Goal: Information Seeking & Learning: Learn about a topic

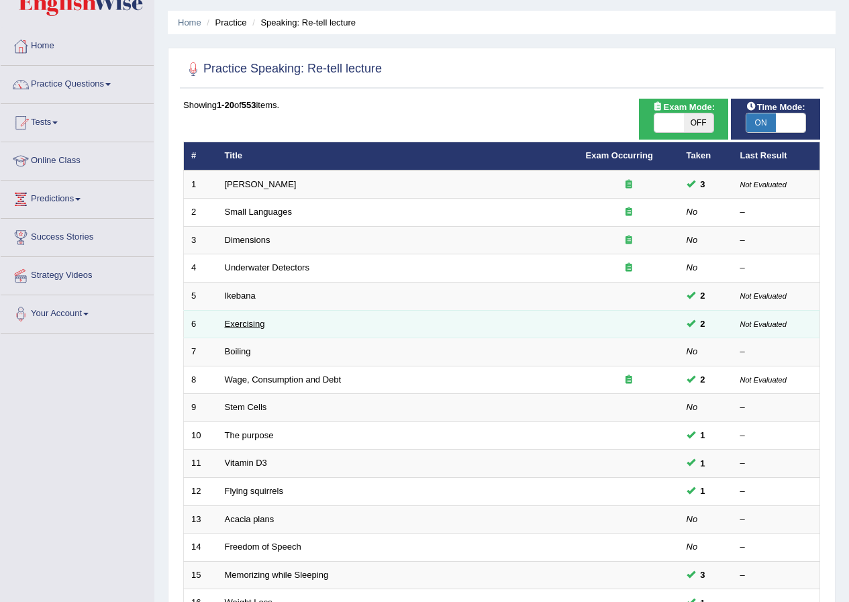
scroll to position [18, 0]
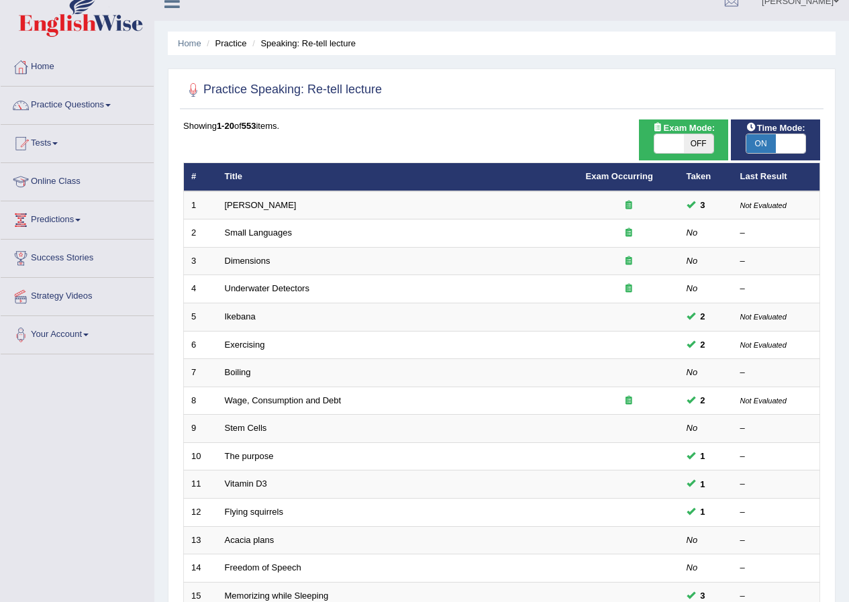
click at [75, 95] on link "Practice Questions" at bounding box center [77, 104] width 153 height 34
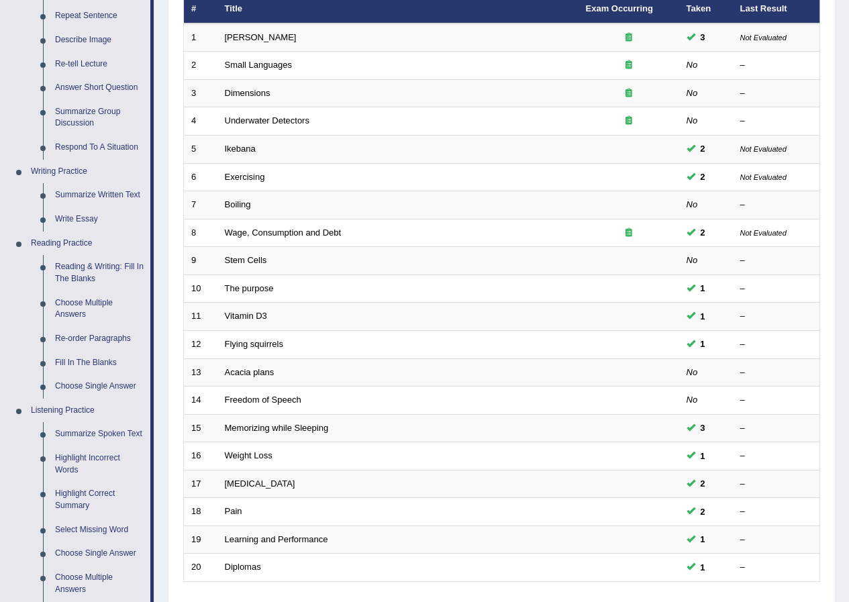
scroll to position [220, 0]
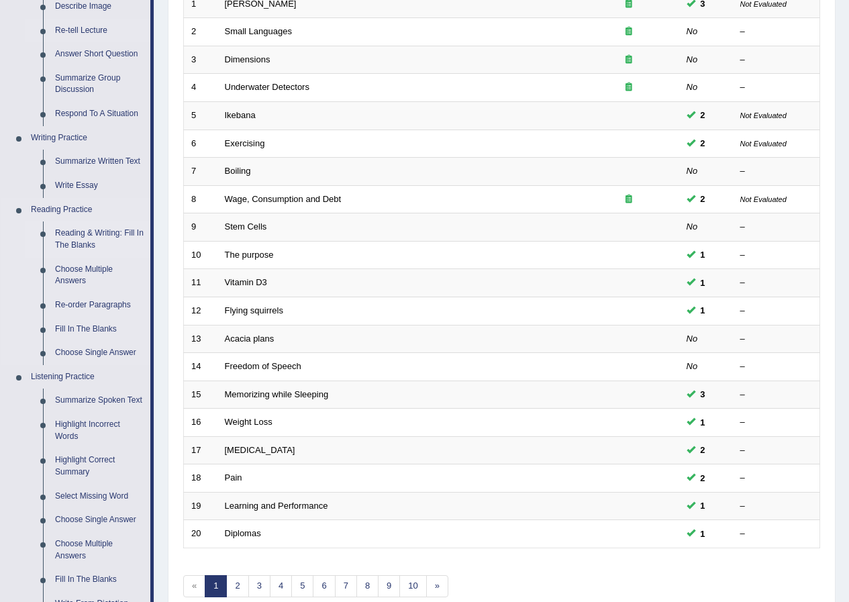
click at [83, 242] on link "Reading & Writing: Fill In The Blanks" at bounding box center [99, 240] width 101 height 36
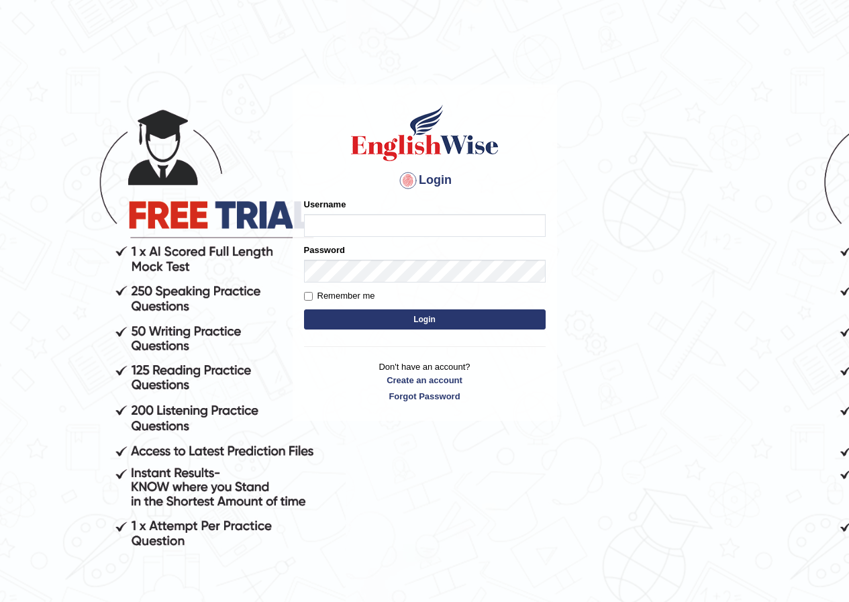
click at [363, 214] on div "Username" at bounding box center [425, 217] width 242 height 39
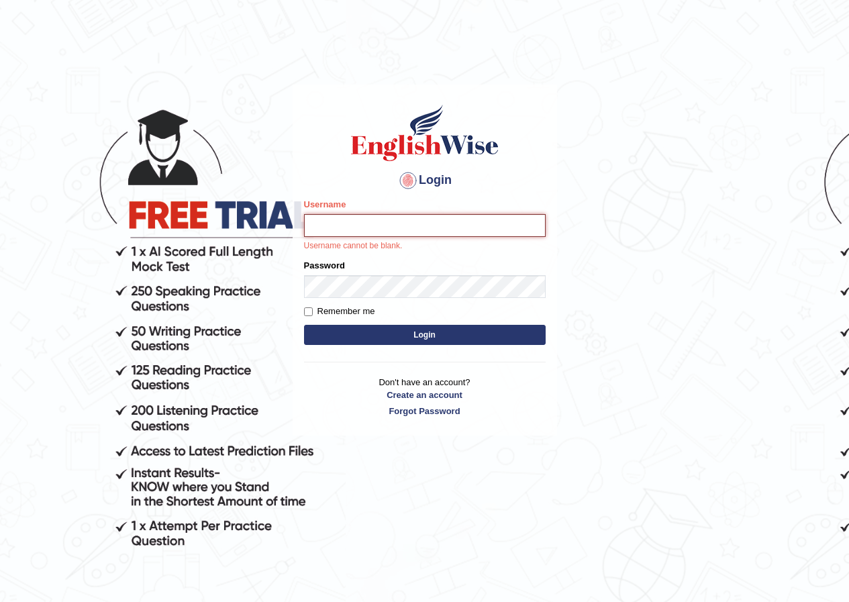
click at [364, 220] on input "Username" at bounding box center [425, 225] width 242 height 23
type input "susmitas_parramatta"
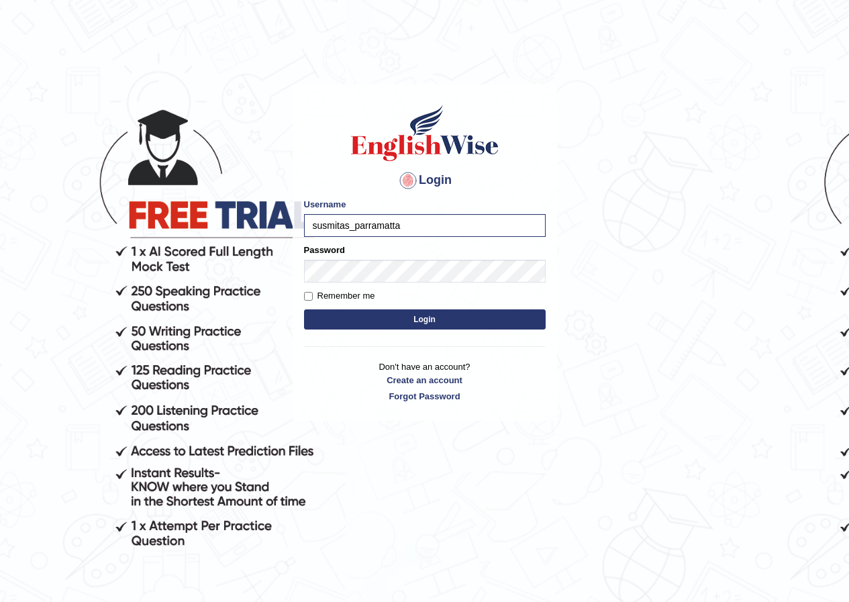
click at [341, 310] on button "Login" at bounding box center [425, 320] width 242 height 20
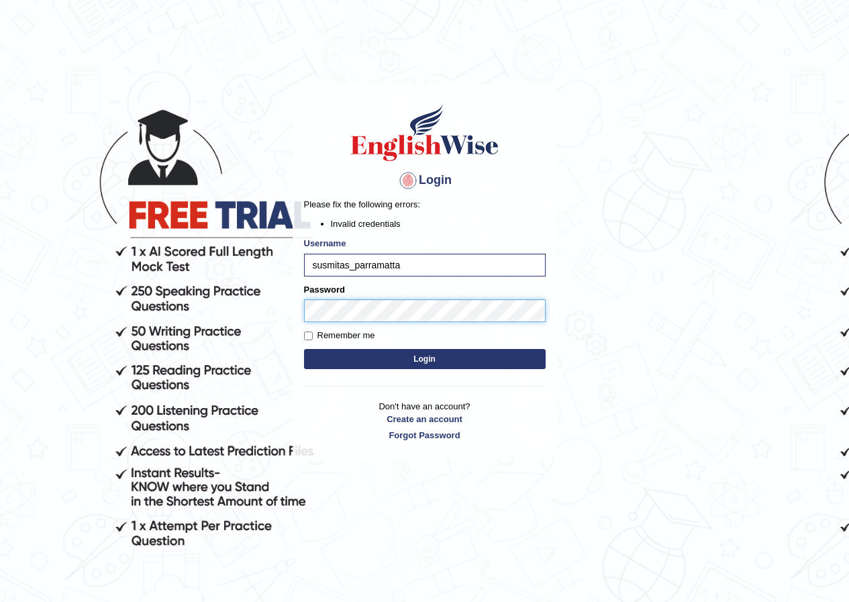
click at [232, 303] on body "Login Please fix the following errors: Invalid credentials Username susmitas_pa…" at bounding box center [424, 343] width 849 height 602
click at [330, 361] on button "Login" at bounding box center [425, 359] width 242 height 20
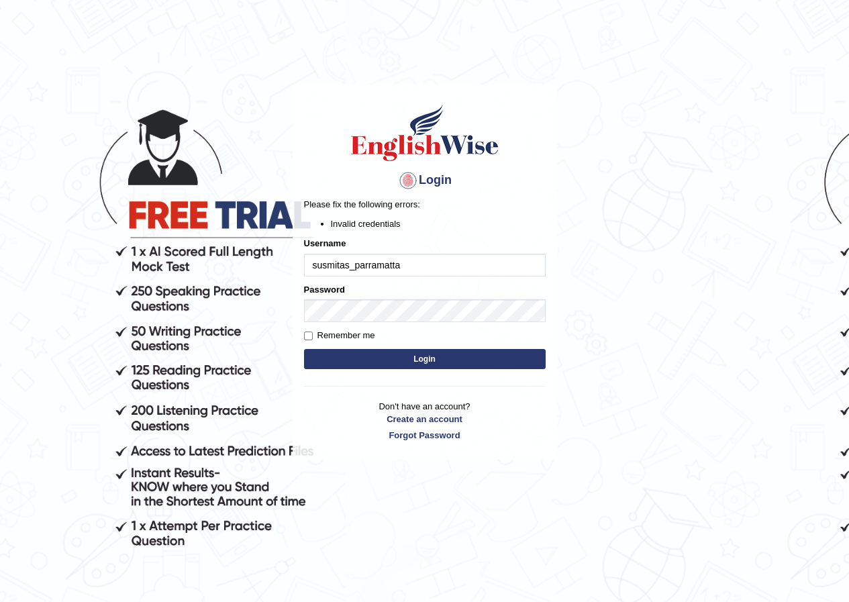
drag, startPoint x: 403, startPoint y: 265, endPoint x: 50, endPoint y: 227, distance: 354.6
click at [50, 227] on body "Login Please fix the following errors: Invalid credentials Username susmitas_pa…" at bounding box center [424, 343] width 849 height 602
type input "susmitas_parramatta"
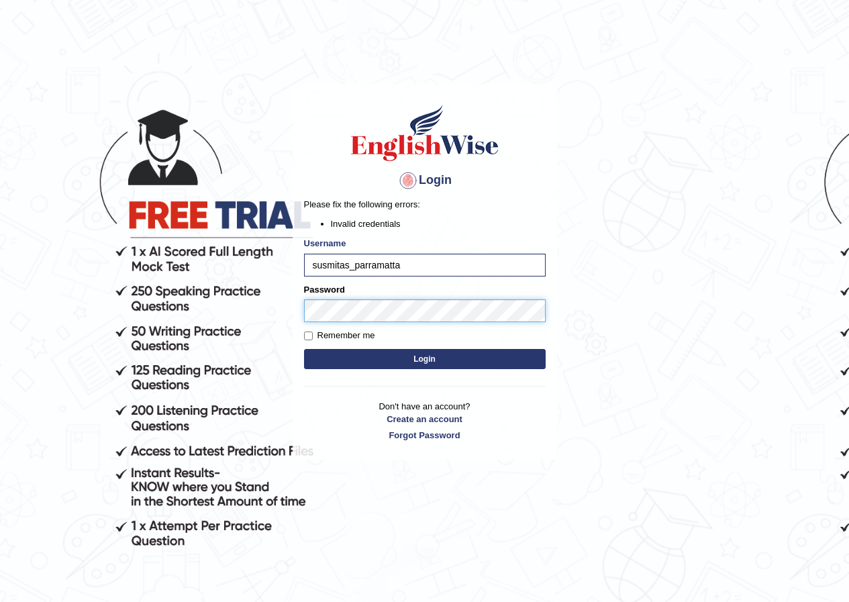
click at [117, 293] on body "Login Please fix the following errors: Invalid credentials Username susmitas_pa…" at bounding box center [424, 343] width 849 height 602
click at [346, 359] on button "Login" at bounding box center [425, 359] width 242 height 20
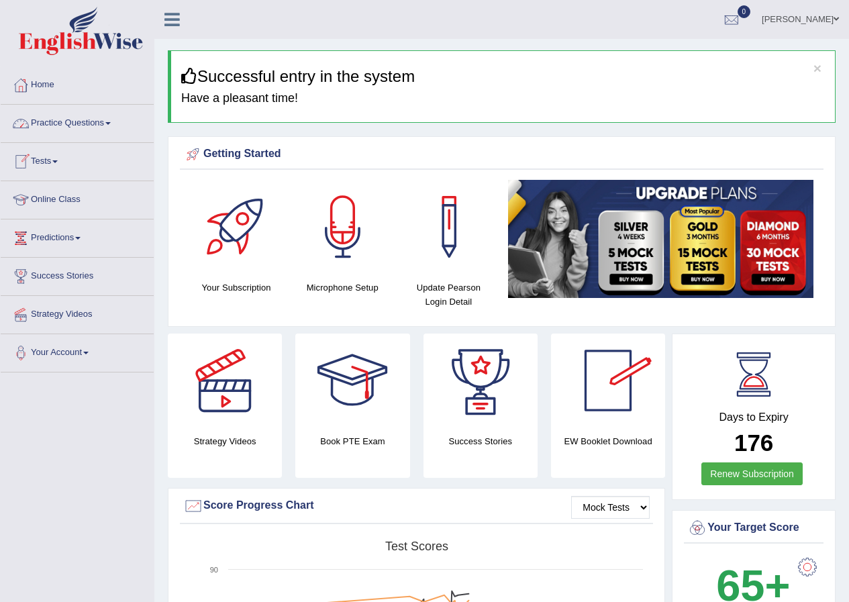
click at [67, 120] on link "Practice Questions" at bounding box center [77, 122] width 153 height 34
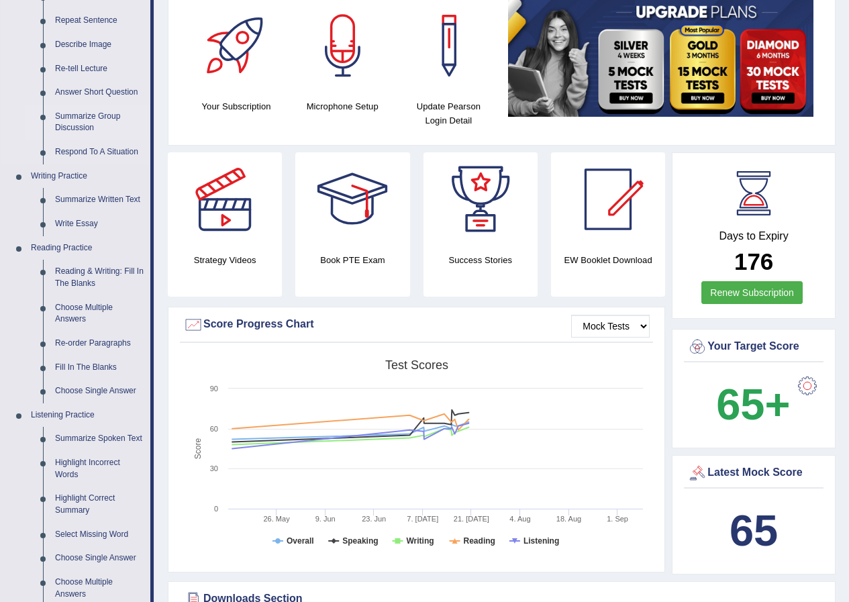
scroll to position [201, 0]
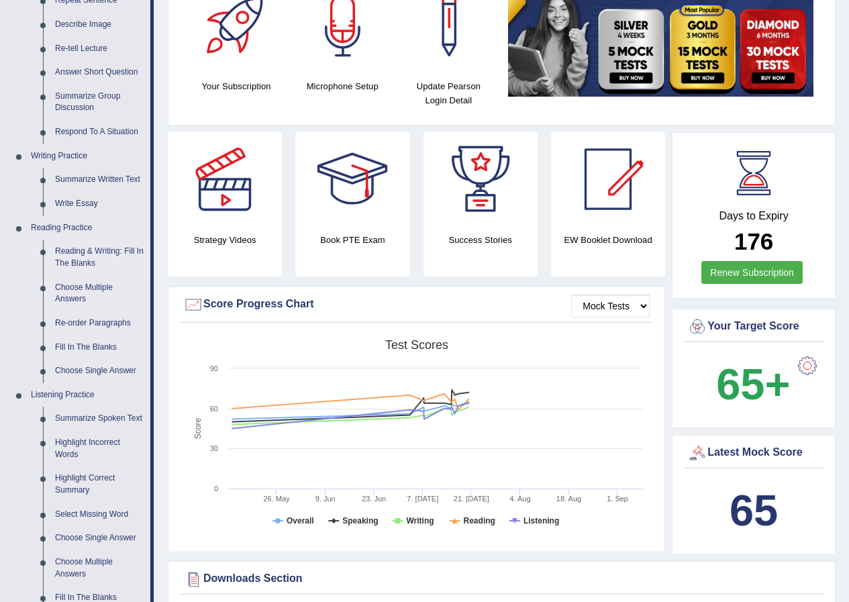
click at [86, 249] on link "Reading & Writing: Fill In The Blanks" at bounding box center [99, 258] width 101 height 36
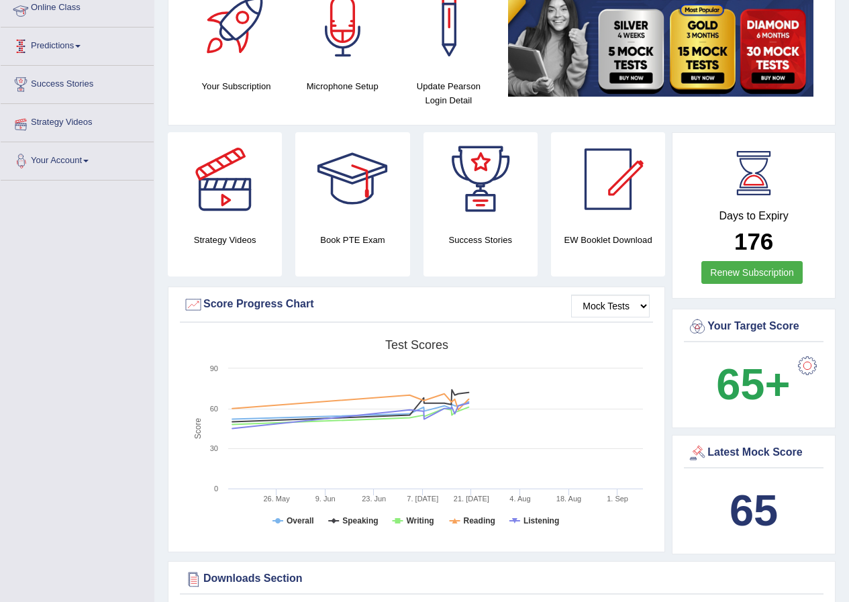
scroll to position [236, 0]
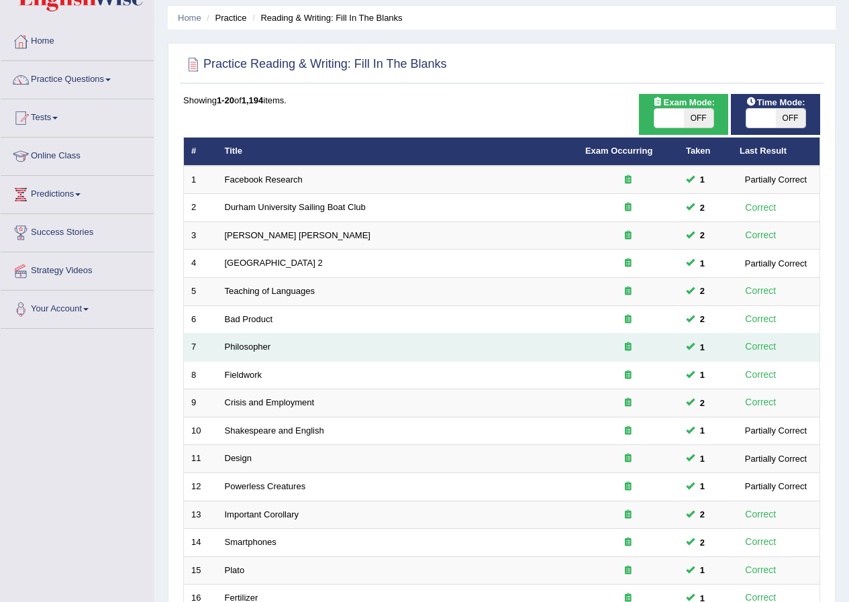
scroll to position [67, 0]
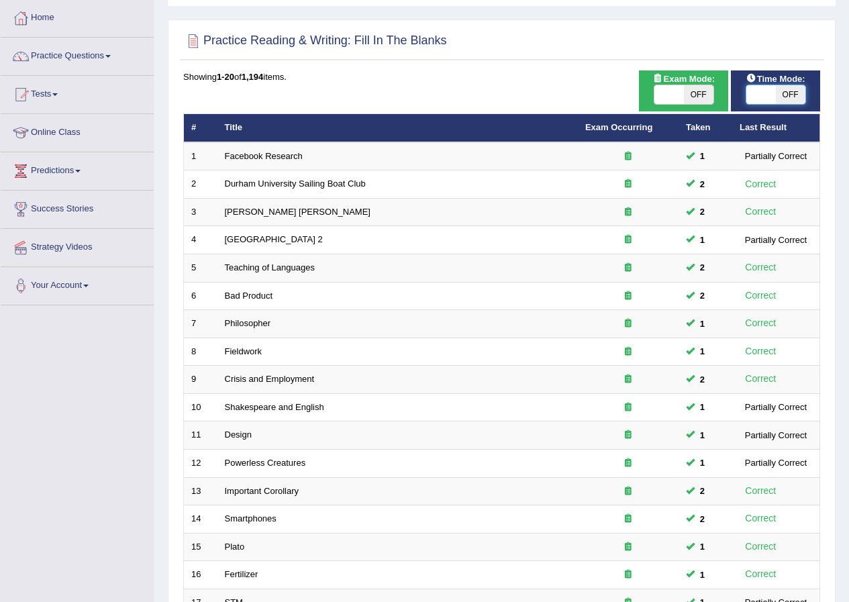
click at [762, 96] on span at bounding box center [762, 94] width 30 height 19
checkbox input "true"
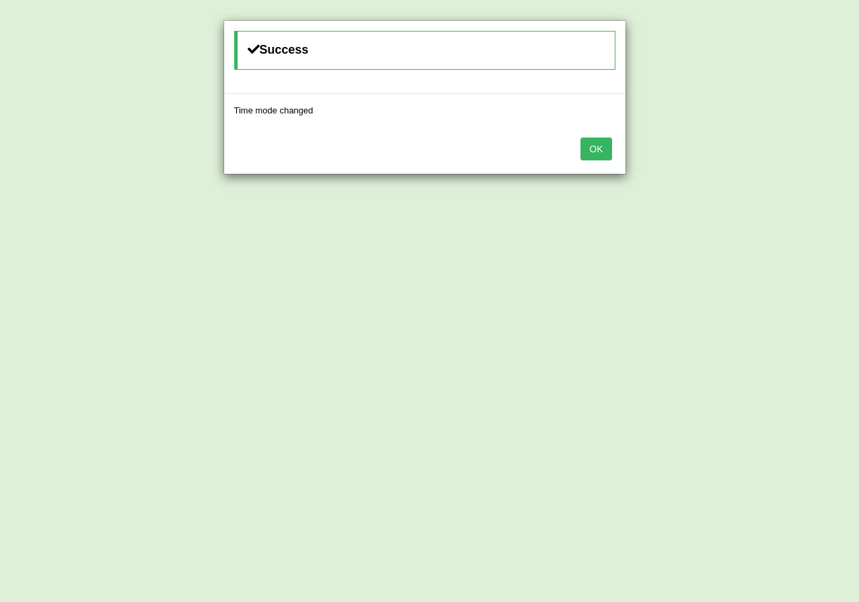
click at [604, 152] on button "OK" at bounding box center [596, 149] width 31 height 23
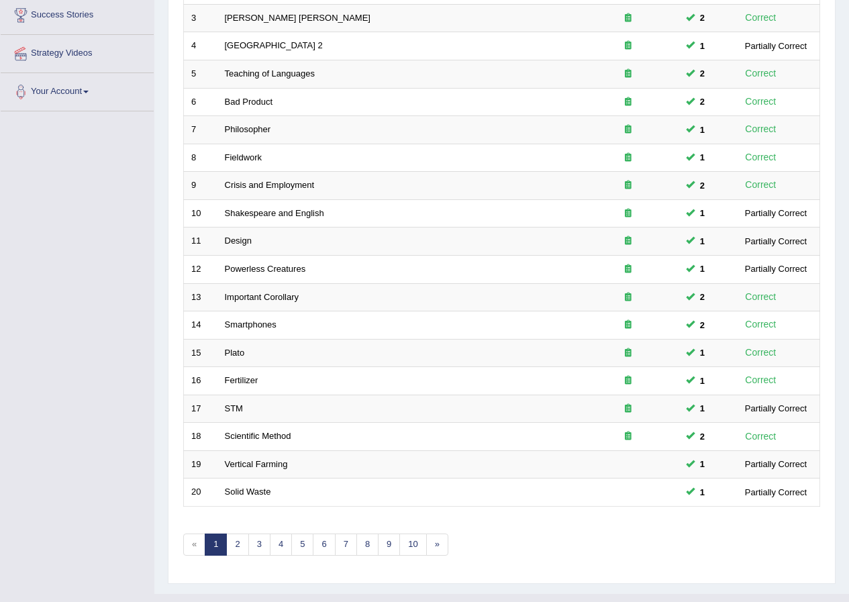
scroll to position [287, 0]
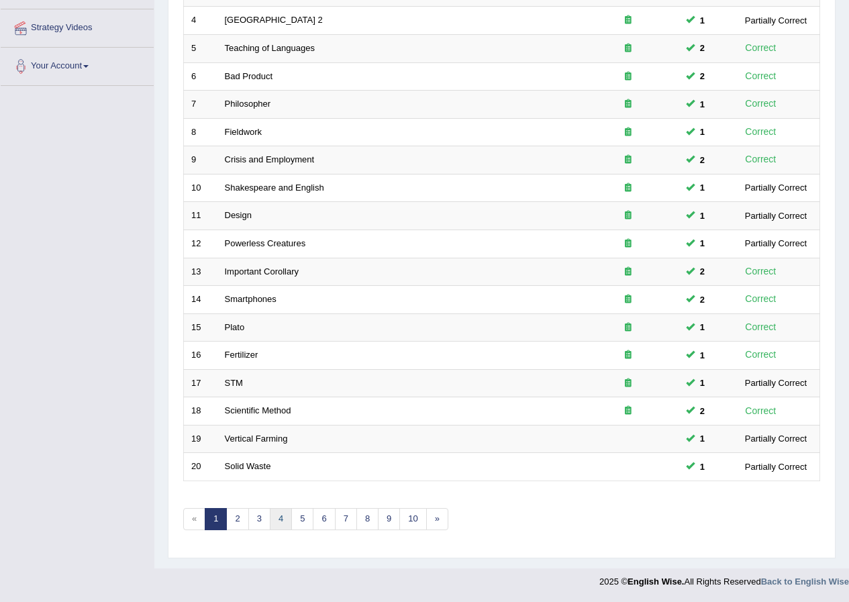
click at [279, 522] on link "4" at bounding box center [281, 519] width 22 height 22
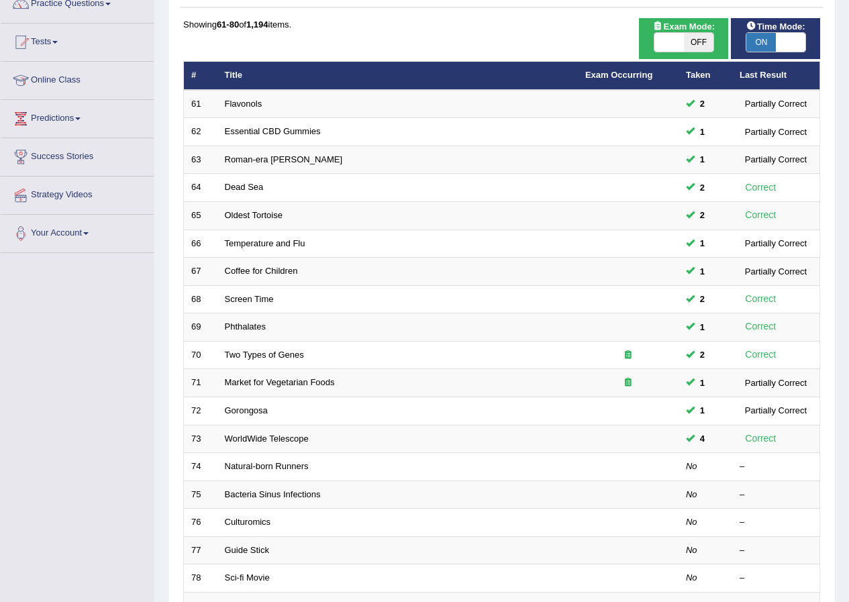
scroll to position [287, 0]
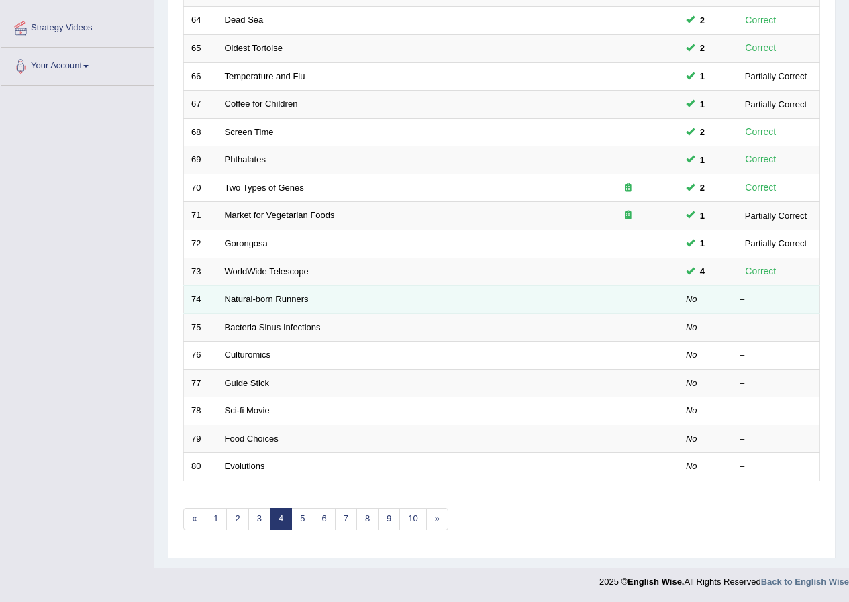
click at [264, 299] on link "Natural-born Runners" at bounding box center [267, 299] width 84 height 10
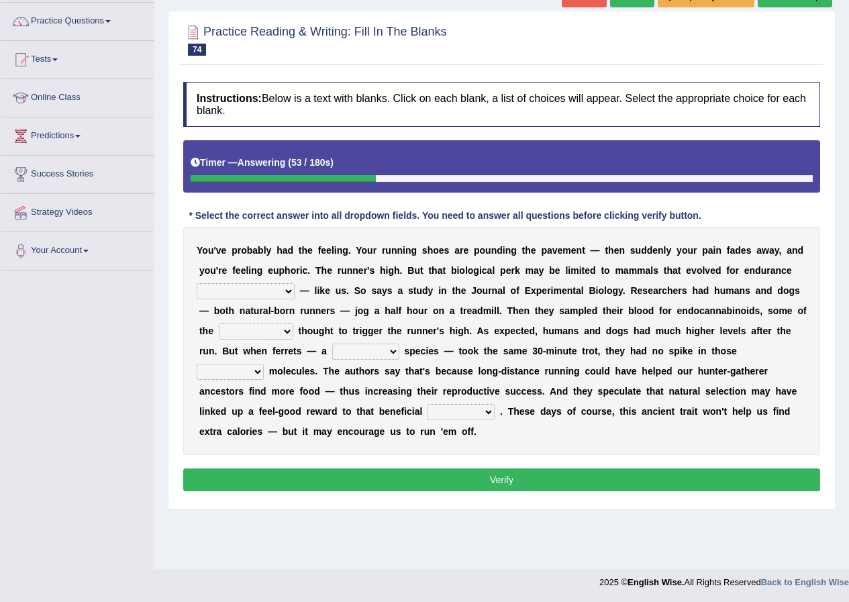
scroll to position [103, 0]
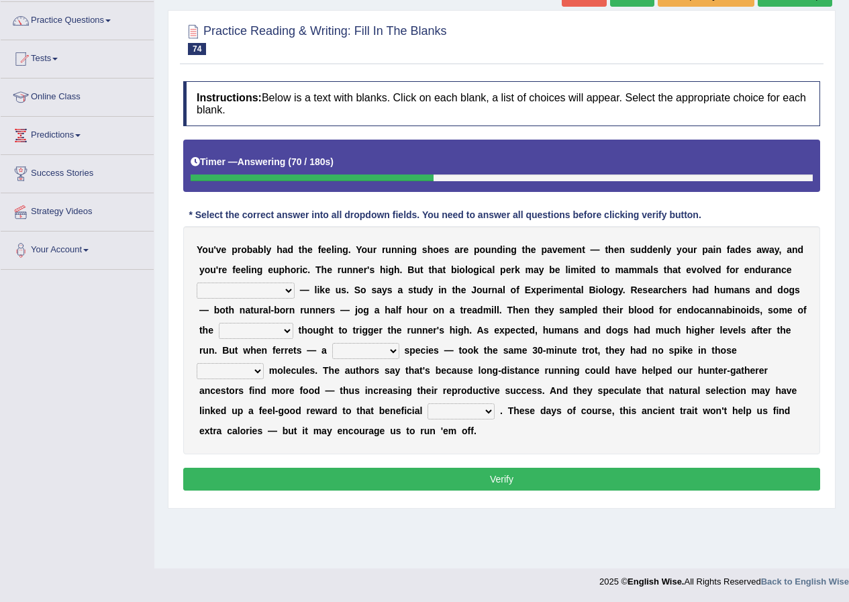
click at [250, 294] on select "dykes personalize classifies exercise" at bounding box center [246, 291] width 98 height 16
select select "exercise"
click at [197, 283] on select "dykes personalize classifies exercise" at bounding box center [246, 291] width 98 height 16
click at [287, 336] on select "almshouse turnarounds compounds foxhounds" at bounding box center [256, 331] width 75 height 16
select select "compounds"
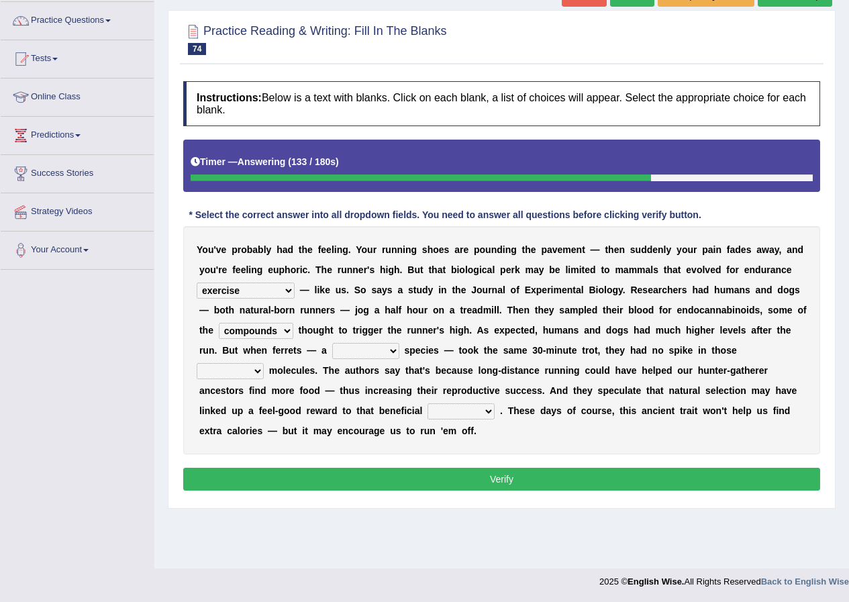
click at [219, 323] on select "almshouse turnarounds compounds foxhounds" at bounding box center [256, 331] width 75 height 16
click at [365, 348] on select "excellency merely faerie sedentary" at bounding box center [365, 351] width 67 height 16
select select "faerie"
click at [332, 343] on select "excellency merely faerie sedentary" at bounding box center [365, 351] width 67 height 16
click at [369, 355] on select "excellency merely faerie sedentary" at bounding box center [365, 351] width 67 height 16
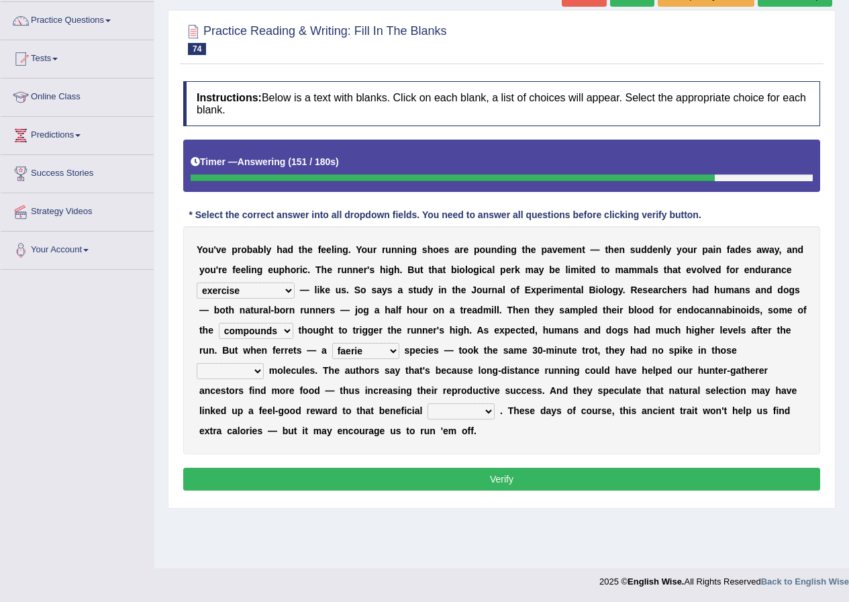
click at [248, 371] on select "groaned feel-good inchoate loaned" at bounding box center [230, 371] width 67 height 16
select select "groaned"
click at [197, 363] on select "groaned feel-good inchoate loaned" at bounding box center [230, 371] width 67 height 16
click at [473, 409] on select "wager exchanger behavior regulator" at bounding box center [461, 412] width 67 height 16
click at [428, 404] on select "wager exchanger behavior regulator" at bounding box center [461, 412] width 67 height 16
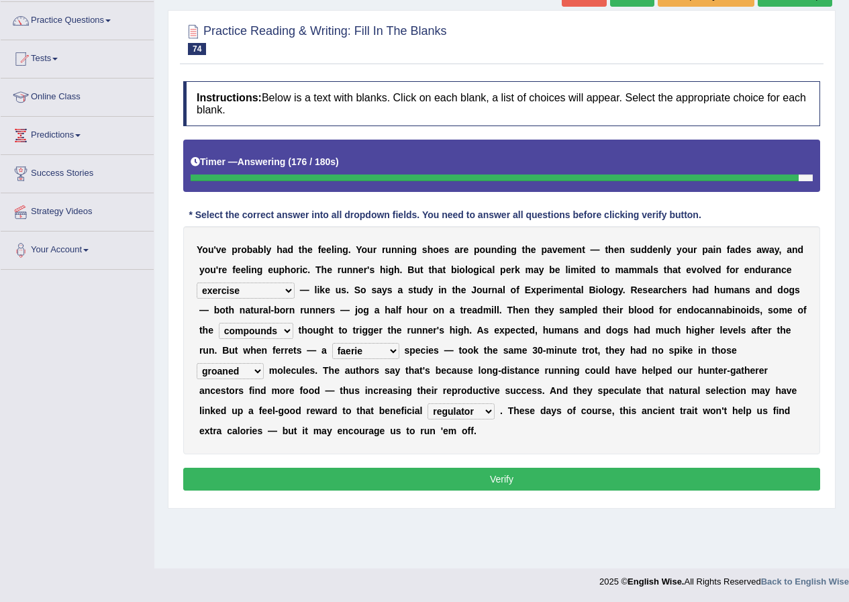
click at [458, 411] on select "wager exchanger behavior regulator" at bounding box center [461, 412] width 67 height 16
select select "exchanger"
click at [428, 404] on select "wager exchanger behavior regulator" at bounding box center [461, 412] width 67 height 16
click at [470, 407] on select "wager exchanger behavior regulator" at bounding box center [461, 412] width 67 height 16
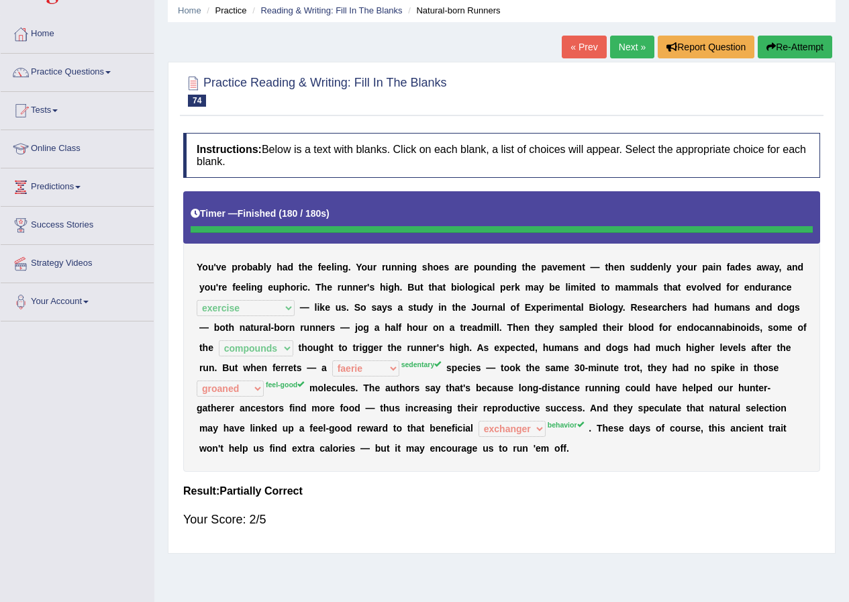
scroll to position [0, 0]
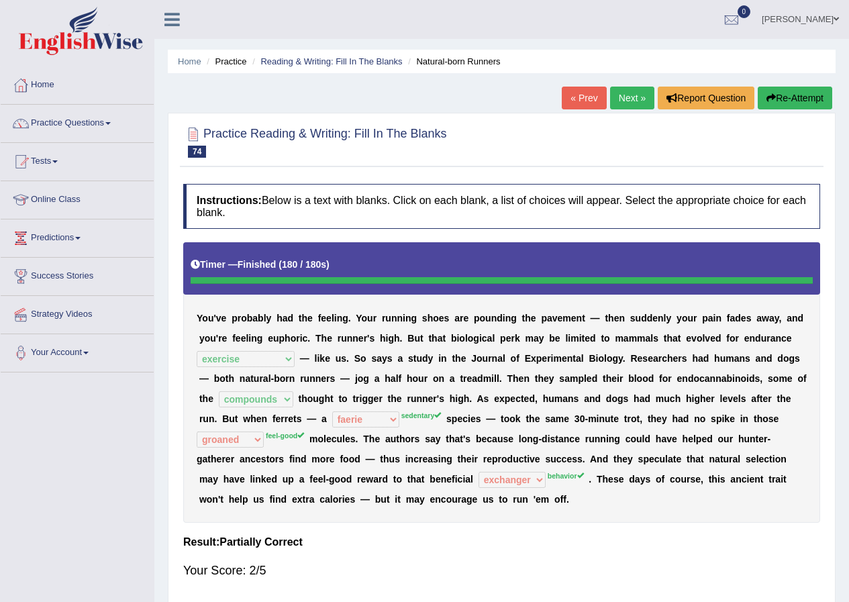
click at [790, 99] on button "Re-Attempt" at bounding box center [795, 98] width 75 height 23
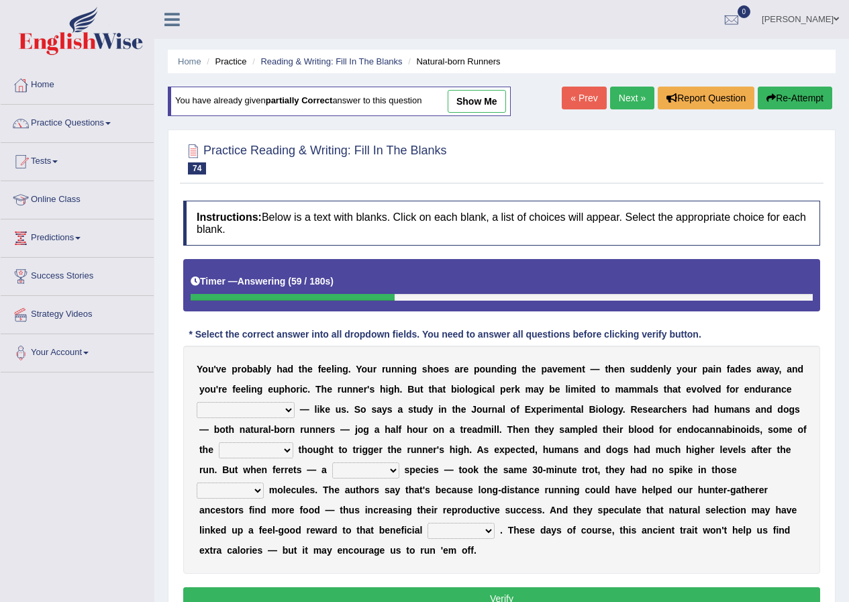
scroll to position [67, 0]
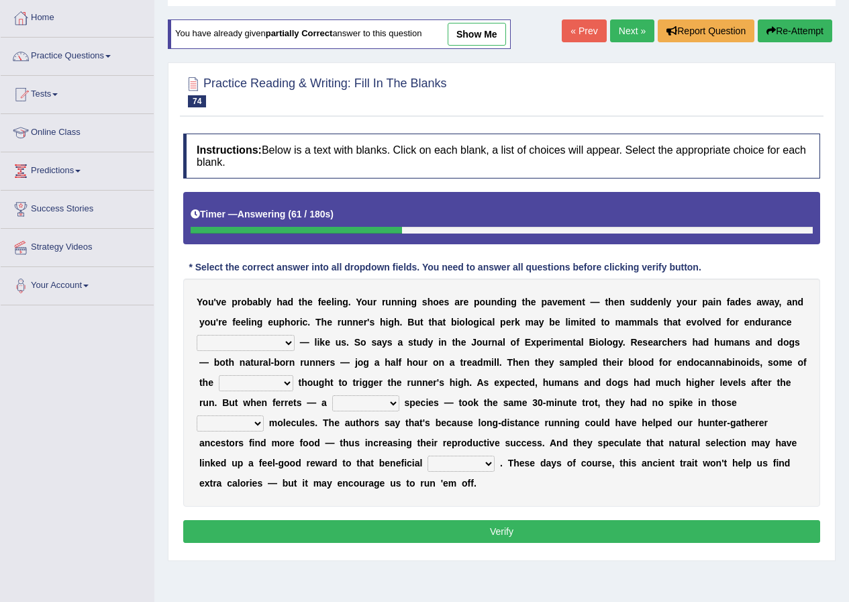
click at [261, 342] on select "dykes personalize classifies exercise" at bounding box center [246, 343] width 98 height 16
select select "exercise"
click at [197, 335] on select "dykes personalize classifies exercise" at bounding box center [246, 343] width 98 height 16
click at [282, 386] on select "almshouse turnarounds compounds foxhounds" at bounding box center [256, 383] width 75 height 16
select select "compounds"
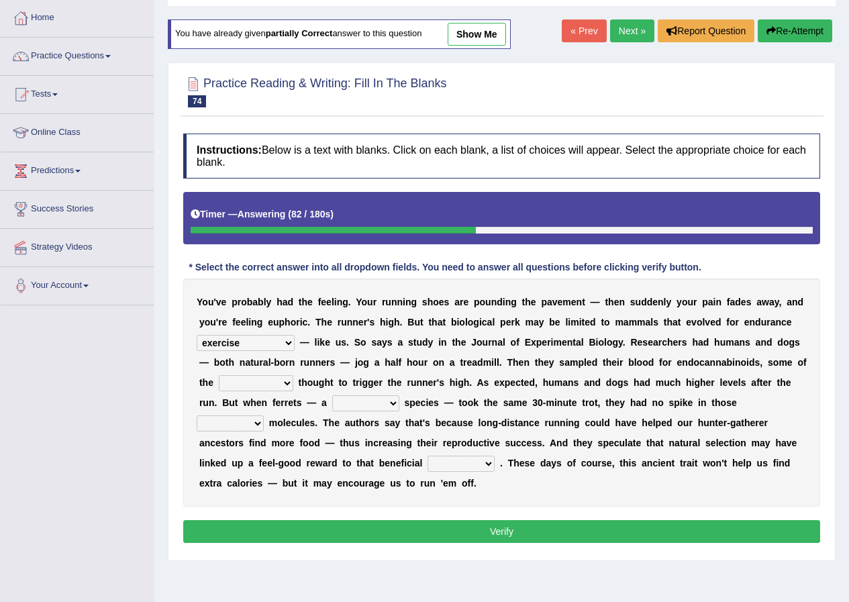
click at [219, 375] on select "almshouse turnarounds compounds foxhounds" at bounding box center [256, 383] width 75 height 16
click at [371, 405] on select "excellency merely faerie sedentary" at bounding box center [365, 403] width 67 height 16
select select "sedentary"
click at [332, 395] on select "excellency merely faerie sedentary" at bounding box center [365, 403] width 67 height 16
click at [254, 414] on div "Y o u ' v e p r o b a b l y h a d t h e f e e l i n g . Y o u r r u n n i n g s…" at bounding box center [501, 393] width 637 height 228
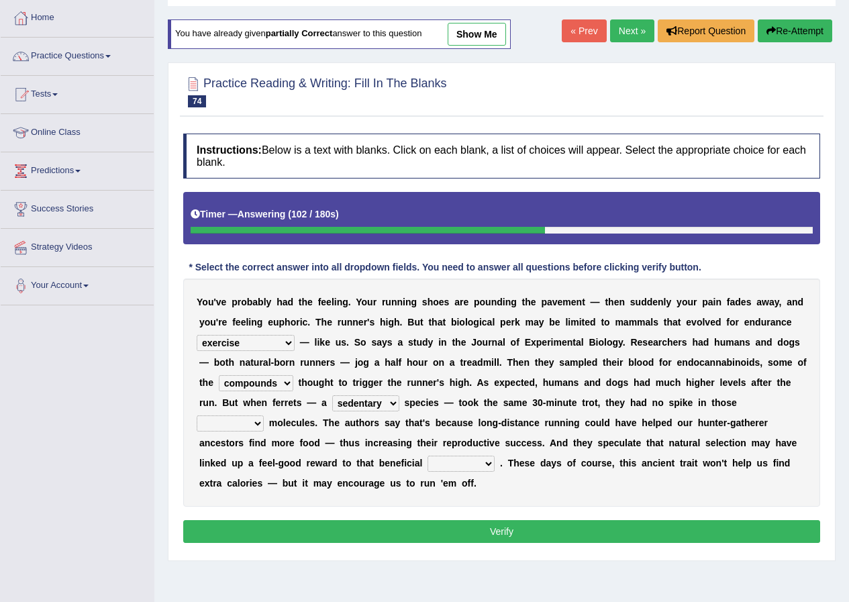
click at [258, 418] on select "groaned feel-good inchoate loaned" at bounding box center [230, 424] width 67 height 16
select select "feel-good"
click at [197, 416] on select "groaned feel-good inchoate loaned" at bounding box center [230, 424] width 67 height 16
click at [481, 460] on select "wager exchanger behavior regulator" at bounding box center [461, 464] width 67 height 16
select select "behavior"
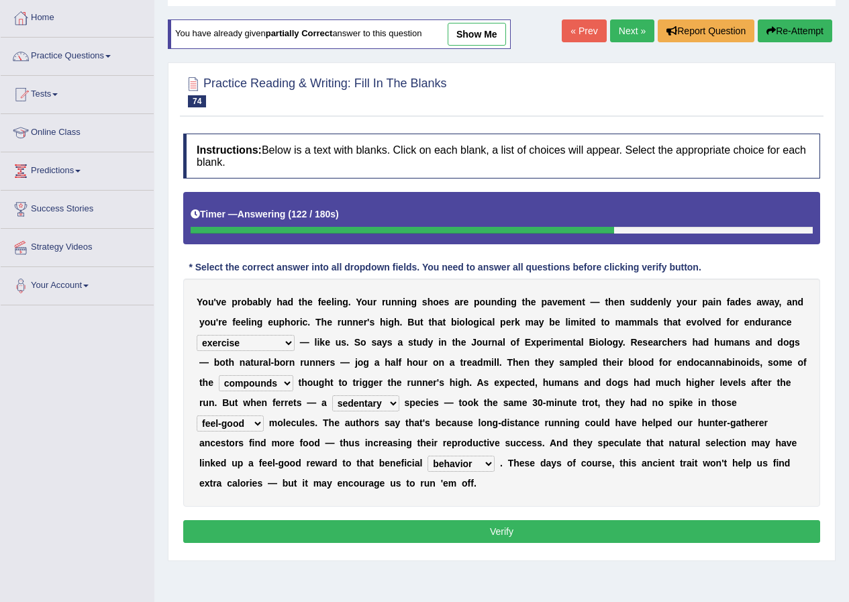
click at [428, 456] on select "wager exchanger behavior regulator" at bounding box center [461, 464] width 67 height 16
click at [449, 528] on button "Verify" at bounding box center [501, 531] width 637 height 23
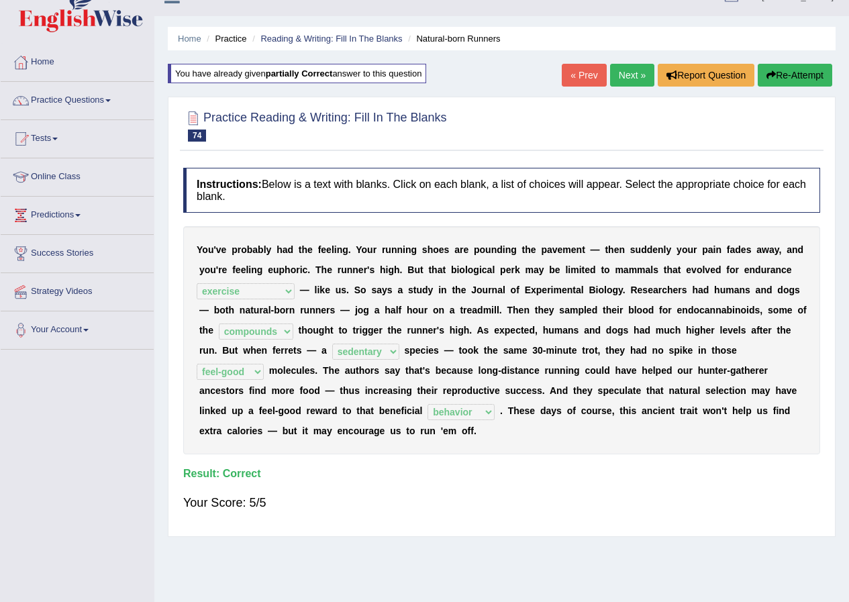
scroll to position [0, 0]
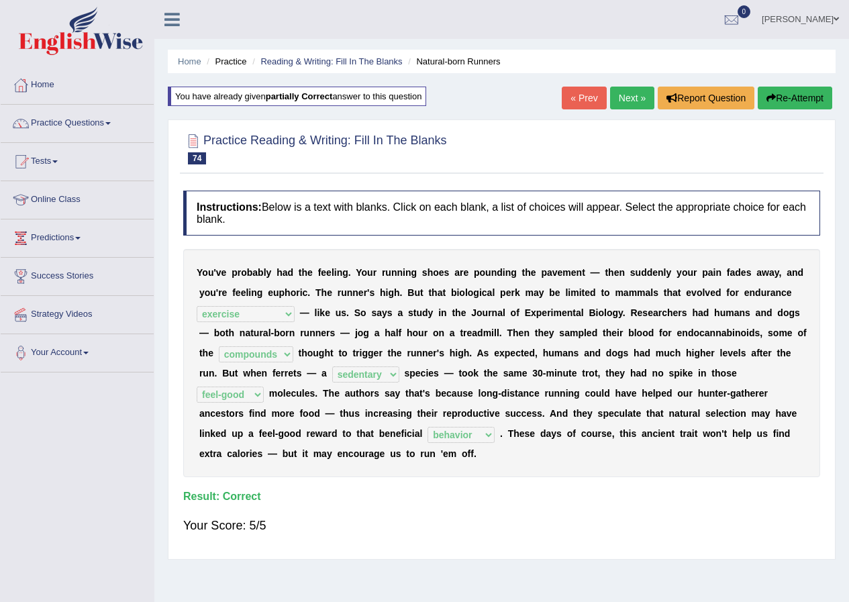
click at [620, 92] on link "Next »" at bounding box center [632, 98] width 44 height 23
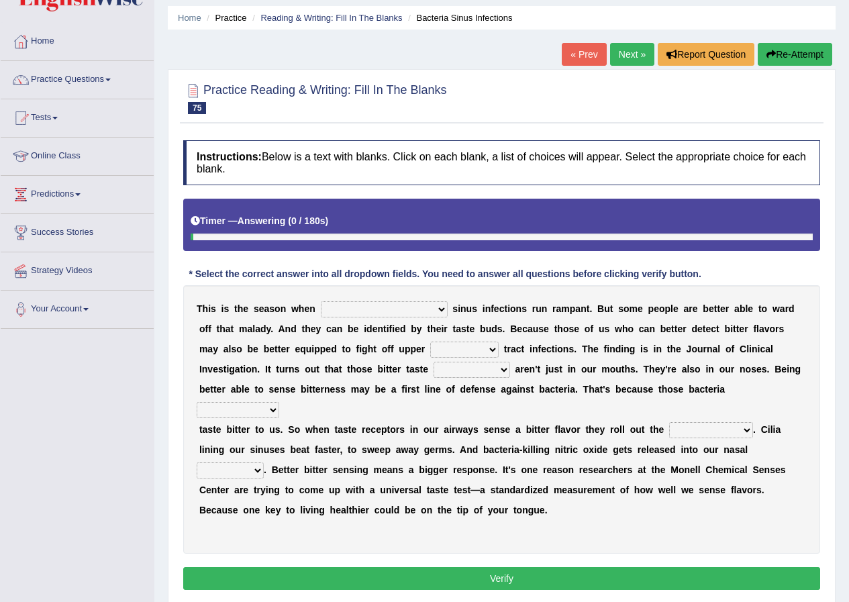
scroll to position [103, 0]
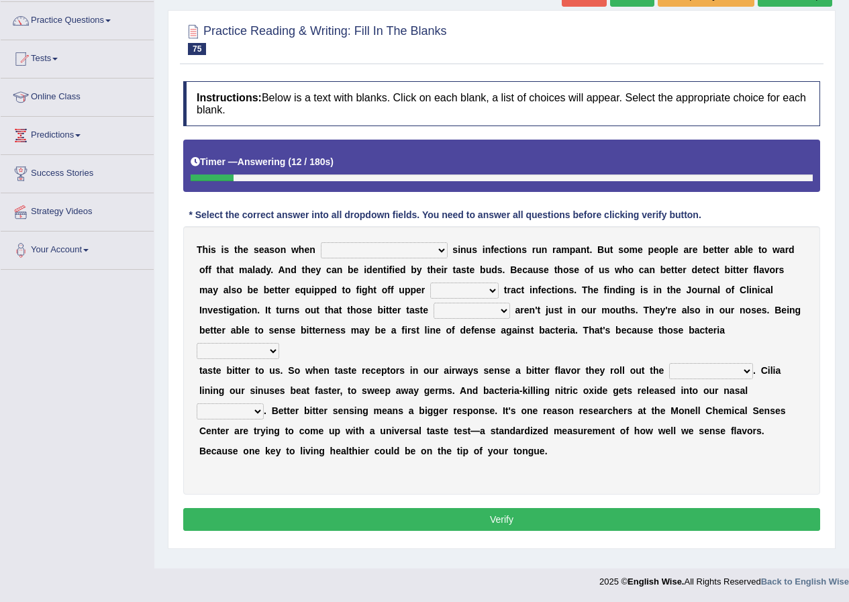
click at [354, 252] on select "conventicle [DEMOGRAPHIC_DATA] bacterial prissier" at bounding box center [384, 250] width 127 height 16
select select "bacterial"
click at [321, 242] on select "conventicle [DEMOGRAPHIC_DATA] bacterial prissier" at bounding box center [384, 250] width 127 height 16
click at [361, 246] on select "conventicle atheist bacterial prissier" at bounding box center [384, 250] width 127 height 16
click at [566, 299] on div "T h i s i s t h e s e a s o n w h e n conventicle atheist bacterial prissier s …" at bounding box center [501, 360] width 637 height 269
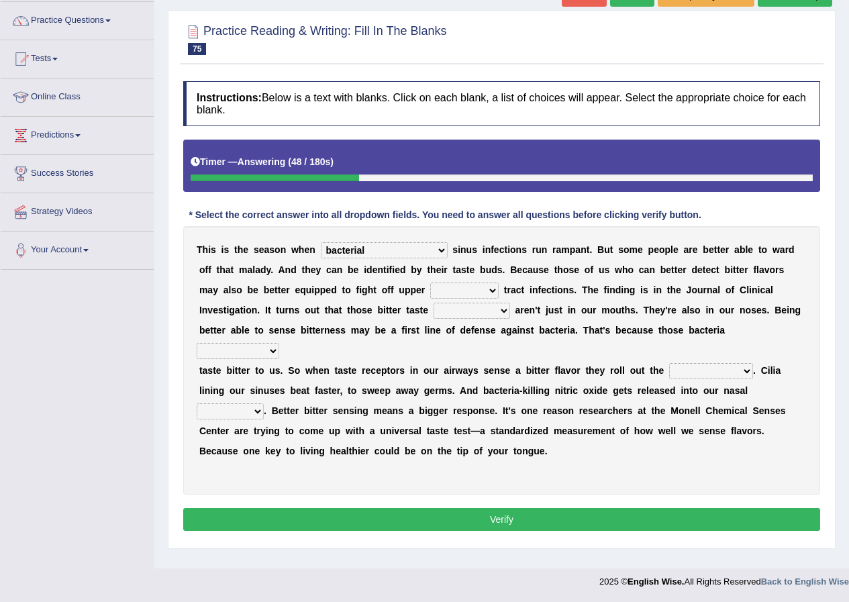
click at [434, 293] on select "faulty respiratory togae gawky" at bounding box center [464, 291] width 68 height 16
select select "respiratory"
click at [430, 283] on select "faulty respiratory togae gawky" at bounding box center [464, 291] width 68 height 16
click at [434, 316] on select "depressions dinners submissions receptors" at bounding box center [472, 311] width 77 height 16
click at [784, 318] on div "T h i s i s t h e s e a s o n w h e n conventicle atheist bacterial prissier s …" at bounding box center [501, 360] width 637 height 269
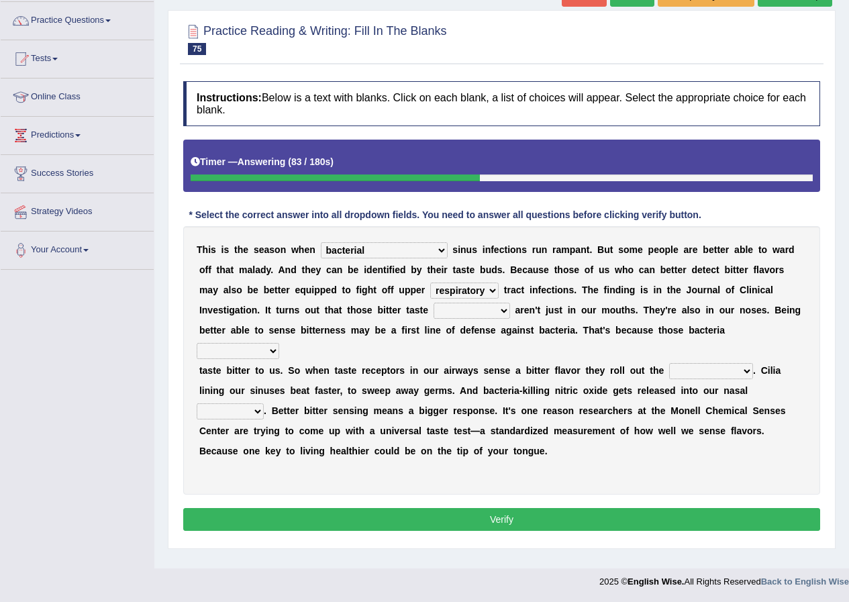
click at [434, 317] on select "depressions dinners submissions receptors" at bounding box center [472, 311] width 77 height 16
select select "receptors"
click at [434, 303] on select "depressions dinners submissions receptors" at bounding box center [472, 311] width 77 height 16
click at [279, 343] on select "purposelessly actually diagonally providently" at bounding box center [238, 351] width 83 height 16
select select "providently"
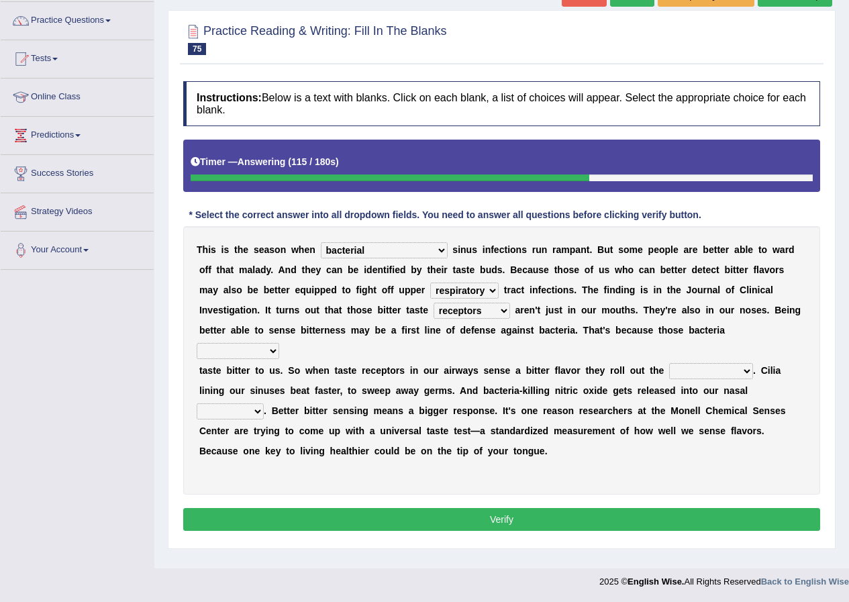
click at [279, 343] on select "purposelessly actually diagonally providently" at bounding box center [238, 351] width 83 height 16
click at [700, 363] on select "defenses contradictions chestnuts pelvis" at bounding box center [711, 371] width 84 height 16
click at [669, 363] on select "defenses contradictions chestnuts pelvis" at bounding box center [711, 371] width 84 height 16
click at [706, 363] on select "defenses contradictions chestnuts pelvis" at bounding box center [711, 371] width 84 height 16
select select "contradictions"
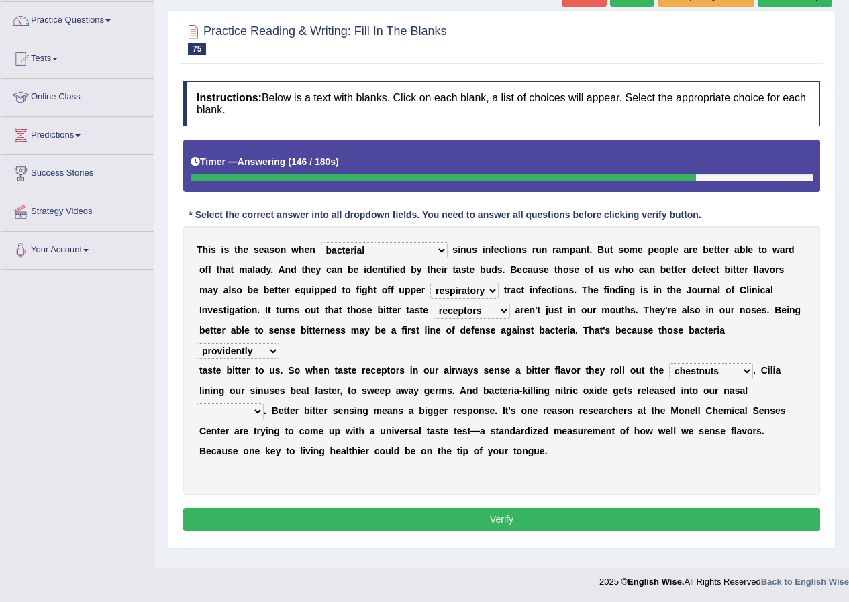
click at [669, 363] on select "defenses contradictions chestnuts pelvis" at bounding box center [711, 371] width 84 height 16
click at [258, 404] on select "causalities localities infirmities cavities" at bounding box center [230, 412] width 67 height 16
select select "cavities"
click at [197, 404] on select "causalities localities infirmities cavities" at bounding box center [230, 412] width 67 height 16
click at [434, 307] on select "depressions dinners submissions receptors" at bounding box center [472, 311] width 77 height 16
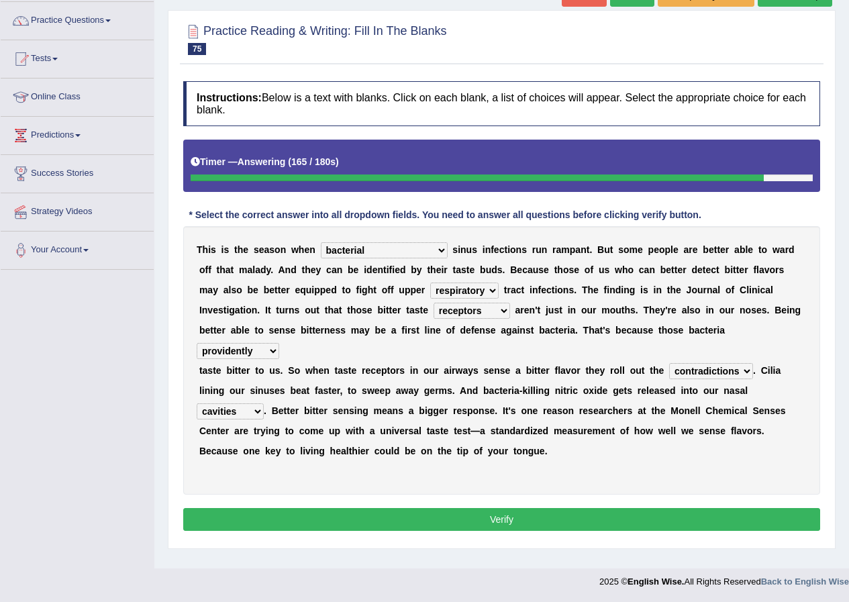
click at [434, 307] on select "depressions dinners submissions receptors" at bounding box center [472, 311] width 77 height 16
click at [279, 343] on select "purposelessly actually diagonally providently" at bounding box center [238, 351] width 83 height 16
select select "purposelessly"
click at [279, 343] on select "purposelessly actually diagonally providently" at bounding box center [238, 351] width 83 height 16
click at [705, 334] on div "T h i s i s t h e s e a s o n w h e n conventicle atheist bacterial prissier s …" at bounding box center [501, 360] width 637 height 269
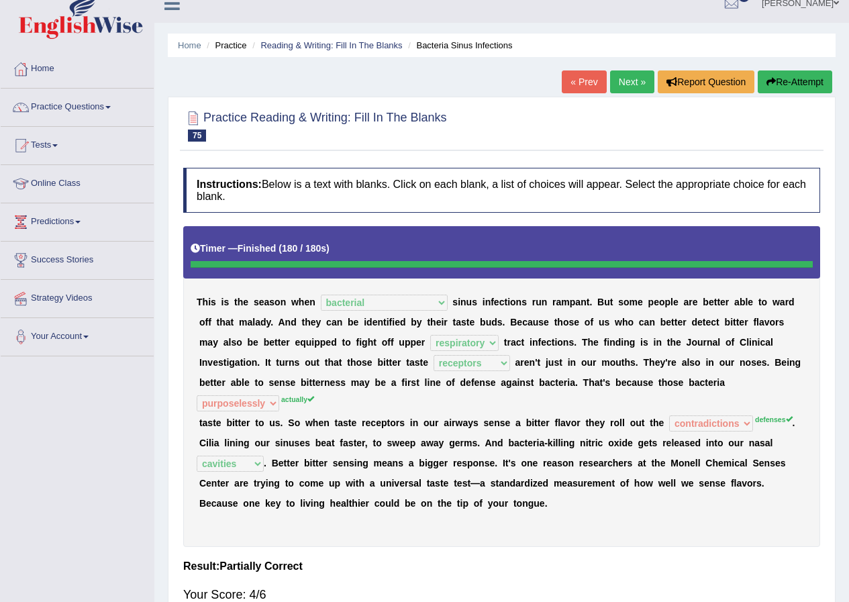
scroll to position [0, 0]
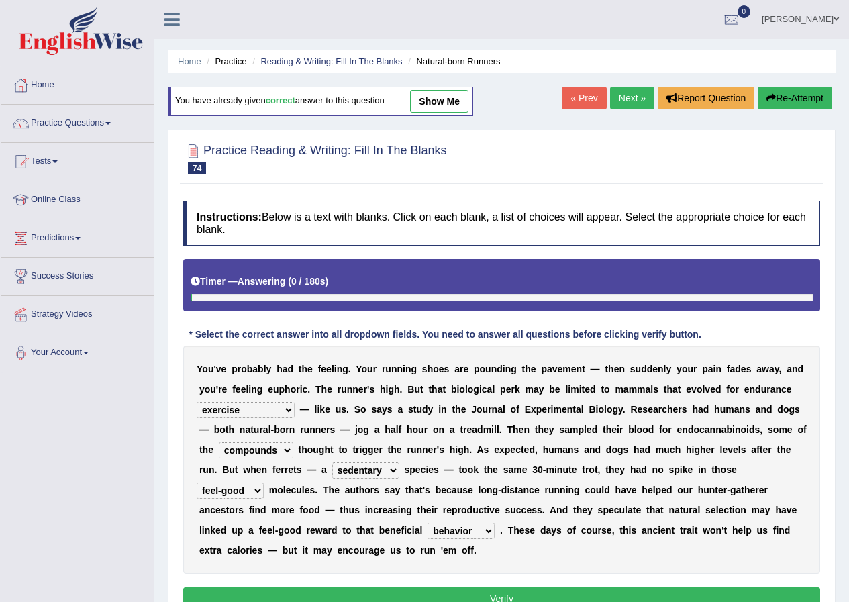
select select "exercise"
select select "compounds"
select select "sedentary"
select select "feel-good"
select select "behavior"
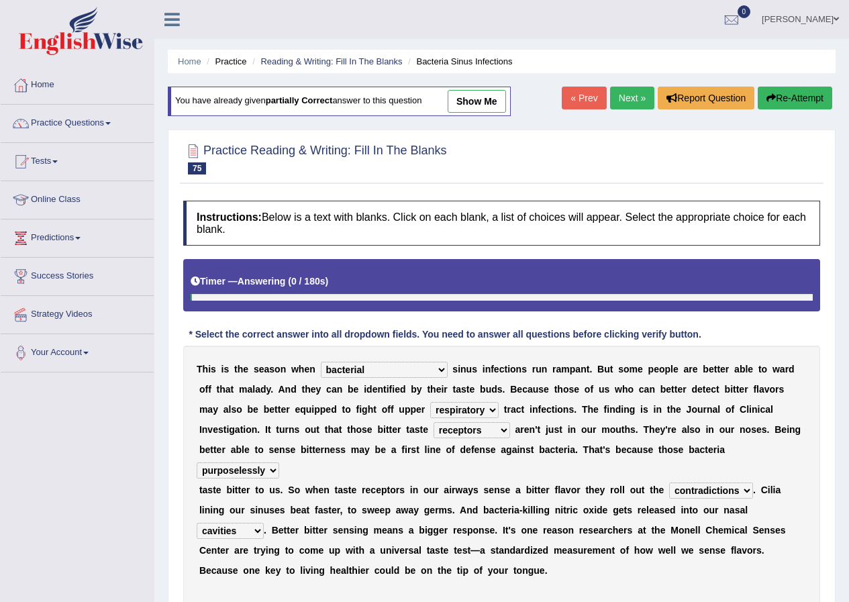
select select "bacterial"
select select "respiratory"
select select "receptors"
select select "purposelessly"
select select "contradictions"
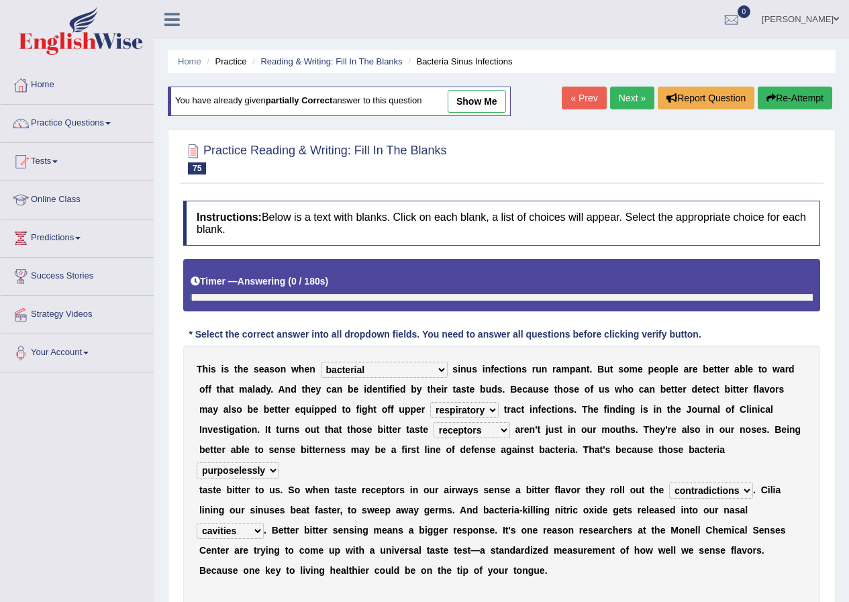
select select "cavities"
click at [279, 463] on select "purposelessly actually diagonally providently" at bounding box center [238, 471] width 83 height 16
select select "actually"
click at [279, 463] on select "purposelessly actually diagonally providently" at bounding box center [238, 471] width 83 height 16
click at [723, 483] on select "defenses contradictions chestnuts pelvis" at bounding box center [711, 491] width 84 height 16
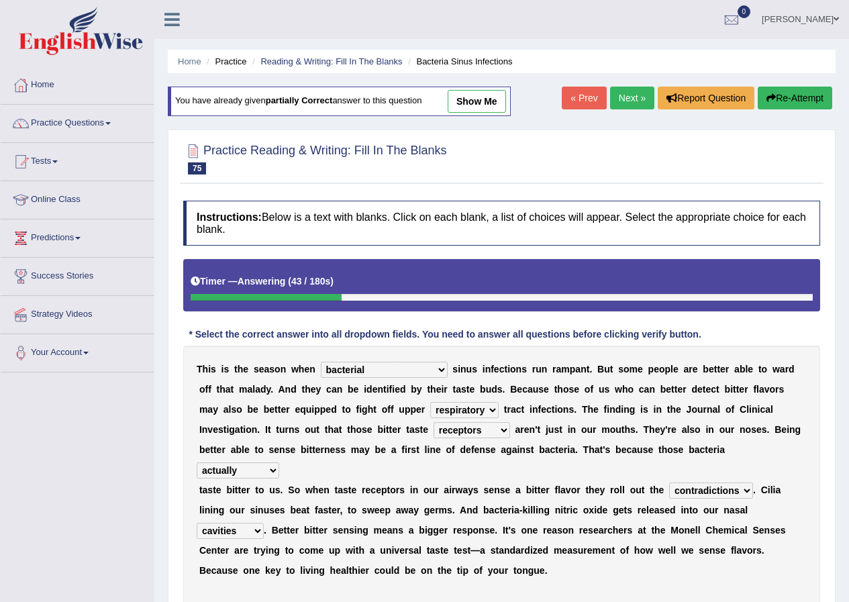
select select "defenses"
click at [669, 483] on select "defenses contradictions chestnuts pelvis" at bounding box center [711, 491] width 84 height 16
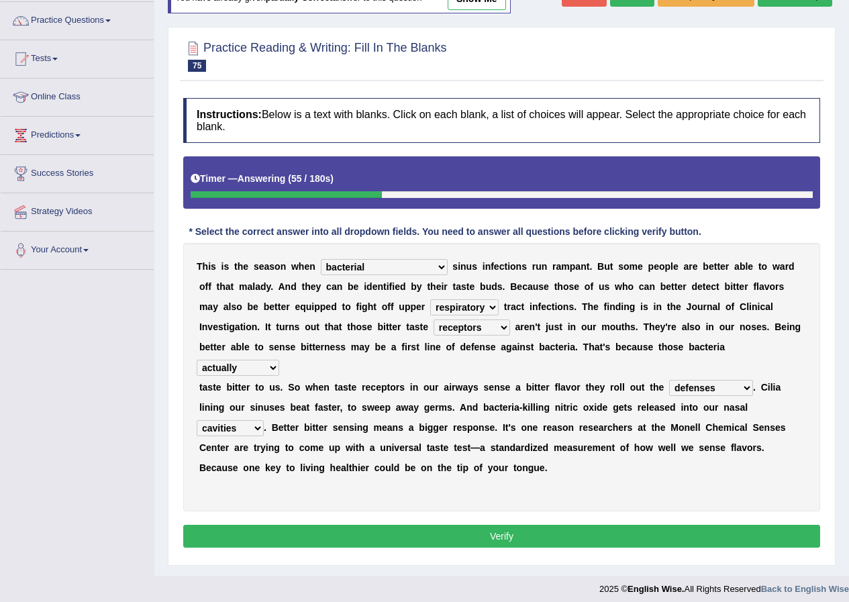
click at [456, 525] on button "Verify" at bounding box center [501, 536] width 637 height 23
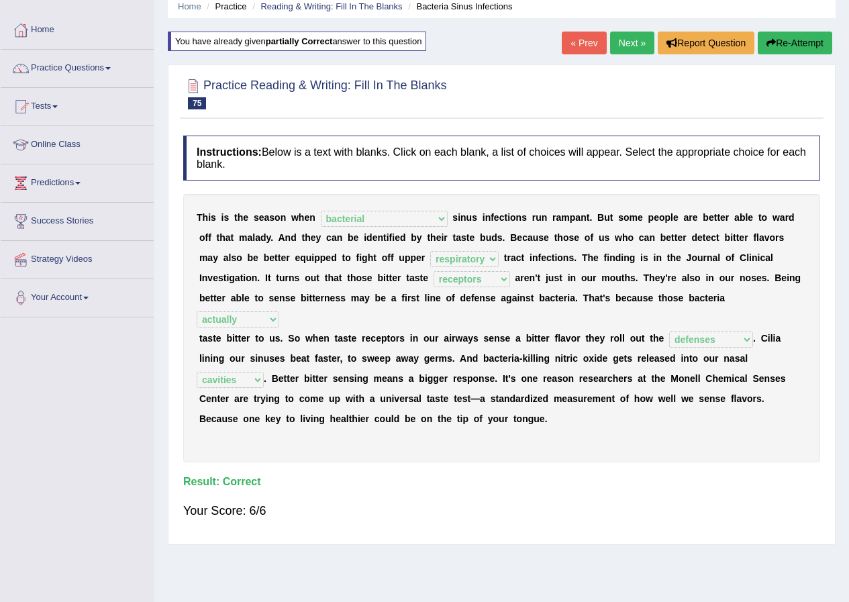
scroll to position [0, 0]
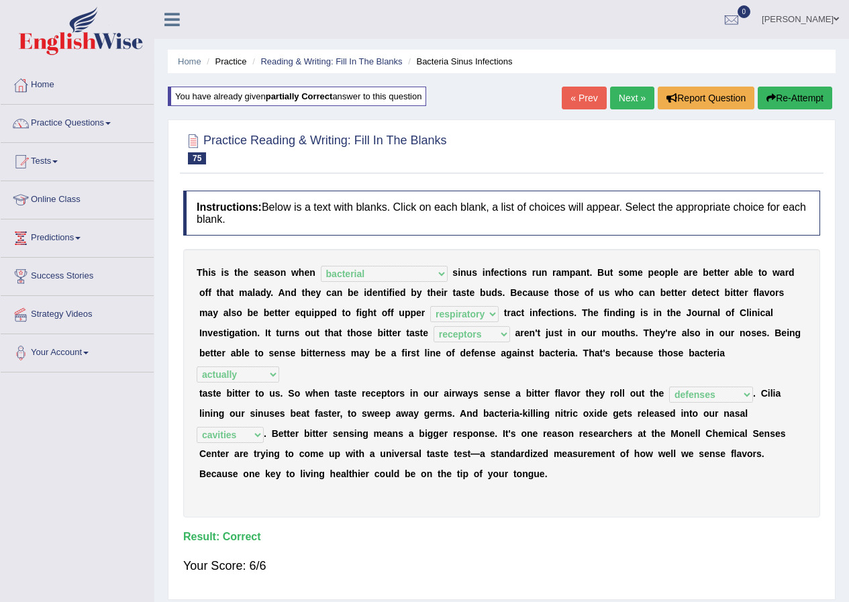
click at [626, 89] on link "Next »" at bounding box center [632, 98] width 44 height 23
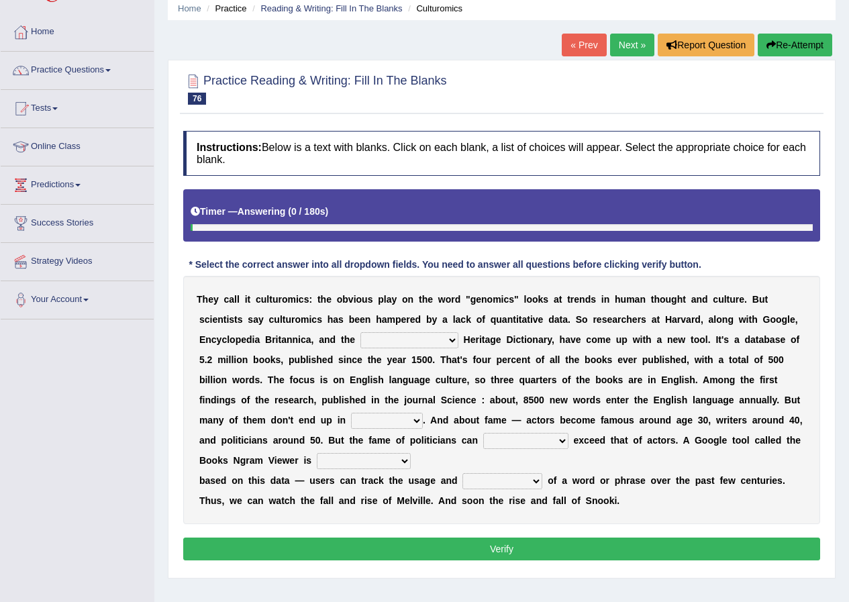
scroll to position [103, 0]
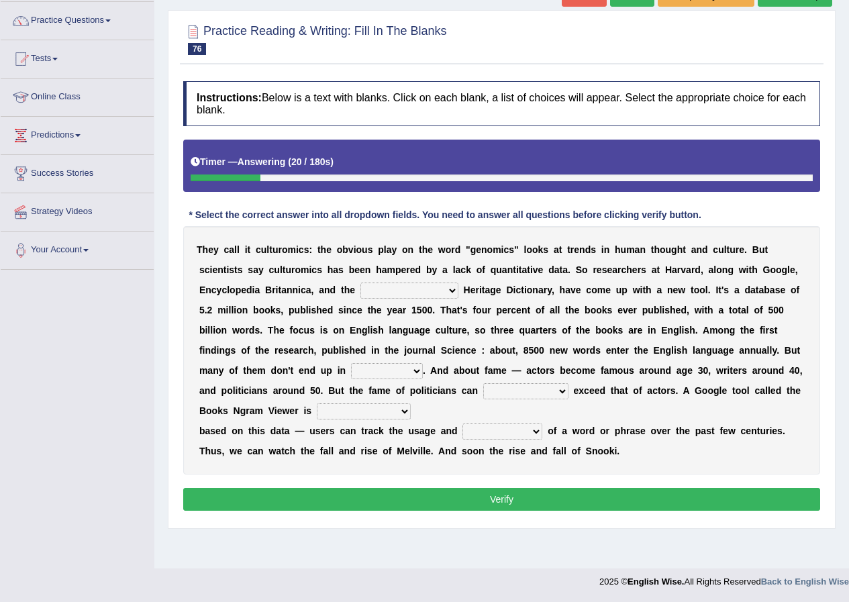
click at [445, 287] on select "Mettlesome Silicon [MEDICAL_DATA] American" at bounding box center [410, 291] width 98 height 16
select select "American"
click at [361, 283] on select "Mettlesome Silicon [MEDICAL_DATA] American" at bounding box center [410, 291] width 98 height 16
click at [375, 370] on select "veterinaries fairies dictionaries smithies" at bounding box center [387, 371] width 72 height 16
select select "dictionaries"
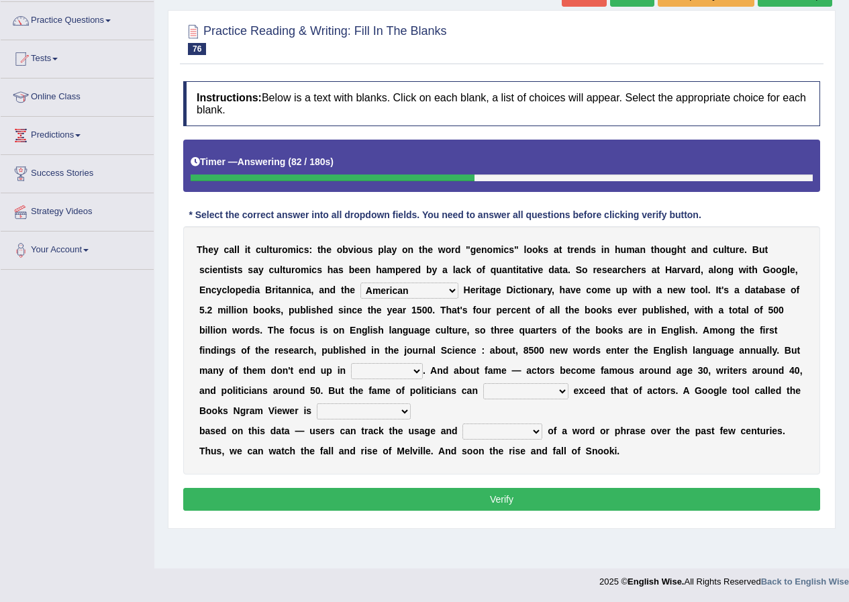
click at [351, 363] on select "veterinaries fairies dictionaries smithies" at bounding box center [387, 371] width 72 height 16
click at [508, 389] on select "intelligibly eventually venturesomely preferably" at bounding box center [525, 391] width 85 height 16
select select "eventually"
click at [483, 383] on select "intelligibly eventually venturesomely preferably" at bounding box center [525, 391] width 85 height 16
click at [524, 391] on select "intelligibly eventually venturesomely preferably" at bounding box center [525, 391] width 85 height 16
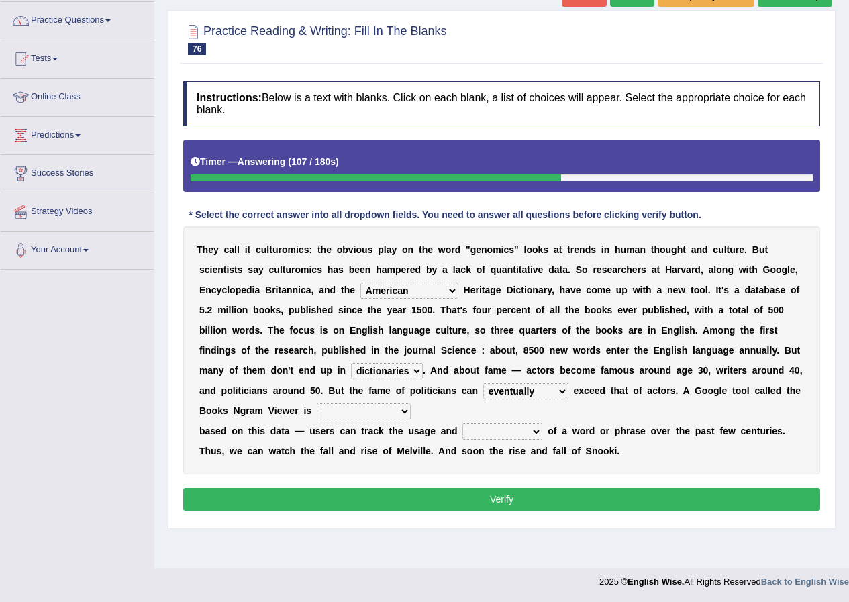
click at [399, 410] on select "nonoccupational nonbreakable trainable available" at bounding box center [364, 412] width 94 height 16
select select "available"
click at [317, 404] on select "nonoccupational nonbreakable trainable available" at bounding box center [364, 412] width 94 height 16
click at [381, 414] on select "nonoccupational nonbreakable trainable available" at bounding box center [364, 412] width 94 height 16
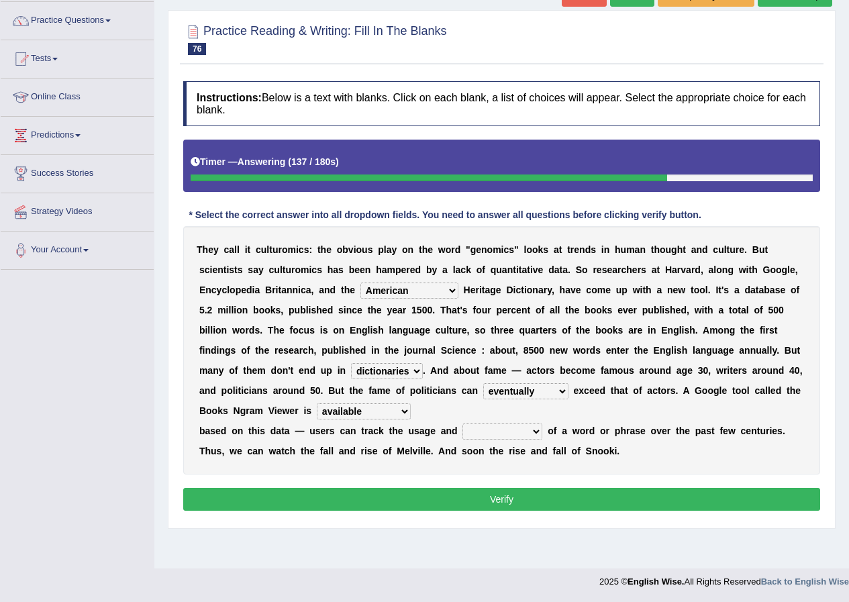
click at [493, 436] on select "frequency derisory drearily inappreciably" at bounding box center [503, 432] width 80 height 16
select select "frequency"
click at [463, 424] on select "frequency derisory drearily inappreciably" at bounding box center [503, 432] width 80 height 16
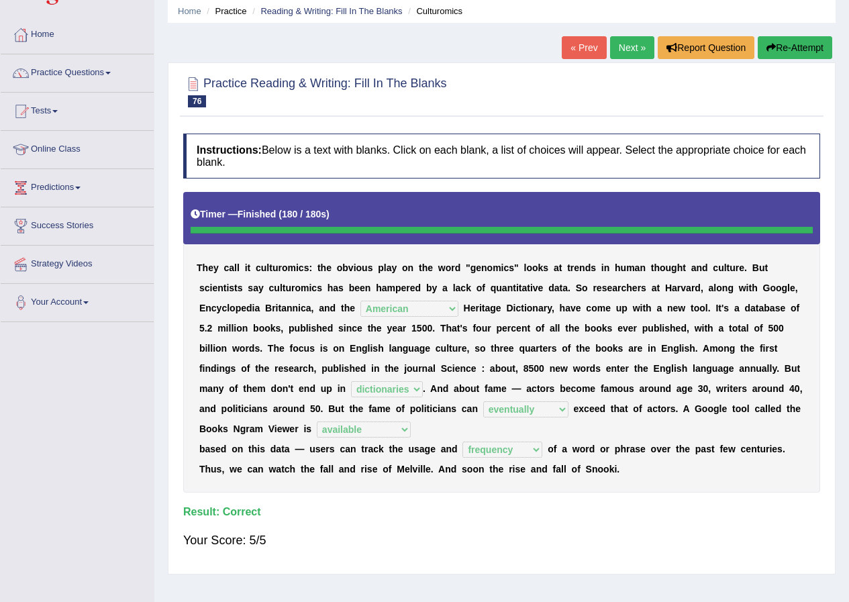
scroll to position [0, 0]
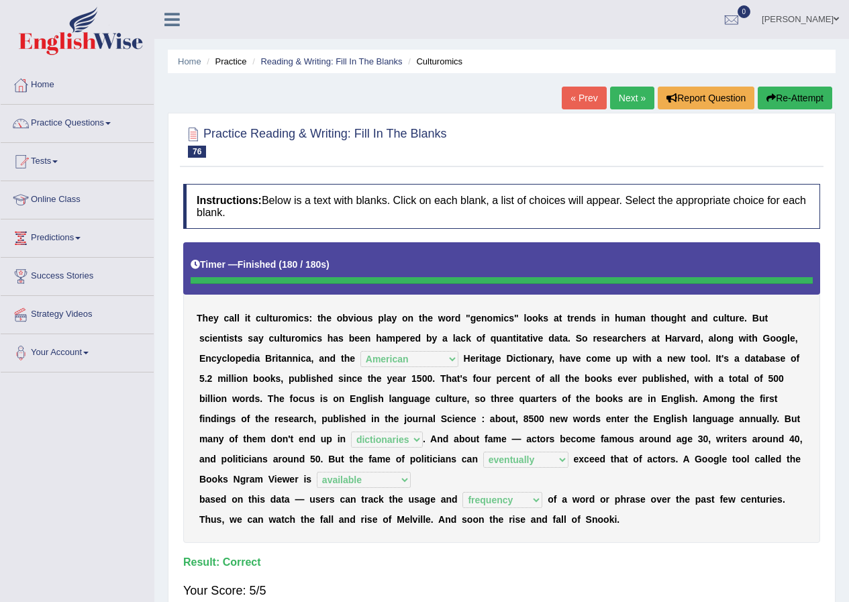
click at [624, 95] on link "Next »" at bounding box center [632, 98] width 44 height 23
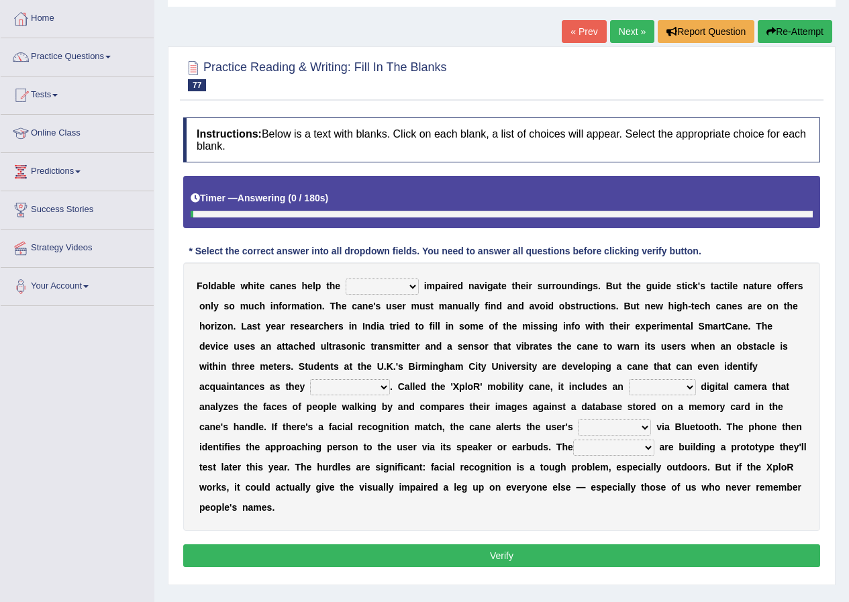
scroll to position [103, 0]
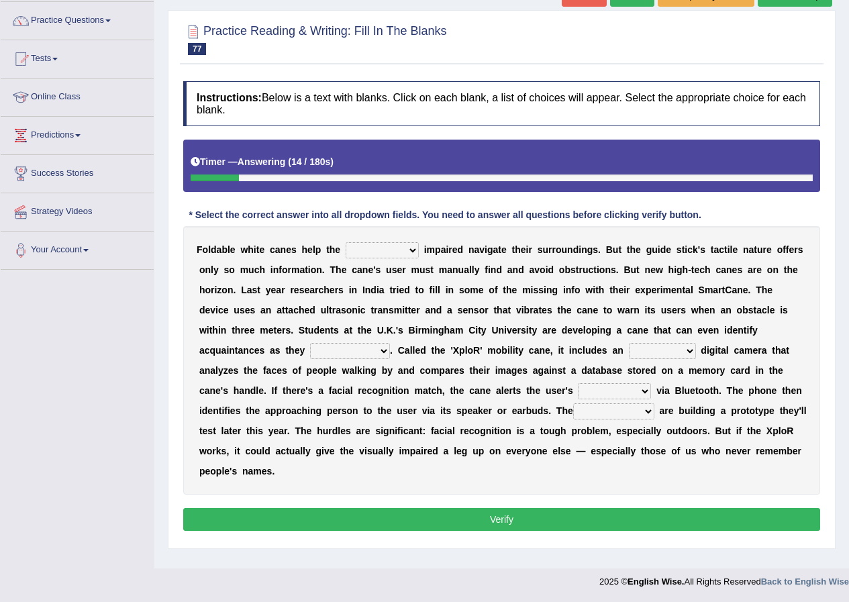
click at [371, 252] on select "felicity insensitivity visually malleability" at bounding box center [382, 250] width 73 height 16
select select "visually"
click at [346, 242] on select "felicity insensitivity visually malleability" at bounding box center [382, 250] width 73 height 16
click at [382, 350] on select "likelihood throat northernmost approach" at bounding box center [350, 351] width 80 height 16
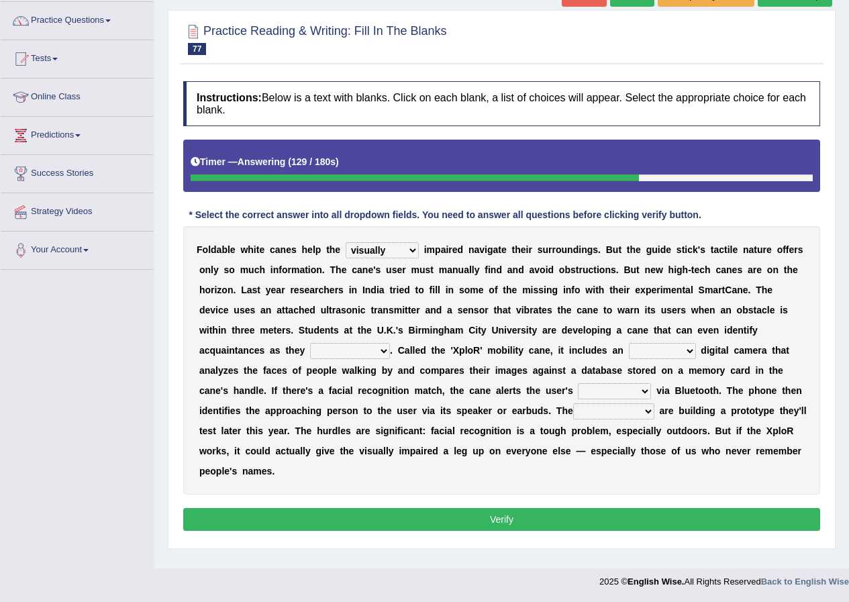
select select "approach"
click at [310, 343] on select "likelihood throat northernmost approach" at bounding box center [350, 351] width 80 height 16
click at [350, 352] on select "likelihood throat northernmost approach" at bounding box center [350, 351] width 80 height 16
click at [512, 397] on div "F o l d a b l e w h i t e c a n e s h e l p t h e felicity insensitivity visual…" at bounding box center [501, 360] width 637 height 269
click at [643, 351] on select "untested embedded deadest skinhead" at bounding box center [662, 351] width 67 height 16
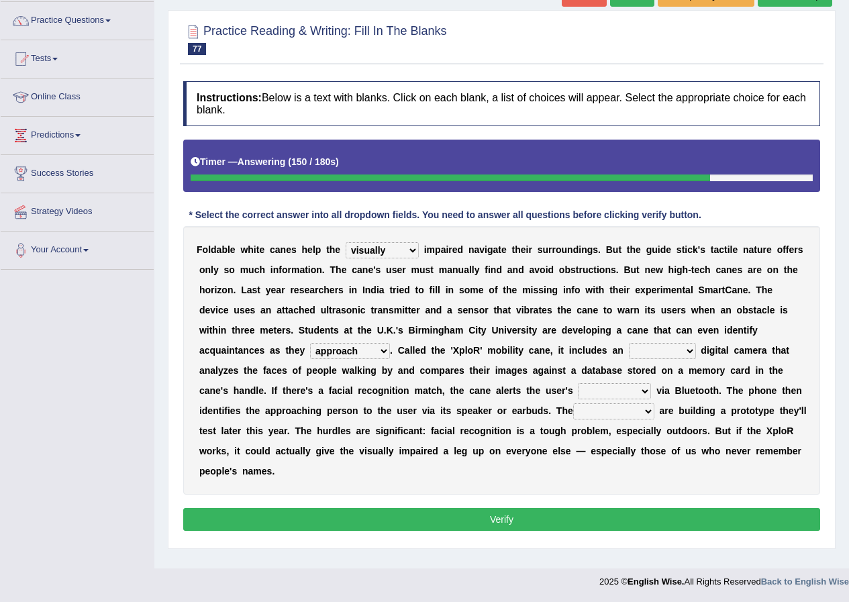
select select "embedded"
click at [629, 343] on select "untested embedded deadest skinhead" at bounding box center [662, 351] width 67 height 16
click at [646, 389] on select "waterborne alone smartphone postpone" at bounding box center [614, 391] width 73 height 16
select select "smartphone"
click at [578, 383] on select "waterborne alone smartphone postpone" at bounding box center [614, 391] width 73 height 16
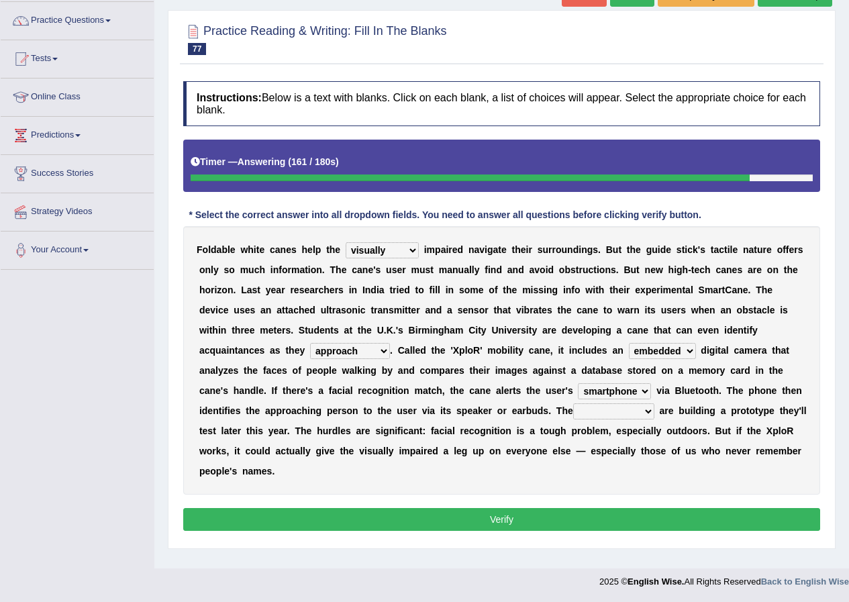
click at [610, 389] on select "waterborne alone smartphone postpone" at bounding box center [614, 391] width 73 height 16
click at [611, 412] on select "jurisprudence bootless students jukebox" at bounding box center [613, 412] width 81 height 16
select select "bootless"
click at [573, 404] on select "jurisprudence bootless students jukebox" at bounding box center [613, 412] width 81 height 16
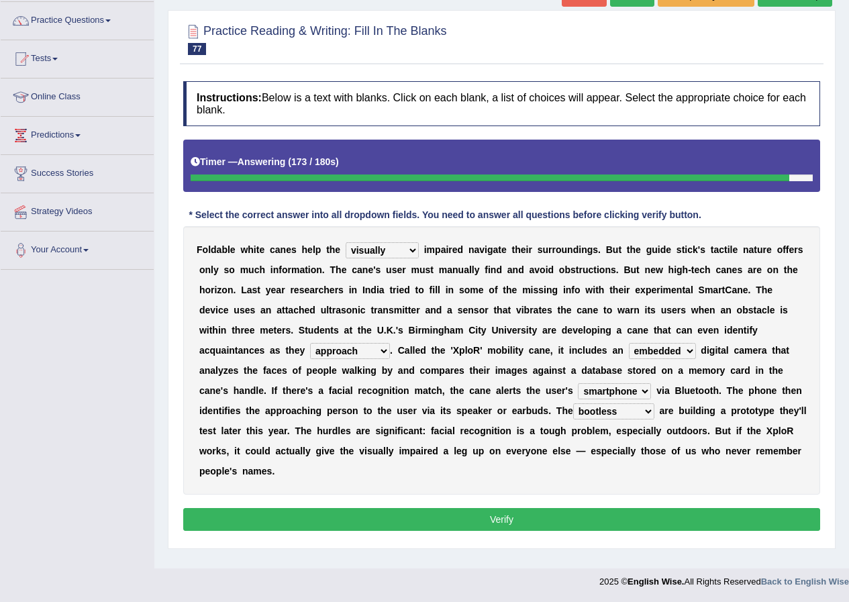
click at [616, 414] on select "jurisprudence bootless students jukebox" at bounding box center [613, 412] width 81 height 16
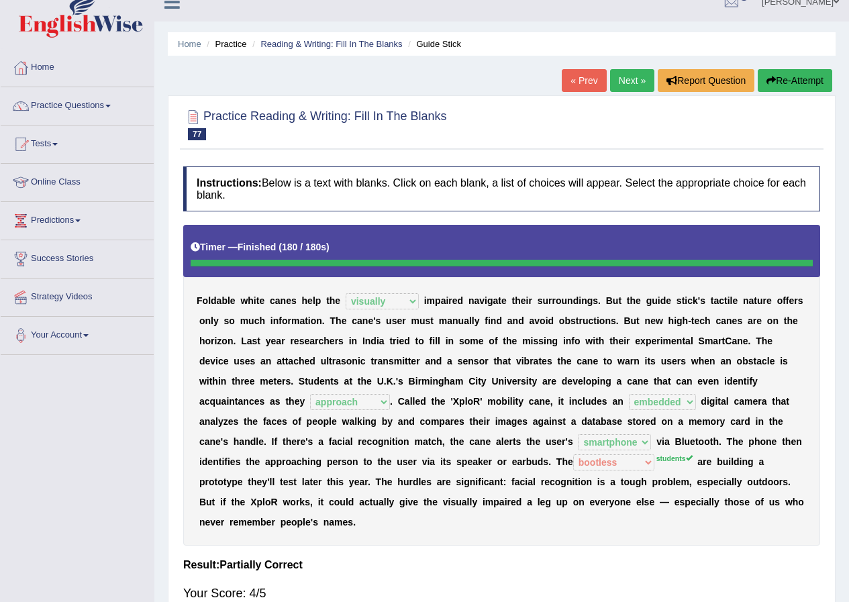
scroll to position [0, 0]
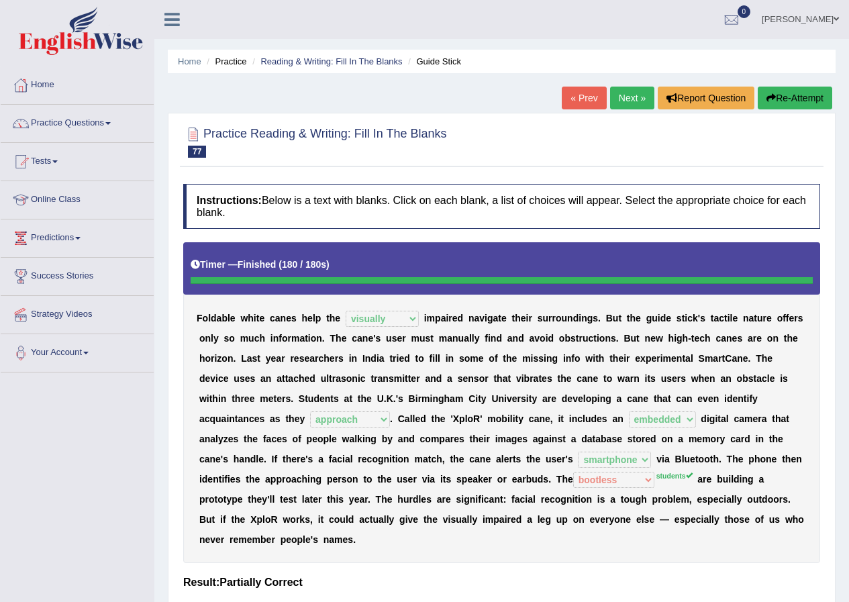
click at [614, 94] on link "Next »" at bounding box center [632, 98] width 44 height 23
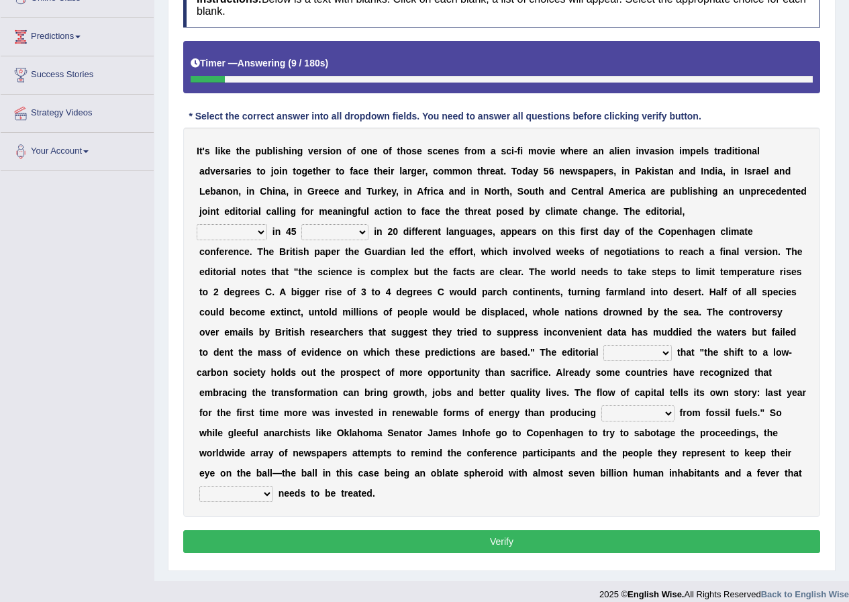
click at [258, 230] on select "published publicized burnished transmitted" at bounding box center [232, 232] width 70 height 16
select select "published"
click at [197, 224] on select "published publicized burnished transmitted" at bounding box center [232, 232] width 70 height 16
click at [339, 234] on select "clans countries continents terraces" at bounding box center [334, 232] width 67 height 16
select select "countries"
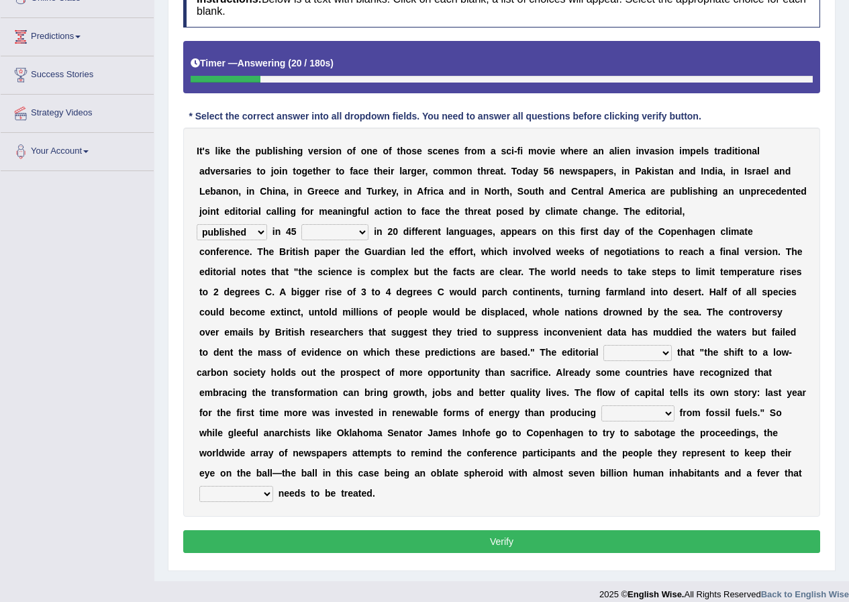
click at [301, 224] on select "clans countries continents terraces" at bounding box center [334, 232] width 67 height 16
click at [625, 354] on select "modified protested recognized declined" at bounding box center [638, 353] width 68 height 16
select select "recognized"
click at [604, 345] on select "modified protested recognized declined" at bounding box center [638, 353] width 68 height 16
click at [625, 348] on select "modified protested recognized declined" at bounding box center [638, 353] width 68 height 16
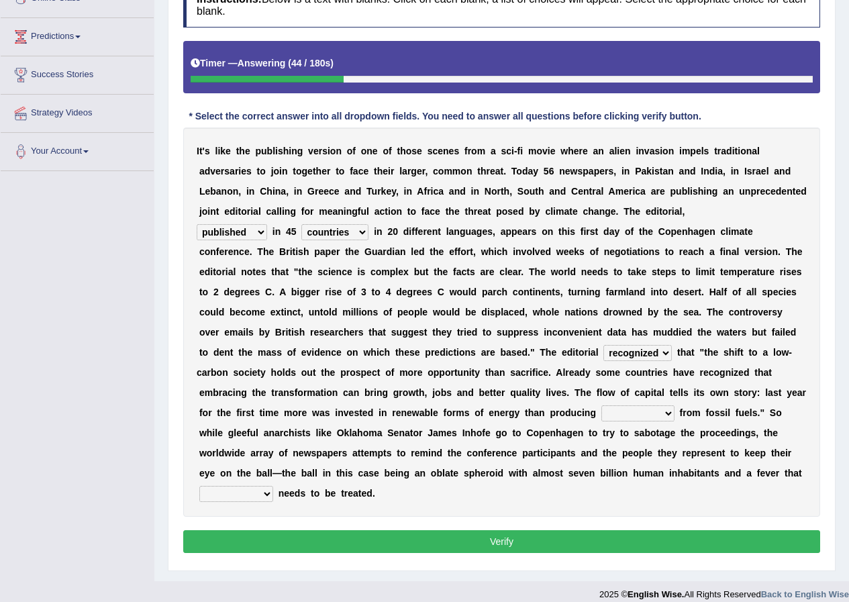
click at [625, 348] on select "modified protested recognized declined" at bounding box center [638, 353] width 68 height 16
click at [616, 412] on select "electricity indivisibility negativity significance" at bounding box center [638, 414] width 73 height 16
select select "electricity"
click at [602, 406] on select "electricity indivisibility negativity significance" at bounding box center [638, 414] width 73 height 16
click at [641, 409] on select "electricity indivisibility negativity significance" at bounding box center [638, 414] width 73 height 16
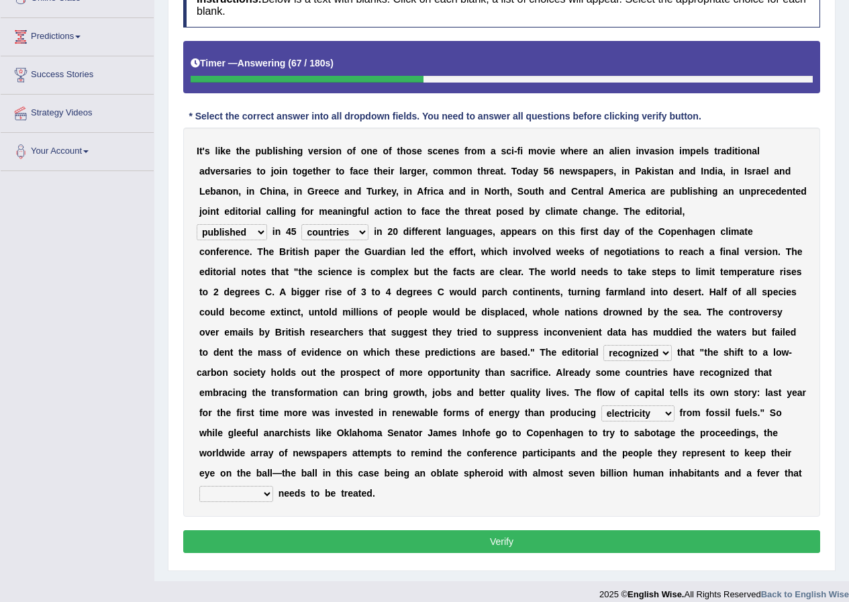
click at [420, 501] on div "I t ' s l i k e t h e p u b l i s h i n g v e r s i o n o f o n e o f t h o s e…" at bounding box center [501, 322] width 637 height 389
click at [269, 491] on select "solicitously desperately ephemerally peripherally" at bounding box center [236, 494] width 74 height 16
select select "desperately"
click at [199, 486] on select "solicitously desperately ephemerally peripherally" at bounding box center [236, 494] width 74 height 16
click at [266, 544] on button "Verify" at bounding box center [501, 541] width 637 height 23
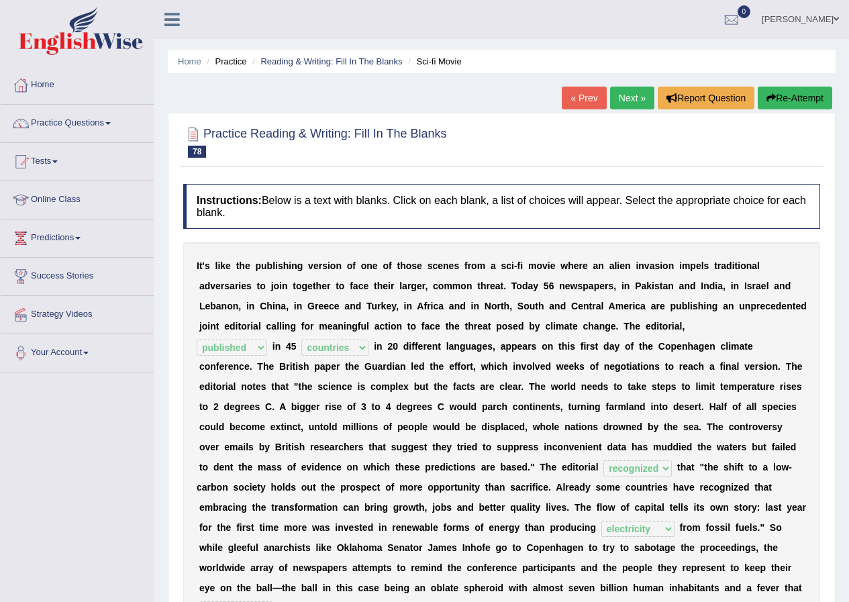
click at [633, 98] on link "Next »" at bounding box center [632, 98] width 44 height 23
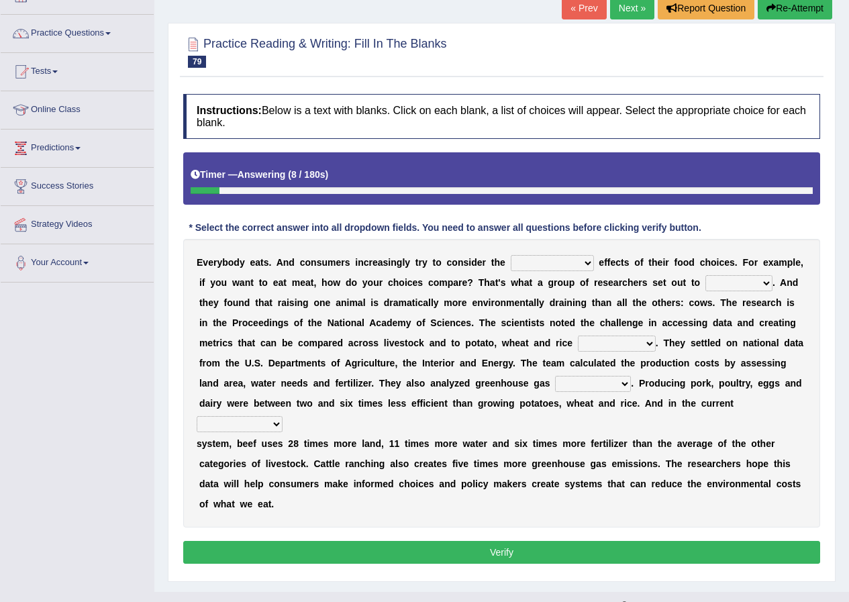
scroll to position [113, 0]
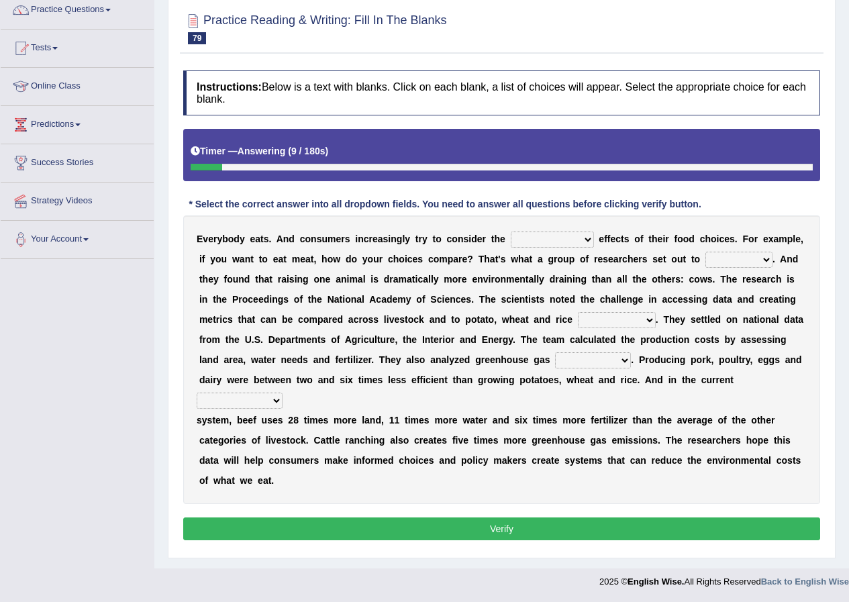
click at [527, 238] on select "spiritual economic environmental material" at bounding box center [552, 240] width 83 height 16
click at [511, 232] on select "spiritual economic environmental material" at bounding box center [552, 240] width 83 height 16
click at [741, 260] on select "exemplify squander discover purchase" at bounding box center [739, 260] width 67 height 16
click at [537, 238] on select "spiritual economic environmental material" at bounding box center [552, 240] width 83 height 16
click at [637, 234] on b "o" at bounding box center [637, 239] width 6 height 11
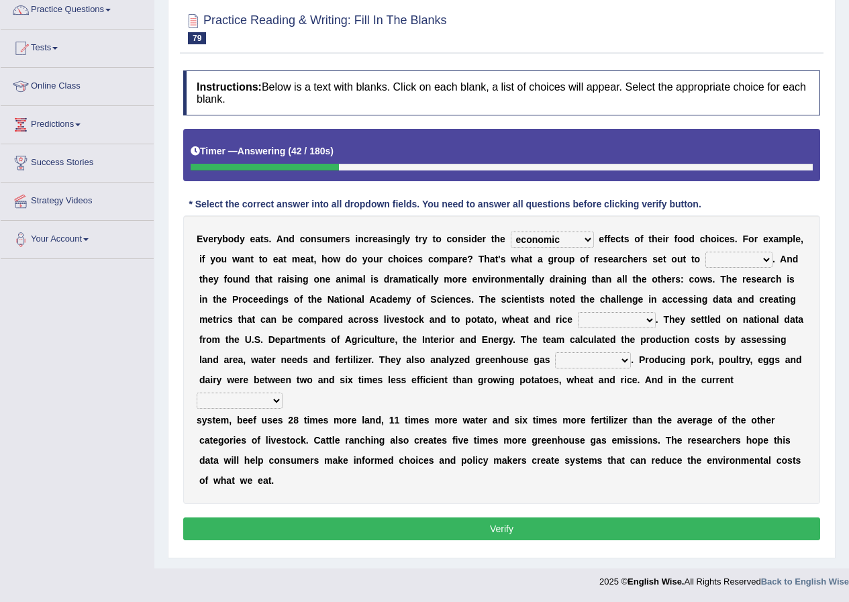
click at [720, 261] on select "exemplify squander discover purchase" at bounding box center [739, 260] width 67 height 16
click at [534, 288] on div "E v e r y b o d y e a t s . A n d c o n s u m e r s i n c r e a s i n g l y t r…" at bounding box center [501, 360] width 637 height 289
click at [563, 238] on select "spiritual economic environmental material" at bounding box center [552, 240] width 83 height 16
click at [511, 232] on select "spiritual economic environmental material" at bounding box center [552, 240] width 83 height 16
click at [552, 240] on select "spiritual economic environmental material" at bounding box center [552, 240] width 83 height 16
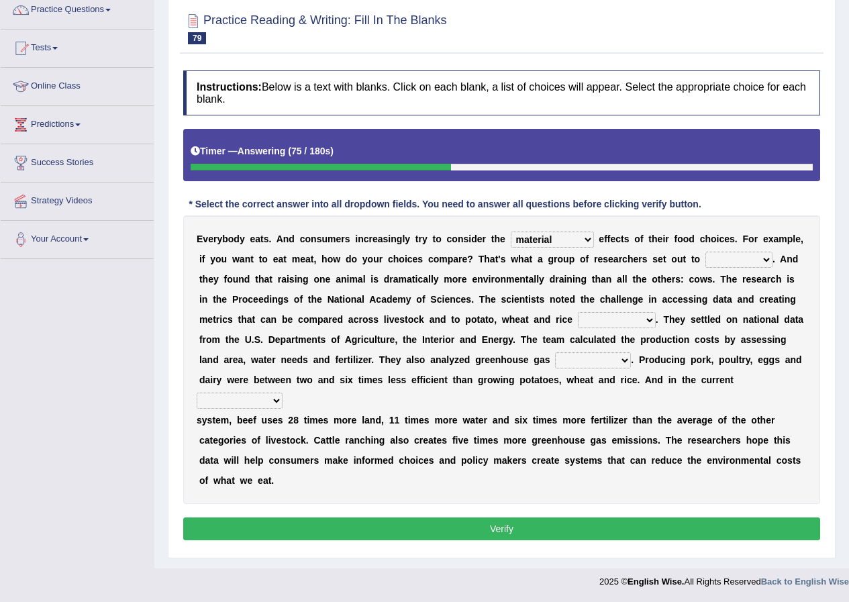
select select "economic"
click at [511, 232] on select "spiritual economic environmental material" at bounding box center [552, 240] width 83 height 16
click at [757, 246] on div "E v e r y b o d y e a t s . A n d c o n s u m e r s i n c r e a s i n g l y t r…" at bounding box center [501, 360] width 637 height 289
click at [756, 266] on select "exemplify squander discover purchase" at bounding box center [739, 260] width 67 height 16
click at [706, 252] on select "exemplify squander discover purchase" at bounding box center [739, 260] width 67 height 16
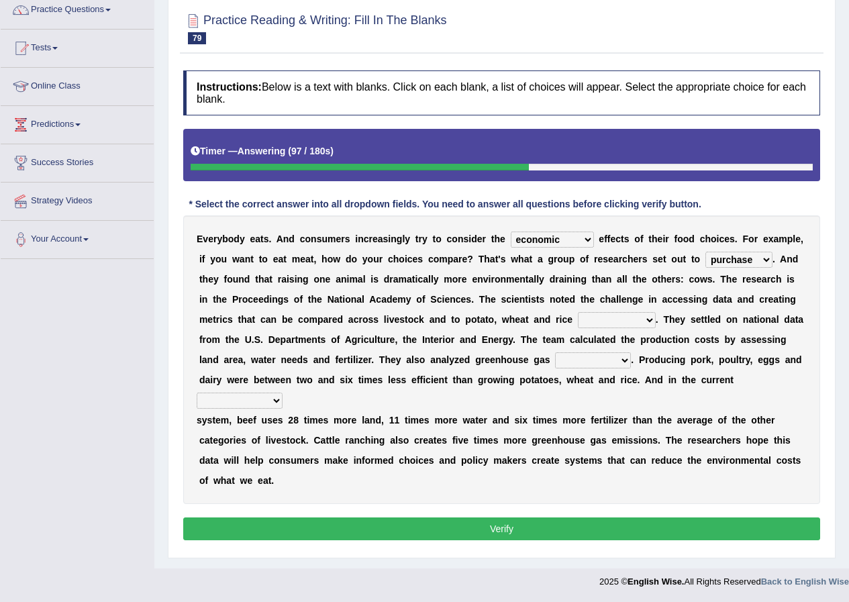
click at [746, 257] on select "exemplify squander discover purchase" at bounding box center [739, 260] width 67 height 16
select select "exemplify"
click at [706, 252] on select "exemplify squander discover purchase" at bounding box center [739, 260] width 67 height 16
click at [641, 322] on select "production corruption consumption inventory" at bounding box center [617, 320] width 78 height 16
click at [578, 312] on select "production corruption consumption inventory" at bounding box center [617, 320] width 78 height 16
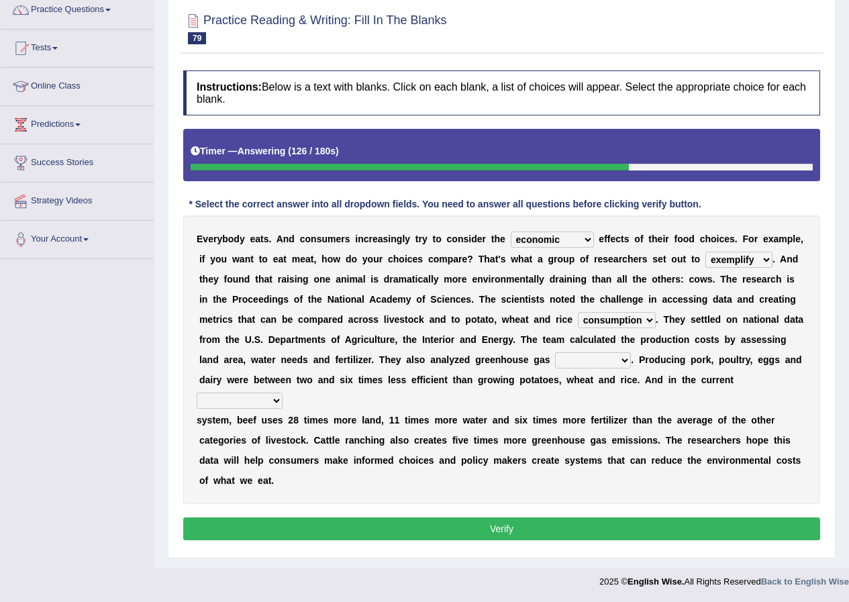
click at [638, 316] on select "production corruption consumption inventory" at bounding box center [617, 320] width 78 height 16
click at [561, 367] on select "conjectures manufacture emissions purification" at bounding box center [593, 360] width 76 height 16
click at [620, 318] on select "production corruption consumption inventory" at bounding box center [617, 320] width 78 height 16
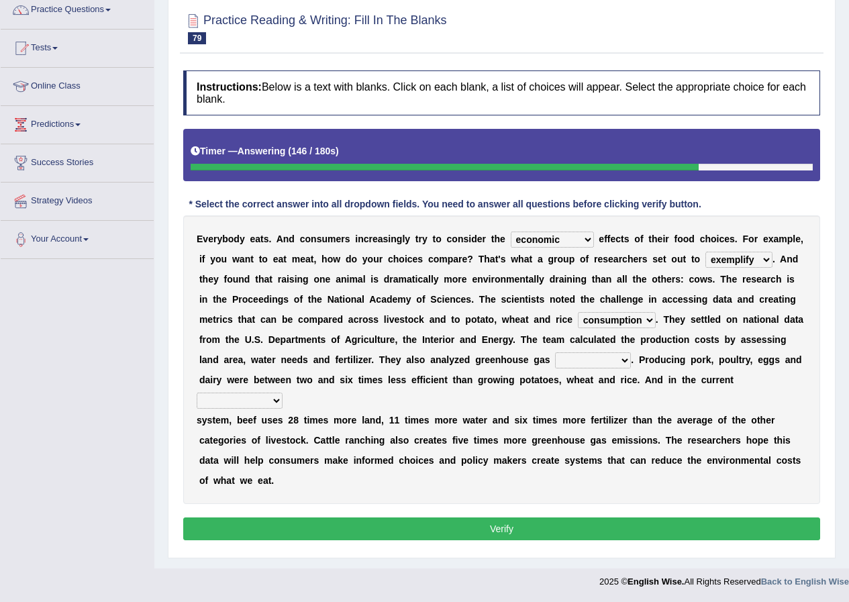
select select "production"
click at [578, 312] on select "production corruption consumption inventory" at bounding box center [617, 320] width 78 height 16
click at [618, 362] on select "conjectures manufacture emissions purification" at bounding box center [593, 360] width 76 height 16
select select "emissions"
click at [555, 352] on select "conjectures manufacture emissions purification" at bounding box center [593, 360] width 76 height 16
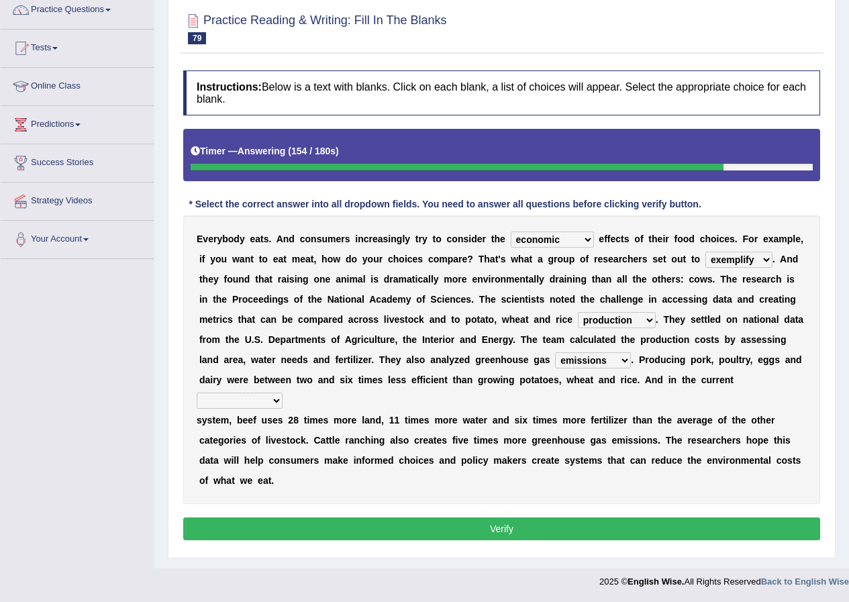
click at [269, 403] on select "agricultural impalpable ungrammatical terminal" at bounding box center [240, 401] width 86 height 16
select select "agricultural"
click at [197, 393] on select "agricultural impalpable ungrammatical terminal" at bounding box center [240, 401] width 86 height 16
click at [256, 400] on select "agricultural impalpable ungrammatical terminal" at bounding box center [240, 401] width 86 height 16
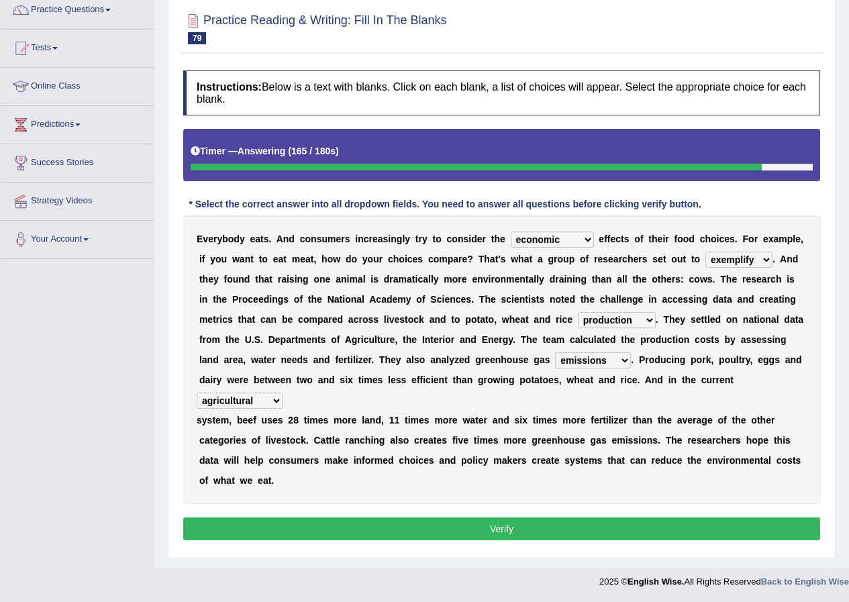
click at [734, 261] on select "exemplify squander discover purchase" at bounding box center [739, 260] width 67 height 16
select select "discover"
click at [706, 252] on select "exemplify squander discover purchase" at bounding box center [739, 260] width 67 height 16
click at [739, 254] on select "exemplify squander discover purchase" at bounding box center [739, 260] width 67 height 16
click at [558, 242] on select "spiritual economic environmental material" at bounding box center [552, 240] width 83 height 16
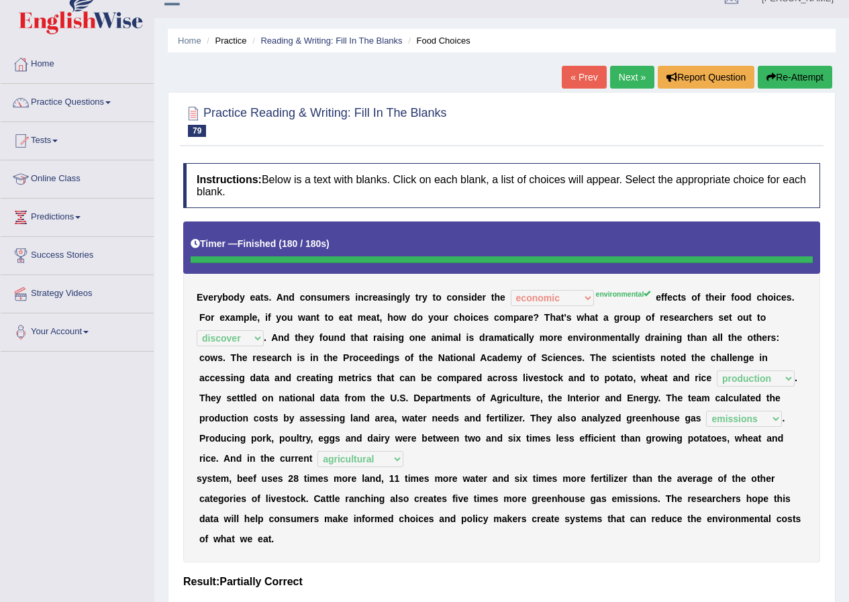
scroll to position [0, 0]
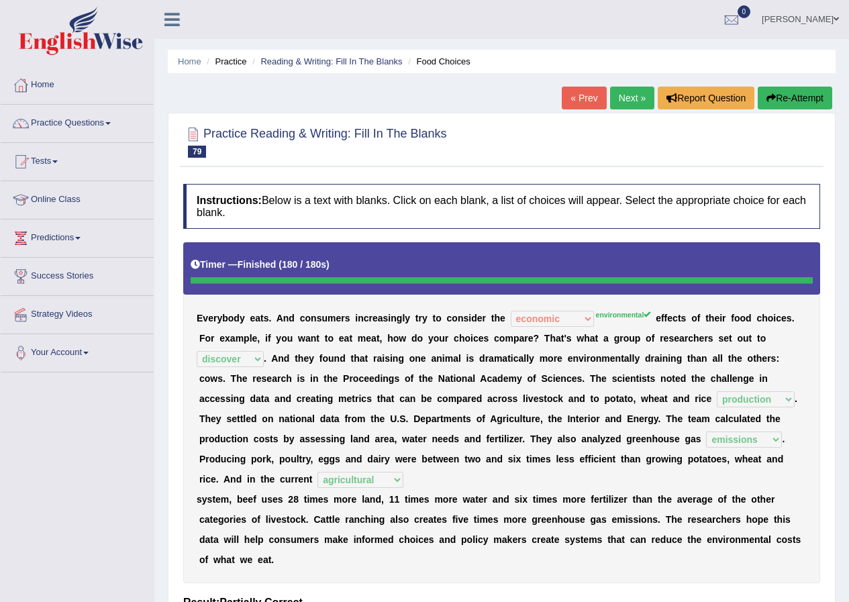
click at [624, 98] on link "Next »" at bounding box center [632, 98] width 44 height 23
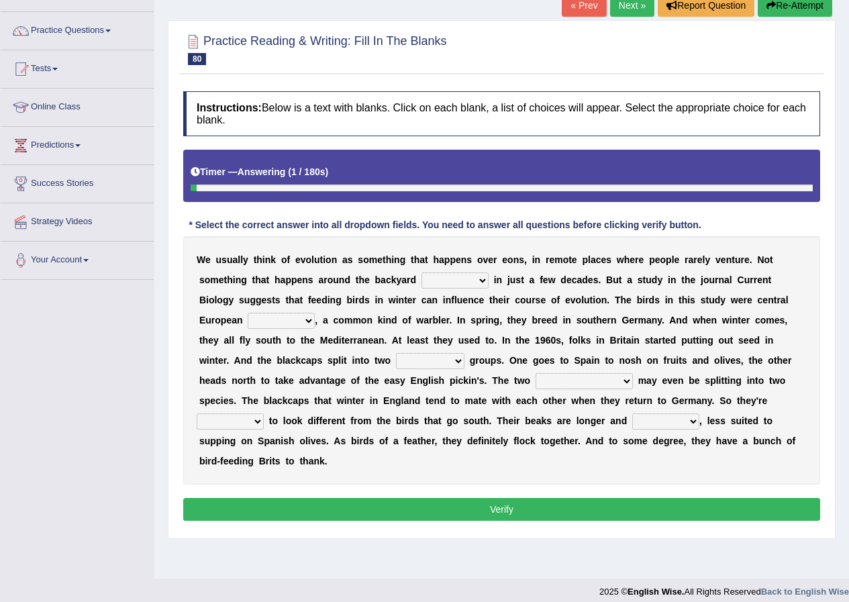
scroll to position [103, 0]
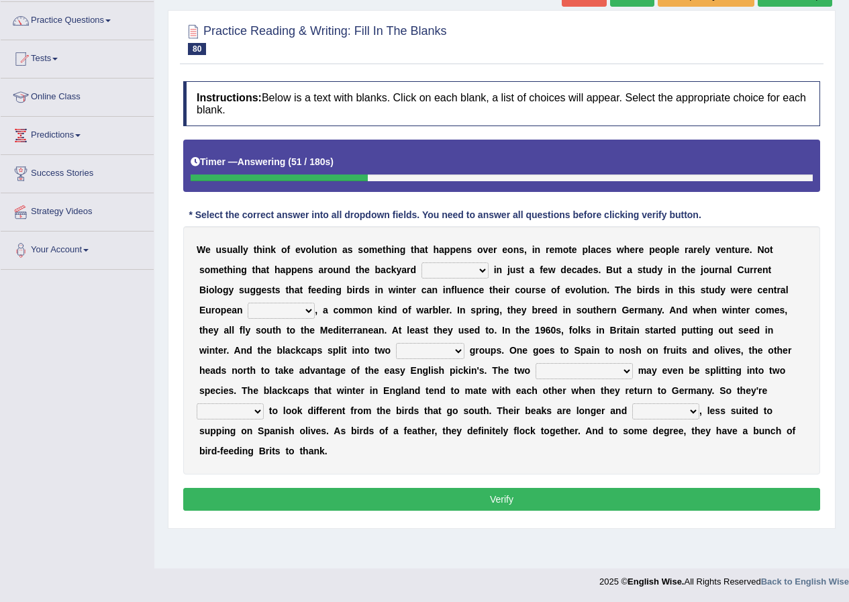
click at [459, 274] on select "beaver believer birdfeeder phonier" at bounding box center [455, 271] width 67 height 16
select select "birdfeeder"
click at [422, 263] on select "beaver believer birdfeeder phonier" at bounding box center [455, 271] width 67 height 16
click at [309, 312] on select "blackcaps pox flaps chats" at bounding box center [281, 311] width 67 height 16
click at [443, 365] on b "h" at bounding box center [442, 370] width 6 height 11
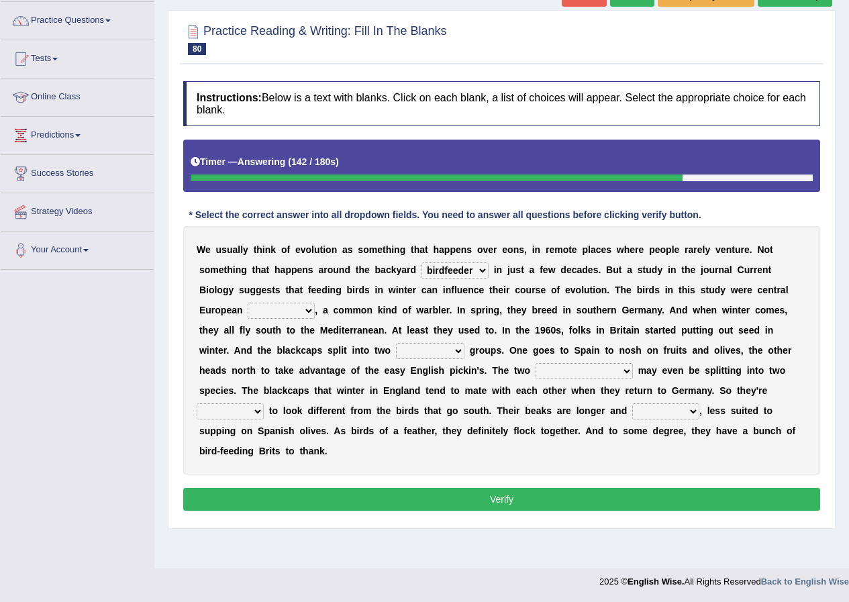
click at [301, 308] on select "blackcaps pox flaps chats" at bounding box center [281, 311] width 67 height 16
click at [248, 303] on select "blackcaps pox flaps chats" at bounding box center [281, 311] width 67 height 16
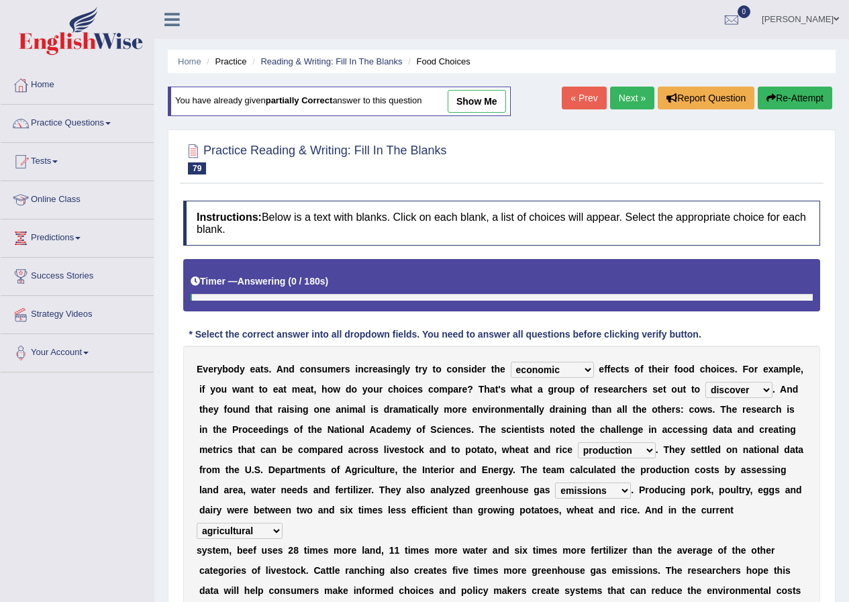
select select "economic"
select select "discover"
select select "production"
select select "emissions"
select select "agricultural"
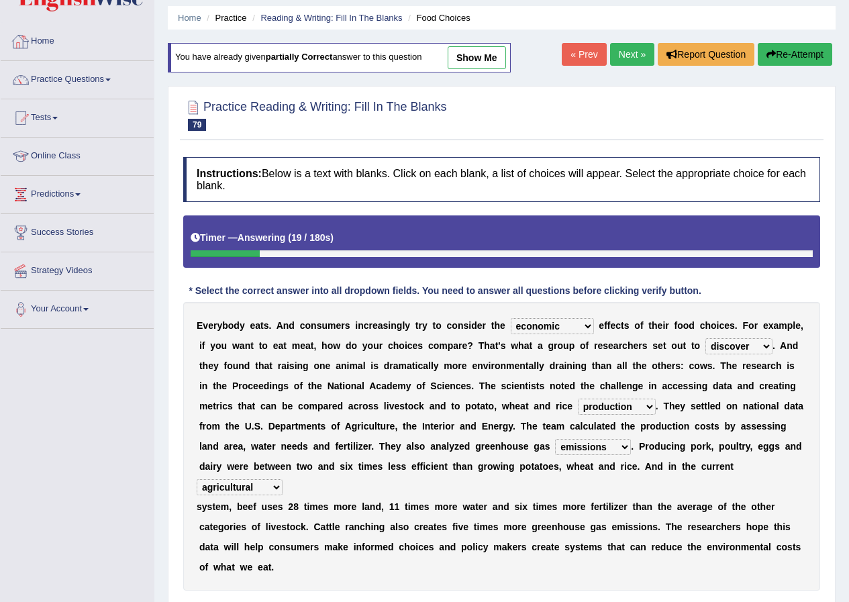
scroll to position [67, 0]
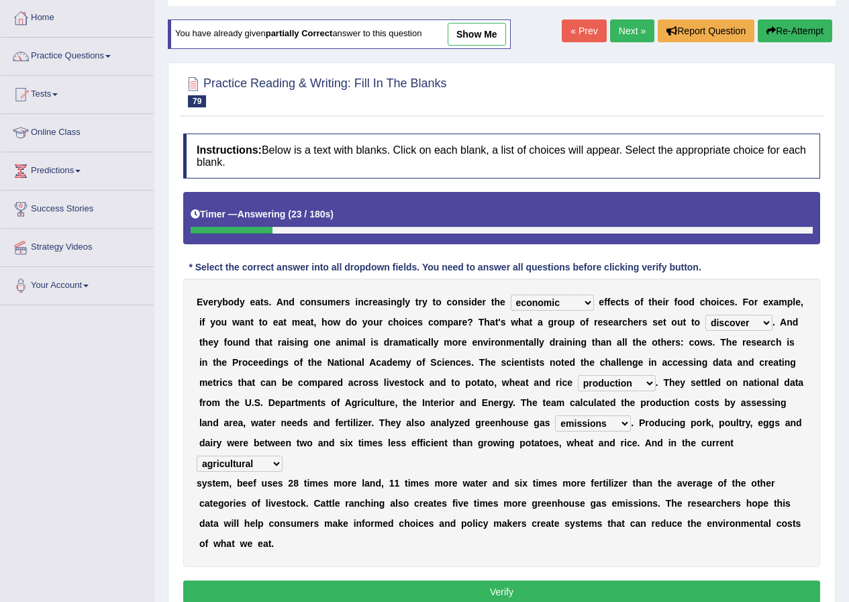
click at [634, 32] on link "Next »" at bounding box center [632, 30] width 44 height 23
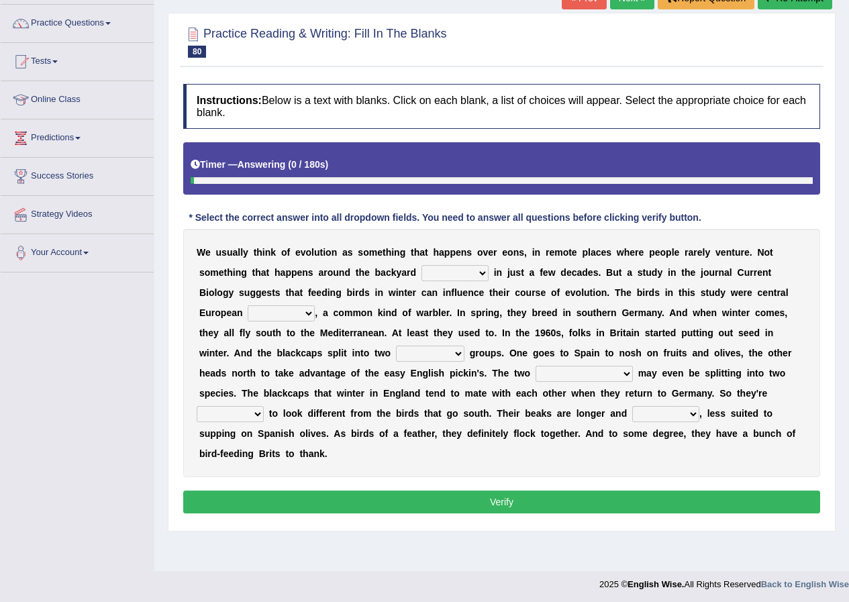
scroll to position [103, 0]
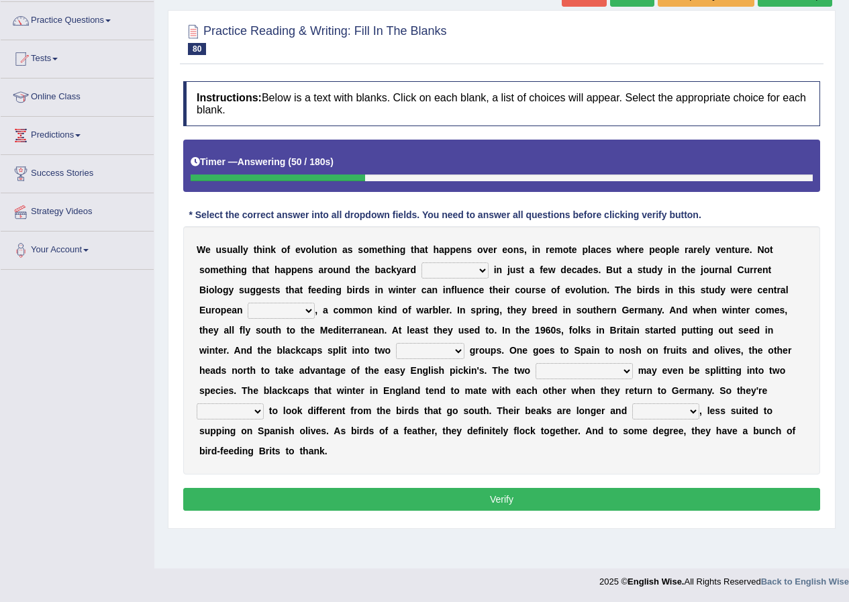
click at [477, 269] on select "beaver believer birdfeeder phonier" at bounding box center [455, 271] width 67 height 16
select select "birdfeeder"
click at [422, 263] on select "beaver believer birdfeeder phonier" at bounding box center [455, 271] width 67 height 16
click at [308, 307] on select "blackcaps pox flaps chats" at bounding box center [281, 311] width 67 height 16
select select "flaps"
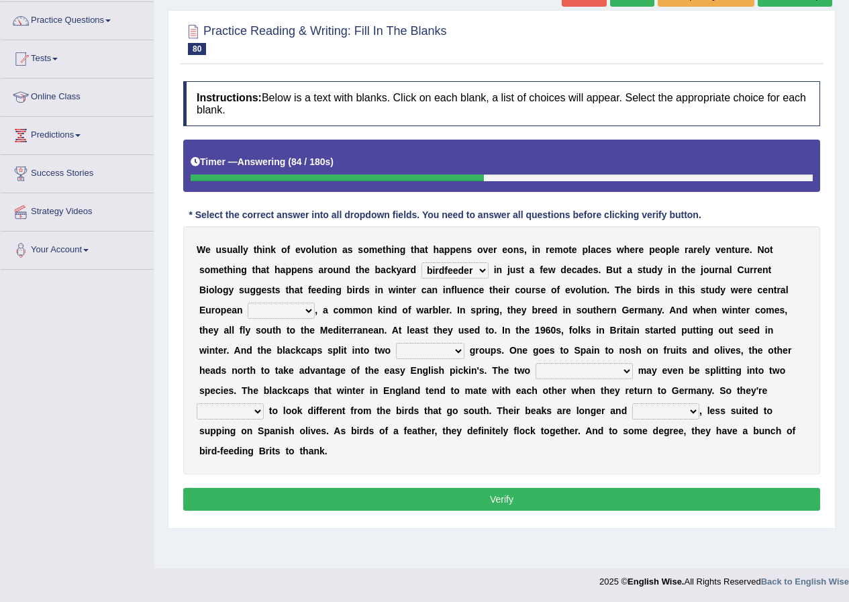
click at [248, 303] on select "blackcaps pox flaps chats" at bounding box center [281, 311] width 67 height 16
click at [275, 310] on select "blackcaps pox flaps chats" at bounding box center [281, 311] width 67 height 16
click at [425, 352] on select "distinct bit disconnect split" at bounding box center [430, 351] width 68 height 16
select select "distinct"
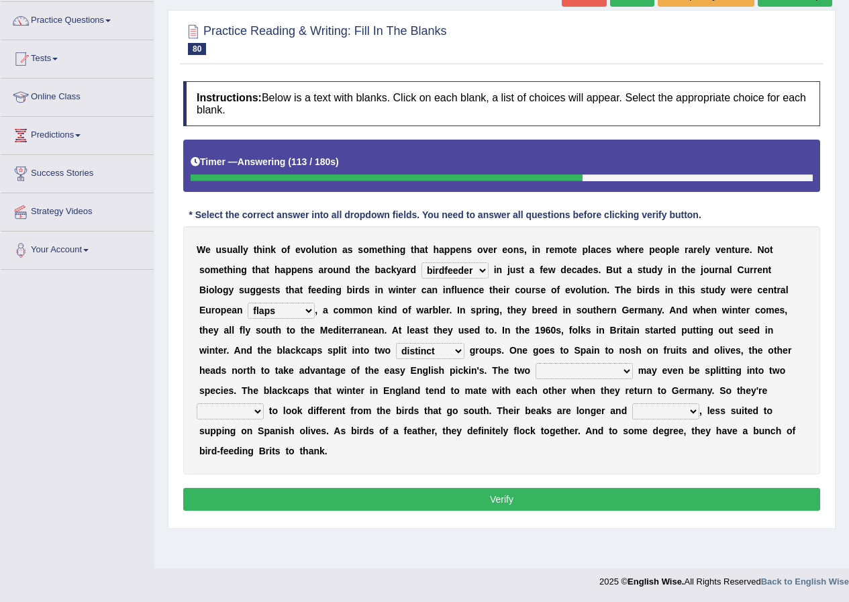
click at [396, 343] on select "distinct bit disconnect split" at bounding box center [430, 351] width 68 height 16
click at [574, 369] on select "elevators populations breakers contraindications" at bounding box center [584, 371] width 97 height 16
select select "populations"
click at [536, 363] on select "elevators populations breakers contraindications" at bounding box center [584, 371] width 97 height 16
click at [569, 371] on select "elevators populations breakers contraindications" at bounding box center [584, 371] width 97 height 16
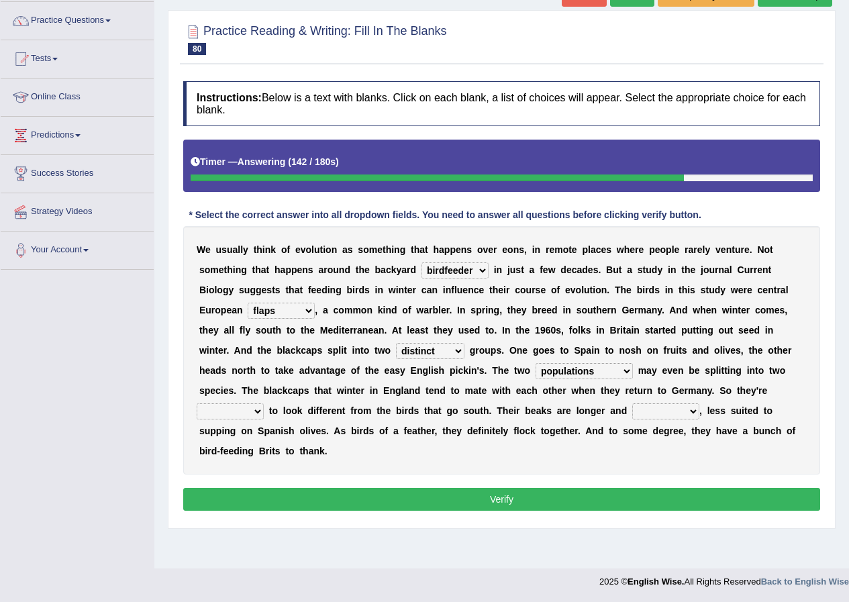
click at [569, 371] on select "elevators populations breakers contraindications" at bounding box center [584, 371] width 97 height 16
click at [260, 407] on select "starting blotting wanting padding" at bounding box center [230, 412] width 67 height 16
select select "starting"
click at [197, 404] on select "starting blotting wanting padding" at bounding box center [230, 412] width 67 height 16
click at [609, 363] on div "W e u s u a l l y t h i n k o f e v o l u t i o n a s s o m e t h i n g t h a t…" at bounding box center [501, 350] width 637 height 248
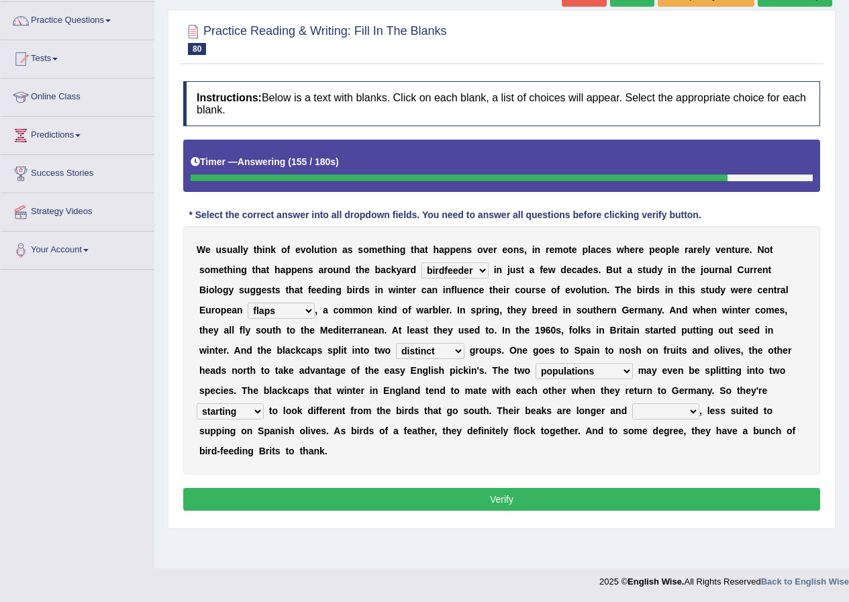
click at [609, 364] on div "W e u s u a l l y t h i n k o f e v o l u t i o n a s s o m e t h i n g t h a t…" at bounding box center [501, 350] width 637 height 248
click at [621, 365] on select "elevators populations breakers contraindications" at bounding box center [584, 371] width 97 height 16
click at [620, 371] on select "elevators populations breakers contraindications" at bounding box center [584, 371] width 97 height 16
click at [644, 408] on select "freshwater spillover scheduler narrower" at bounding box center [665, 412] width 67 height 16
select select "narrower"
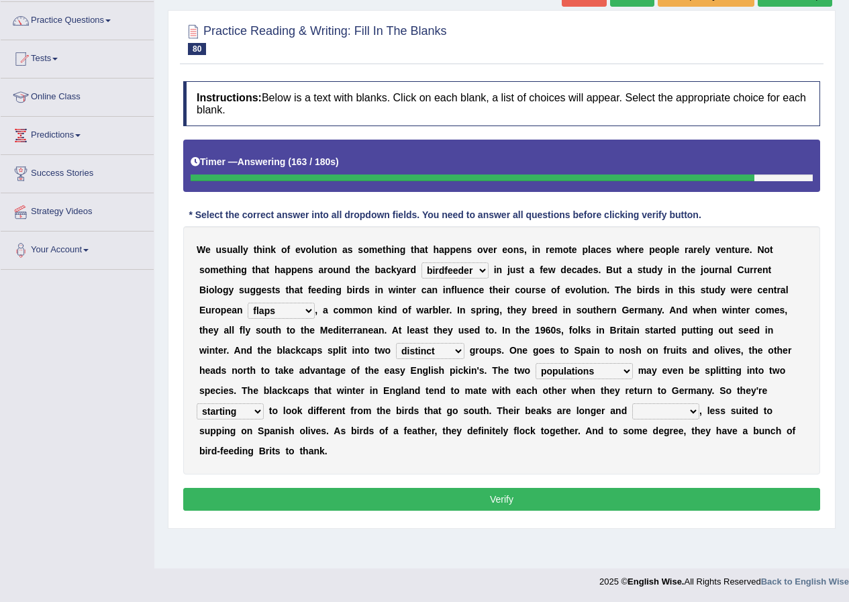
click at [632, 404] on select "freshwater spillover scheduler narrower" at bounding box center [665, 412] width 67 height 16
click at [671, 410] on select "freshwater spillover scheduler narrower" at bounding box center [665, 412] width 67 height 16
click at [483, 428] on b "i" at bounding box center [482, 431] width 3 height 11
click at [619, 369] on select "elevators populations breakers contraindications" at bounding box center [584, 371] width 97 height 16
select select "breakers"
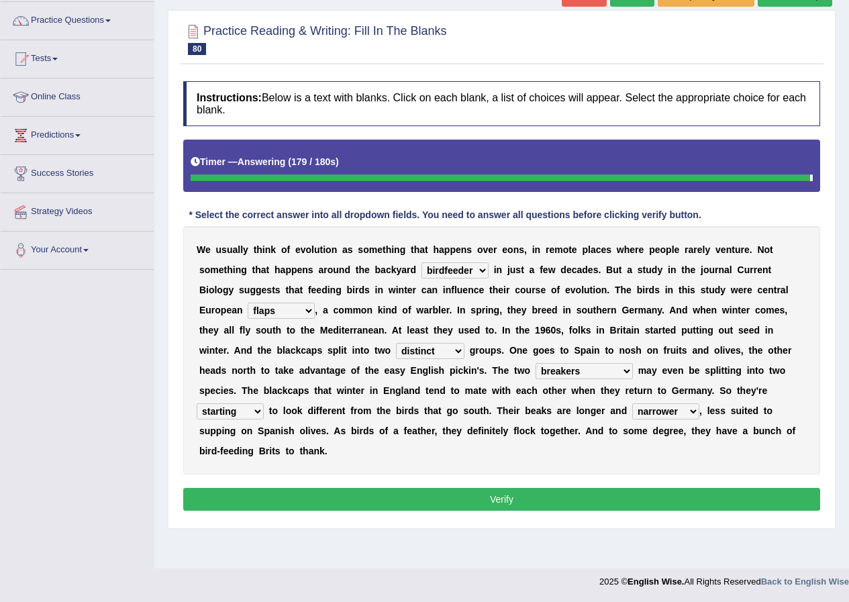
click at [536, 363] on select "elevators populations breakers contraindications" at bounding box center [584, 371] width 97 height 16
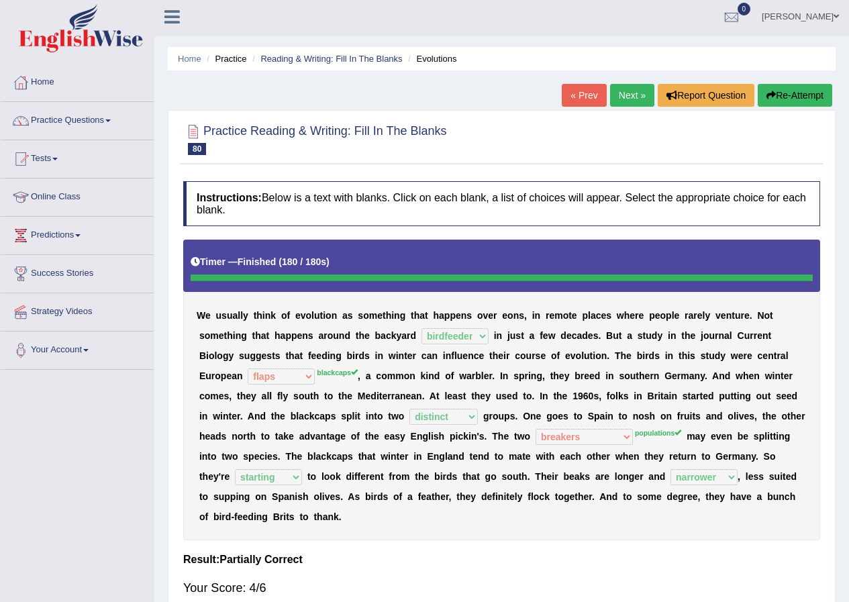
scroll to position [0, 0]
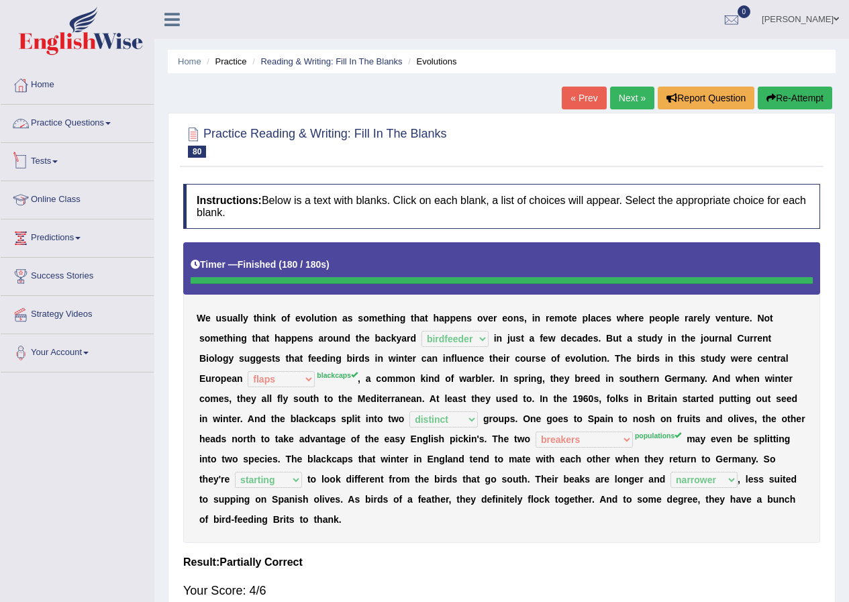
click at [81, 126] on link "Practice Questions" at bounding box center [77, 122] width 153 height 34
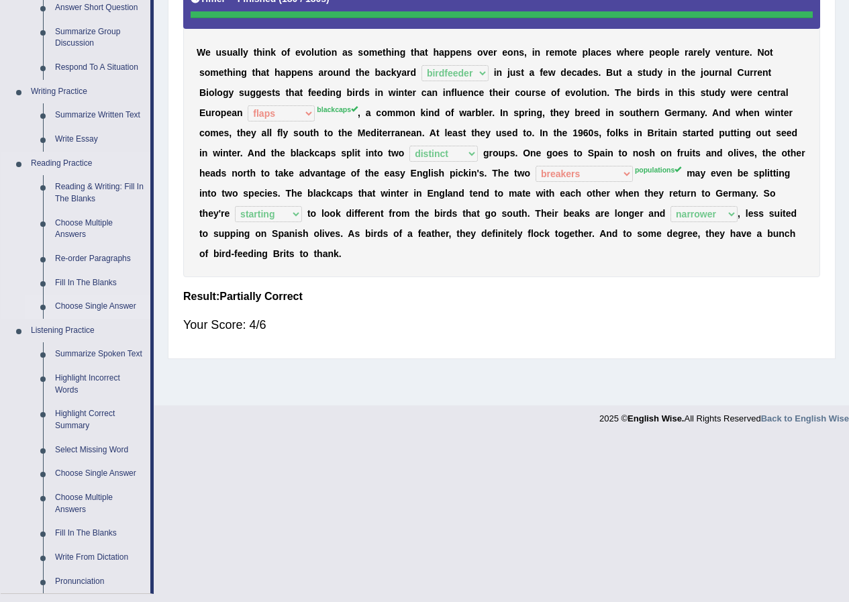
scroll to position [269, 0]
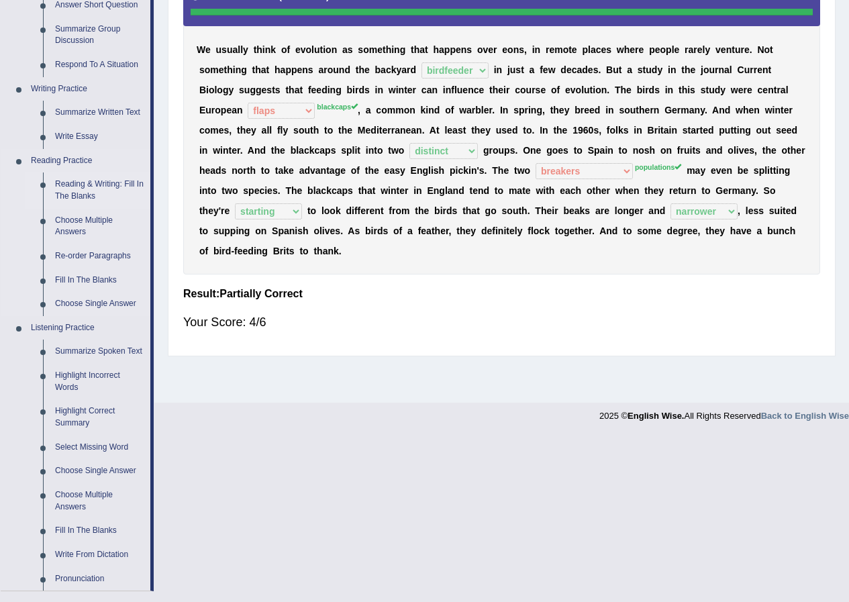
click at [111, 181] on link "Reading & Writing: Fill In The Blanks" at bounding box center [99, 191] width 101 height 36
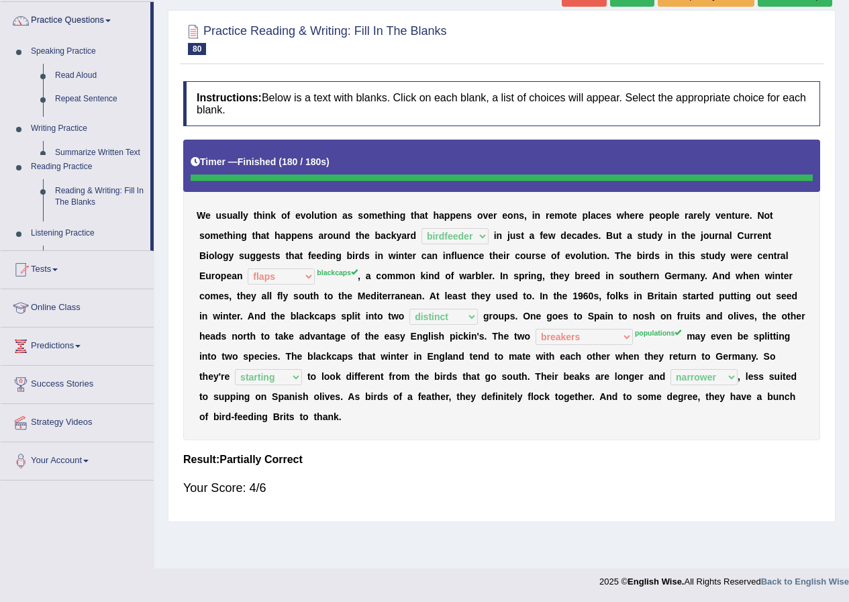
scroll to position [103, 0]
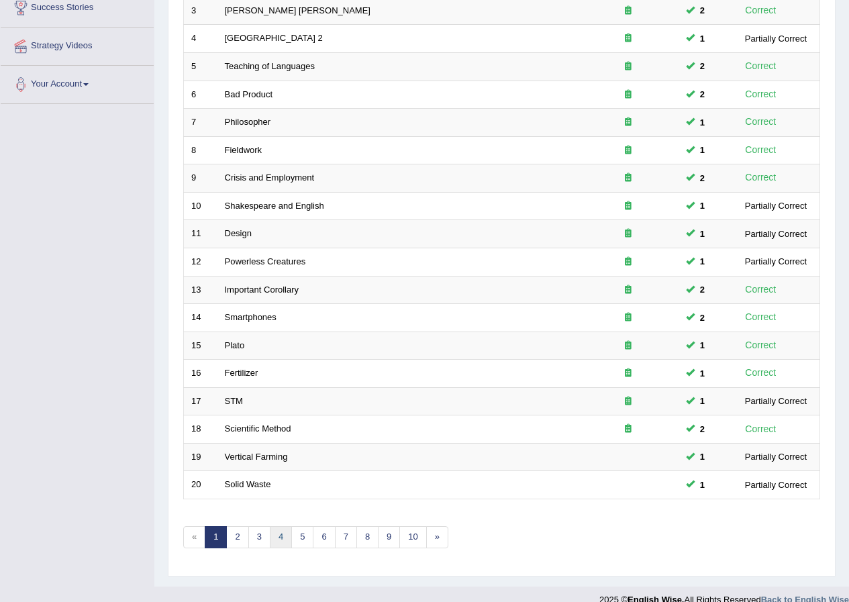
click at [274, 544] on link "4" at bounding box center [281, 537] width 22 height 22
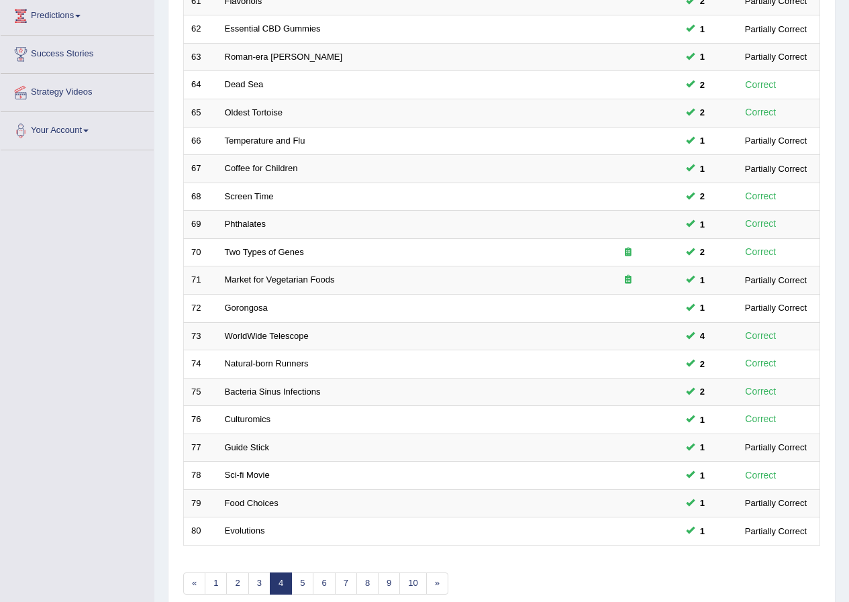
scroll to position [201, 0]
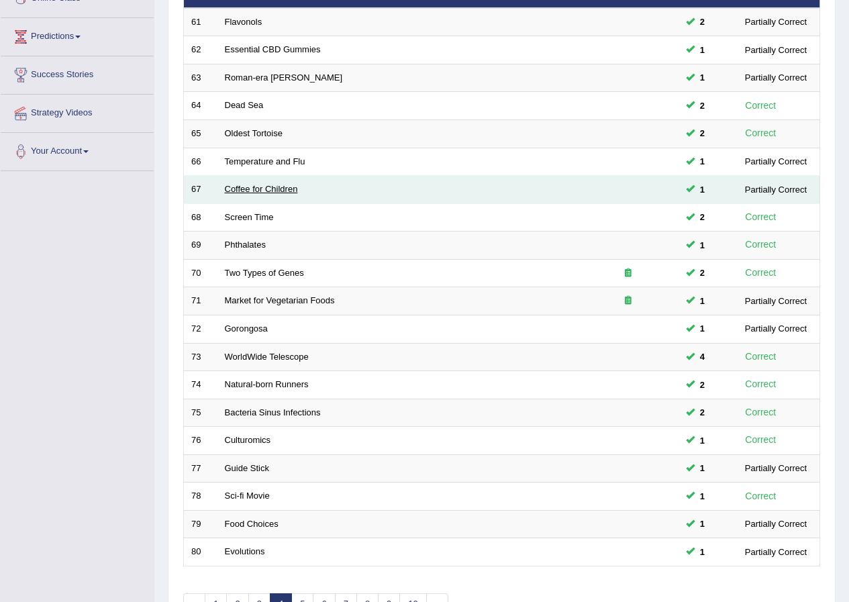
click at [252, 193] on link "Coffee for Children" at bounding box center [261, 189] width 73 height 10
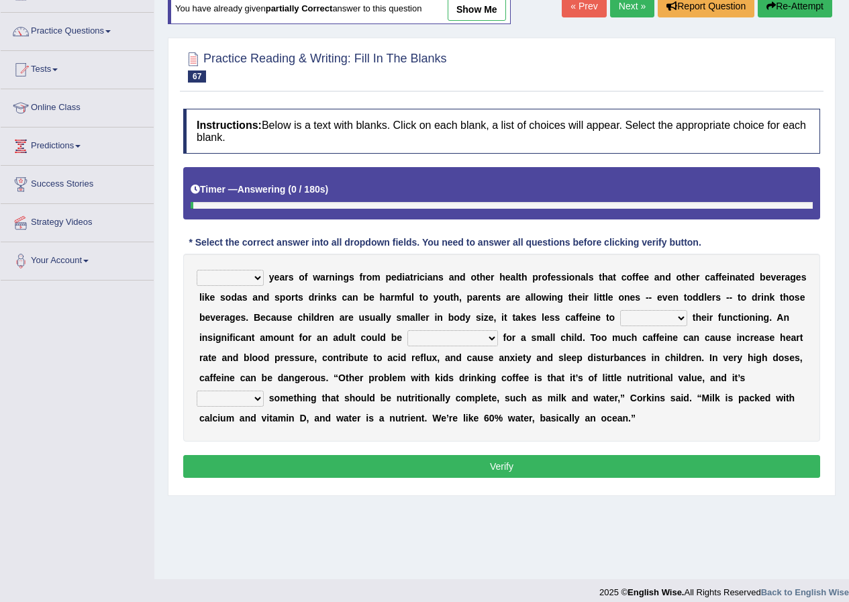
scroll to position [103, 0]
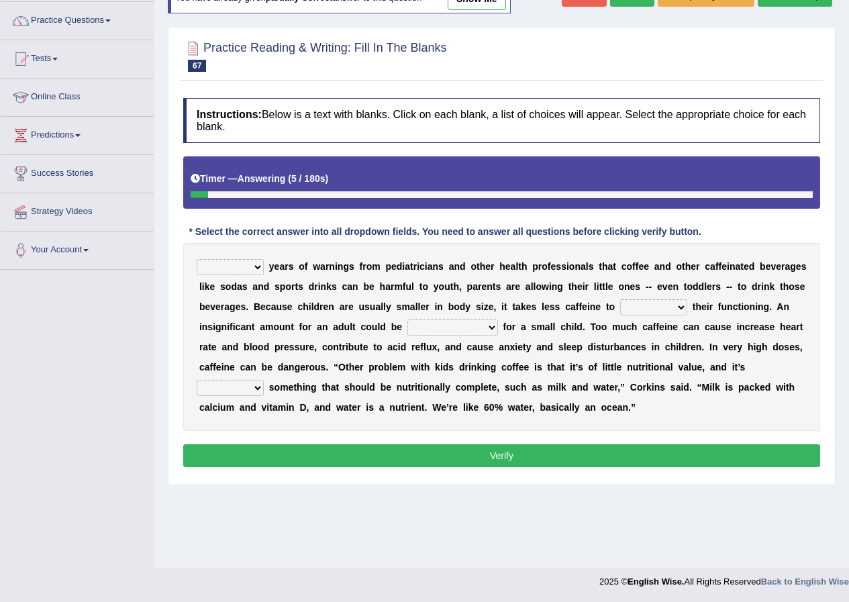
click at [255, 269] on select "Despite Instead Since Over" at bounding box center [230, 267] width 67 height 16
click at [197, 259] on select "Despite Instead Since Over" at bounding box center [230, 267] width 67 height 16
click at [247, 265] on select "Despite Instead Since Over" at bounding box center [230, 267] width 67 height 16
select select "Over"
click at [197, 259] on select "Despite Instead Since Over" at bounding box center [230, 267] width 67 height 16
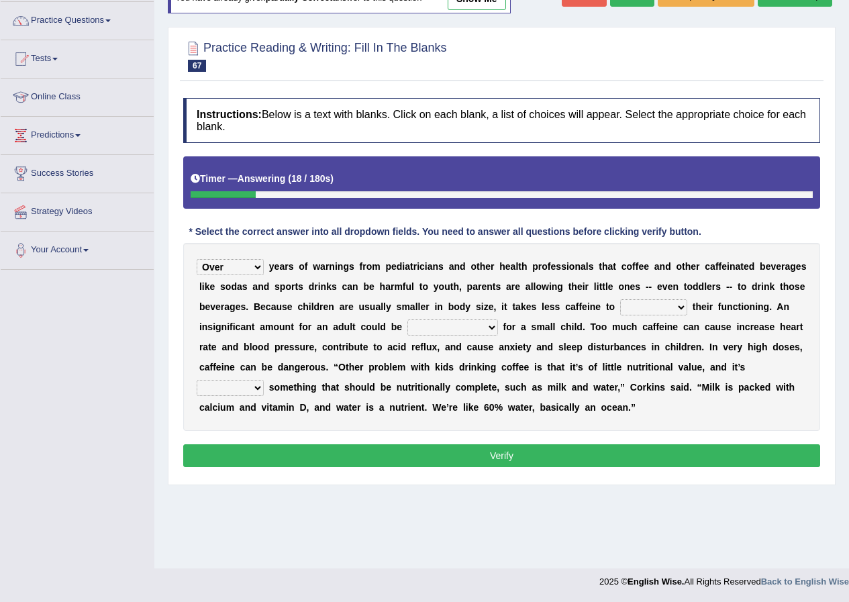
click at [684, 303] on select "coexist replicate impair revert" at bounding box center [653, 307] width 67 height 16
select select "impair"
click at [620, 299] on select "coexist replicate impair revert" at bounding box center [653, 307] width 67 height 16
click at [656, 303] on select "coexist replicate impair revert" at bounding box center [653, 307] width 67 height 16
click at [421, 331] on select "overwhelming inconsequential groundbreaking stubborn" at bounding box center [453, 328] width 91 height 16
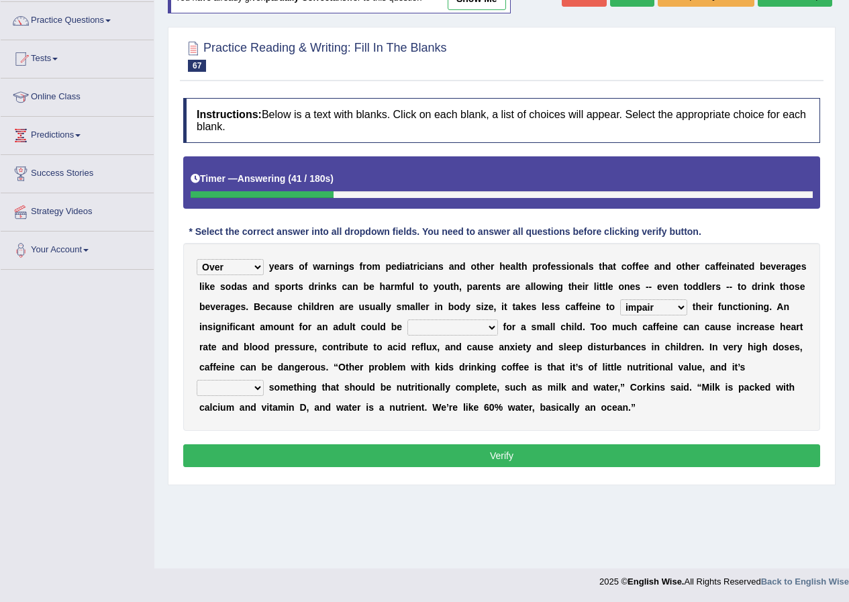
click at [408, 320] on select "overwhelming inconsequential groundbreaking stubborn" at bounding box center [453, 328] width 91 height 16
click at [449, 332] on select "overwhelming inconsequential groundbreaking stubborn" at bounding box center [453, 328] width 91 height 16
click at [590, 402] on b "n" at bounding box center [593, 407] width 6 height 11
click at [479, 324] on select "overwhelming inconsequential groundbreaking stubborn" at bounding box center [453, 328] width 91 height 16
select select "inconsequential"
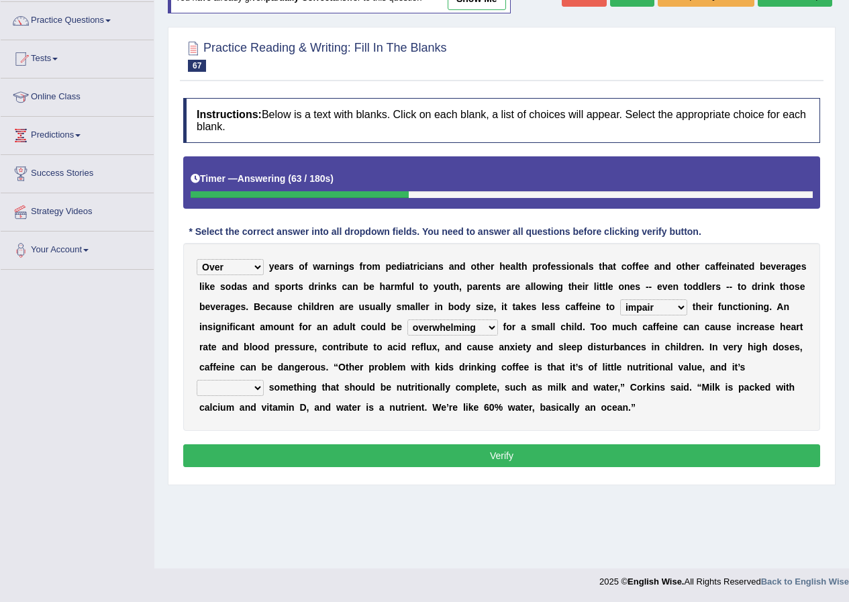
click at [408, 320] on select "overwhelming inconsequential groundbreaking stubborn" at bounding box center [453, 328] width 91 height 16
click at [246, 389] on select "changing damaging diverting replacing" at bounding box center [230, 388] width 67 height 16
click at [197, 380] on select "changing damaging diverting replacing" at bounding box center [230, 388] width 67 height 16
click at [252, 383] on select "changing damaging diverting replacing" at bounding box center [230, 388] width 67 height 16
select select "replacing"
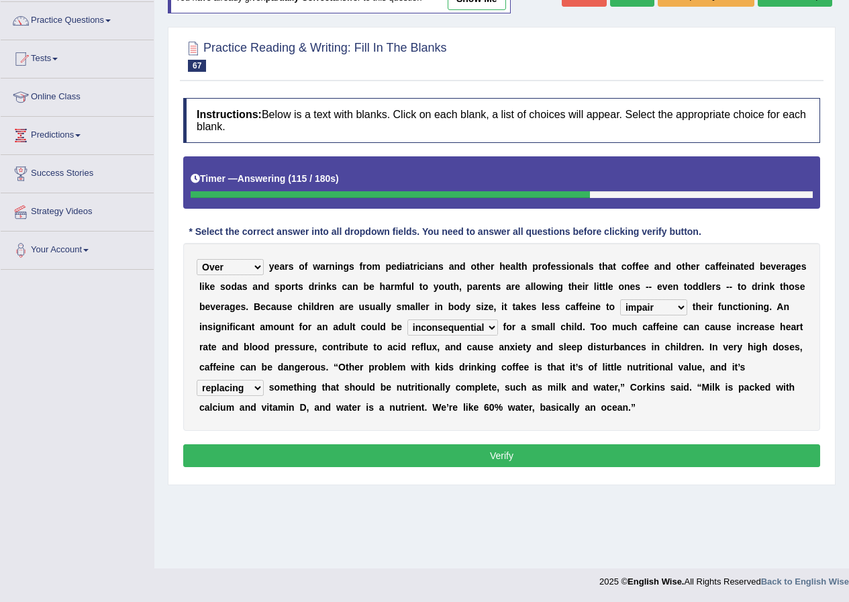
click at [197, 380] on select "changing damaging diverting replacing" at bounding box center [230, 388] width 67 height 16
click at [303, 442] on div "Instructions: Below is a text with blanks. Click on each blank, a list of choic…" at bounding box center [502, 284] width 644 height 387
click at [306, 451] on button "Verify" at bounding box center [501, 455] width 637 height 23
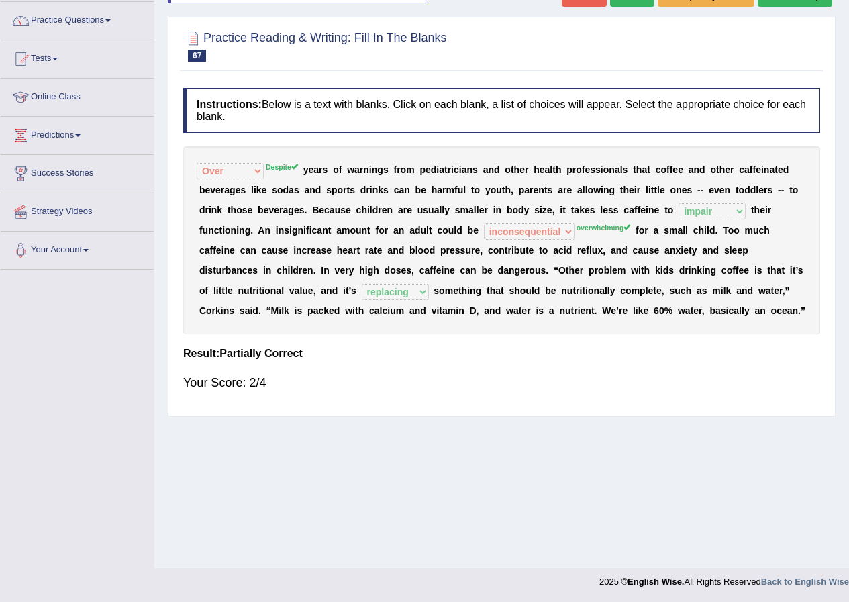
scroll to position [36, 0]
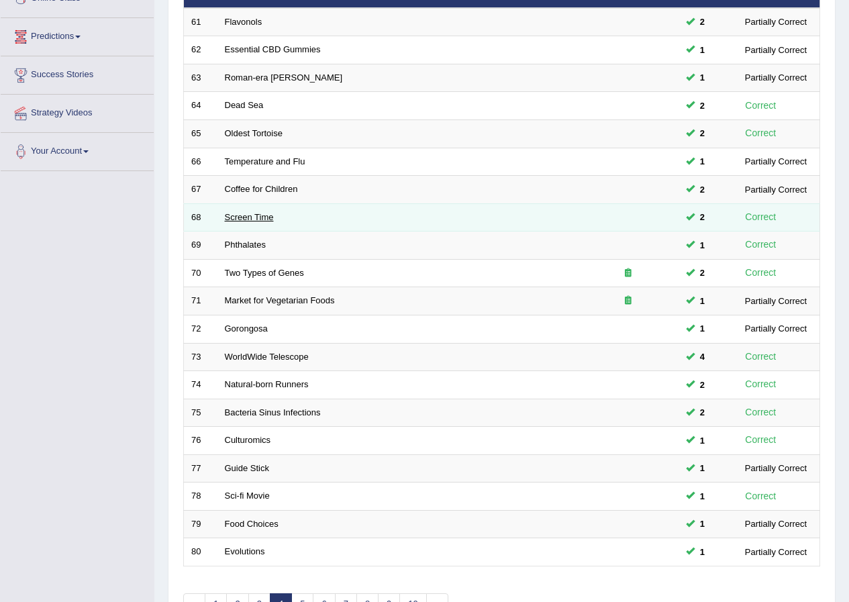
click at [265, 217] on link "Screen Time" at bounding box center [249, 217] width 49 height 10
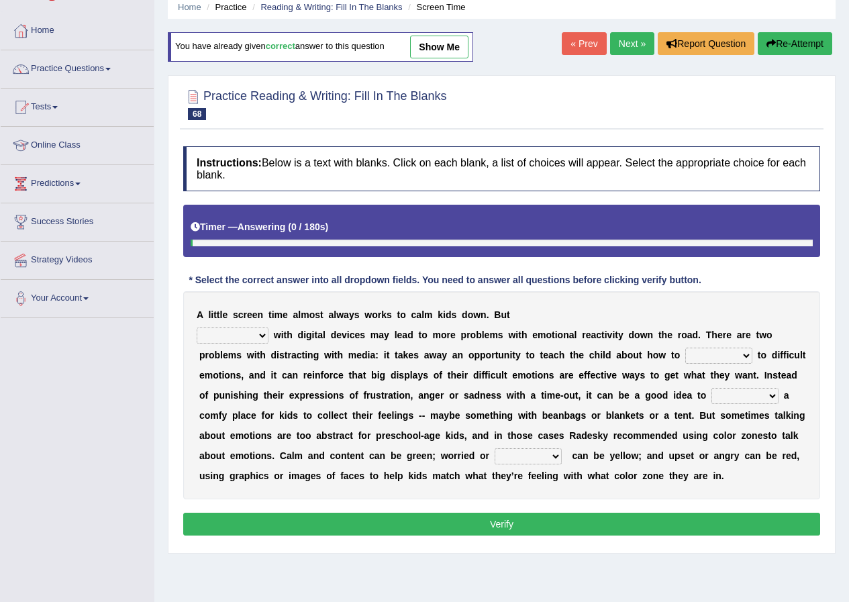
scroll to position [103, 0]
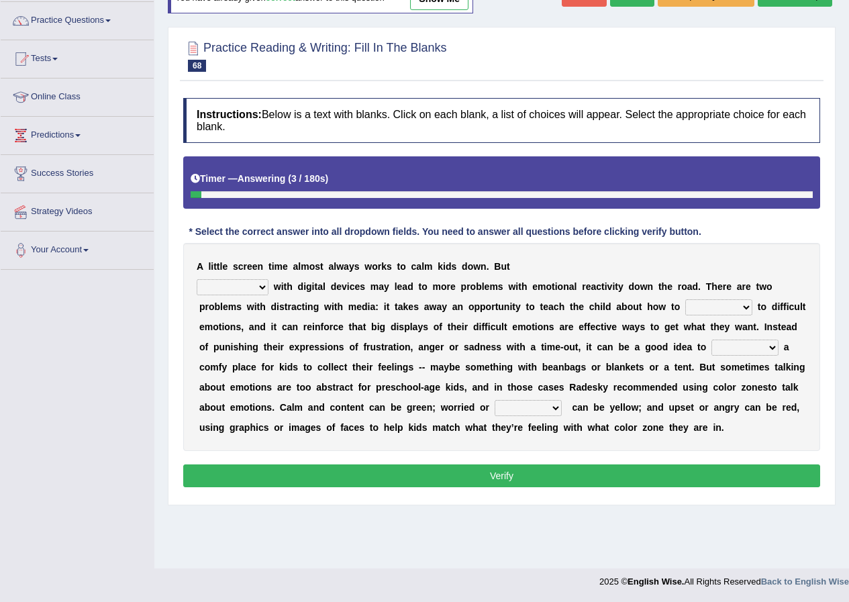
click at [265, 283] on select "consulting reminding suspending soothing" at bounding box center [233, 287] width 72 height 16
select select "soothing"
click at [197, 279] on select "consulting reminding suspending soothing" at bounding box center [233, 287] width 72 height 16
click at [717, 310] on select "comfort respond interact dominate" at bounding box center [719, 307] width 67 height 16
select select "respond"
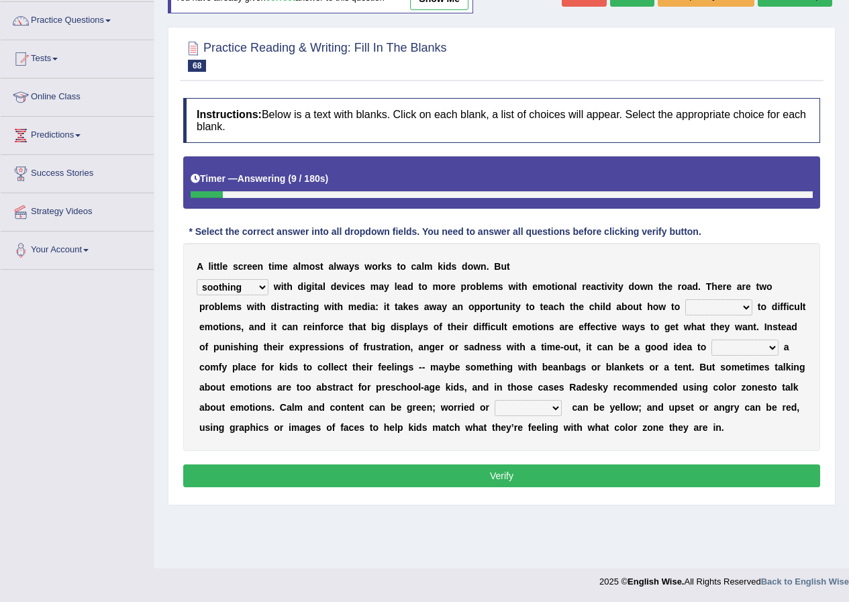
click at [686, 299] on select "comfort respond interact dominate" at bounding box center [719, 307] width 67 height 16
click at [737, 348] on select "take for set up take into set out" at bounding box center [745, 348] width 67 height 16
select select "set up"
click at [712, 340] on select "take for set up take into set out" at bounding box center [745, 348] width 67 height 16
click at [729, 350] on select "take for set up take into set out" at bounding box center [745, 348] width 67 height 16
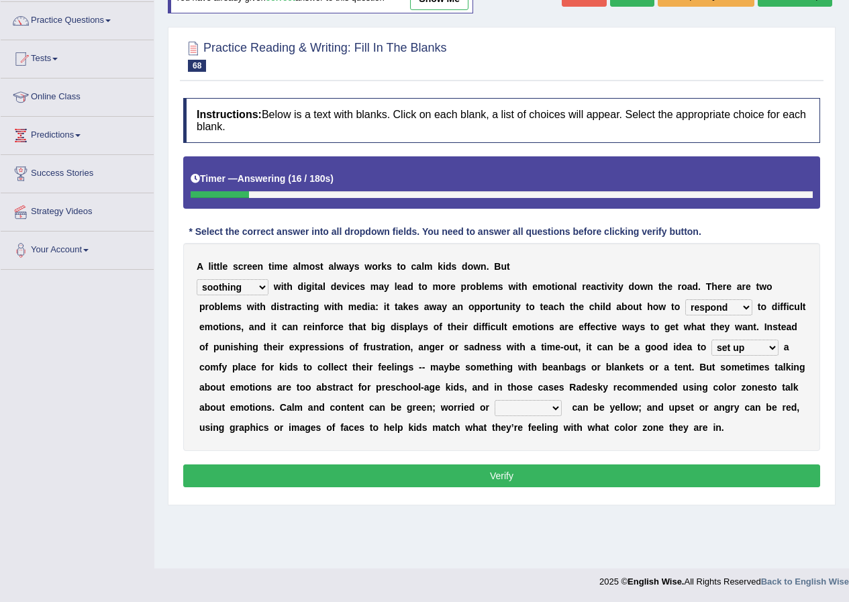
click at [729, 350] on select "take for set up take into set out" at bounding box center [745, 348] width 67 height 16
click at [538, 399] on div "A l i t t l e s c r e e n t i m e a l m o s t a l w a y s w o r k s t o c a l m…" at bounding box center [501, 347] width 637 height 208
click at [538, 415] on select "agitated educated [PERSON_NAME]" at bounding box center [528, 408] width 67 height 16
select select "agitated"
click at [495, 400] on select "agitated educated [PERSON_NAME]" at bounding box center [528, 408] width 67 height 16
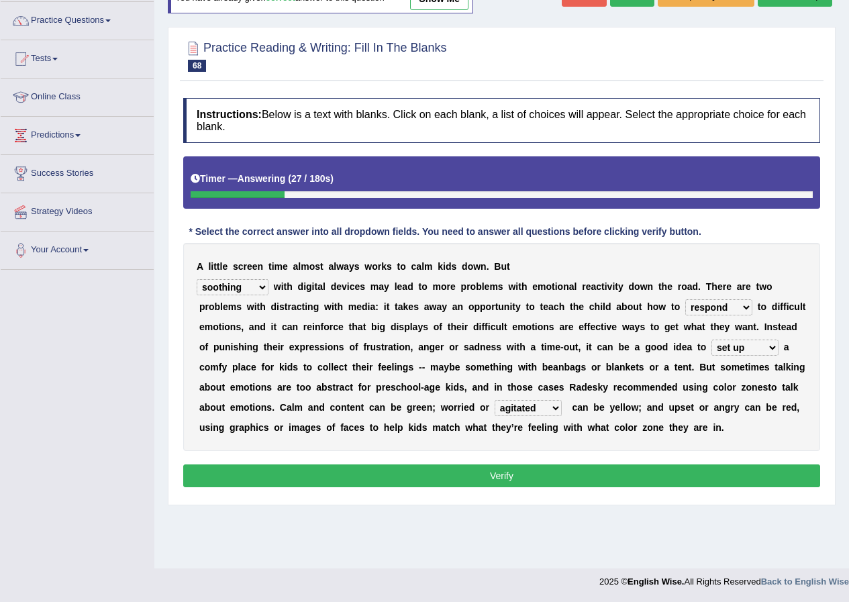
click at [506, 474] on button "Verify" at bounding box center [501, 476] width 637 height 23
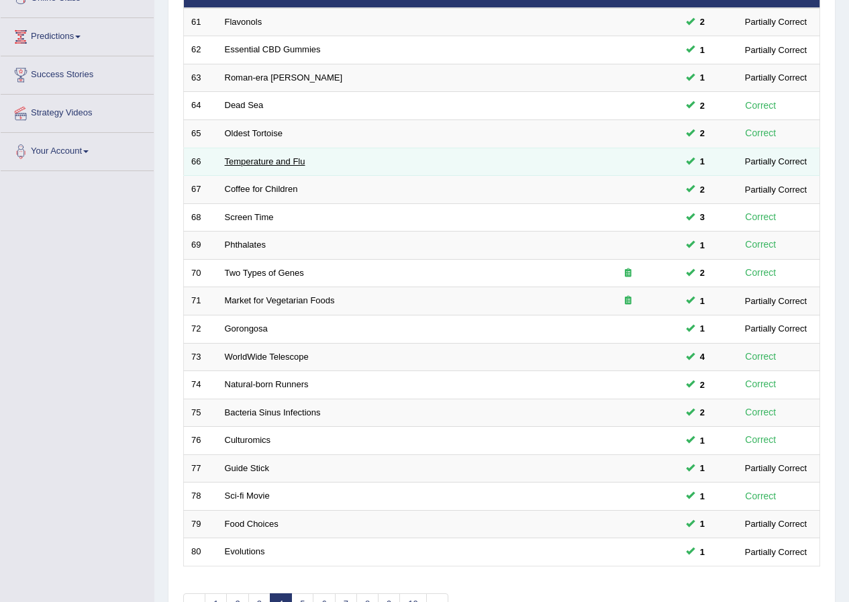
click at [268, 157] on link "Temperature and Flu" at bounding box center [265, 161] width 81 height 10
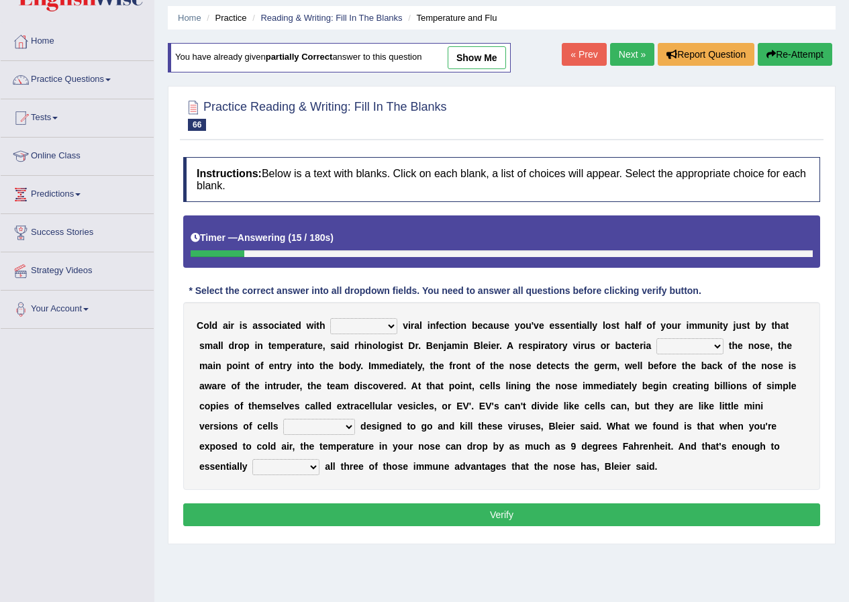
scroll to position [67, 0]
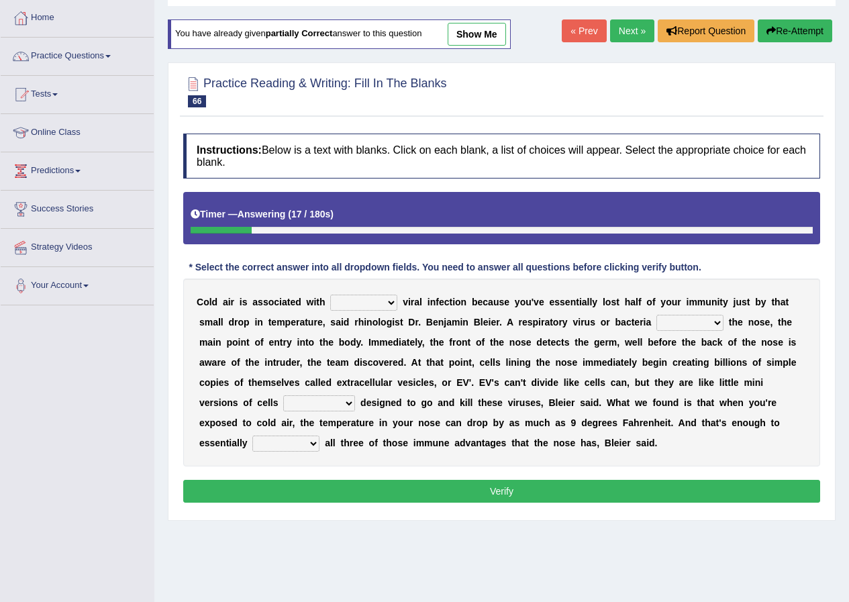
click at [389, 301] on select "increased decreased stable overrated" at bounding box center [363, 303] width 67 height 16
select select "increased"
click at [330, 295] on select "increased decreased stable overrated" at bounding box center [363, 303] width 67 height 16
click at [675, 321] on select "invades hurts intervenes protects" at bounding box center [690, 323] width 67 height 16
select select "invades"
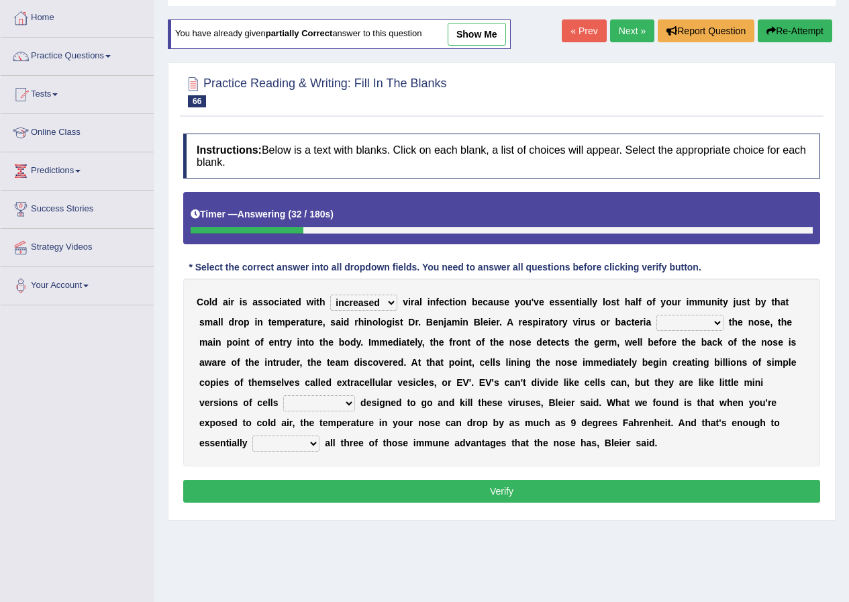
click at [657, 315] on select "invades hurts intervenes protects" at bounding box center [690, 323] width 67 height 16
click at [698, 324] on select "invades hurts intervenes protects" at bounding box center [690, 323] width 67 height 16
click at [340, 402] on select "suddenly responsibly specifically obtrusively" at bounding box center [319, 403] width 72 height 16
select select "specifically"
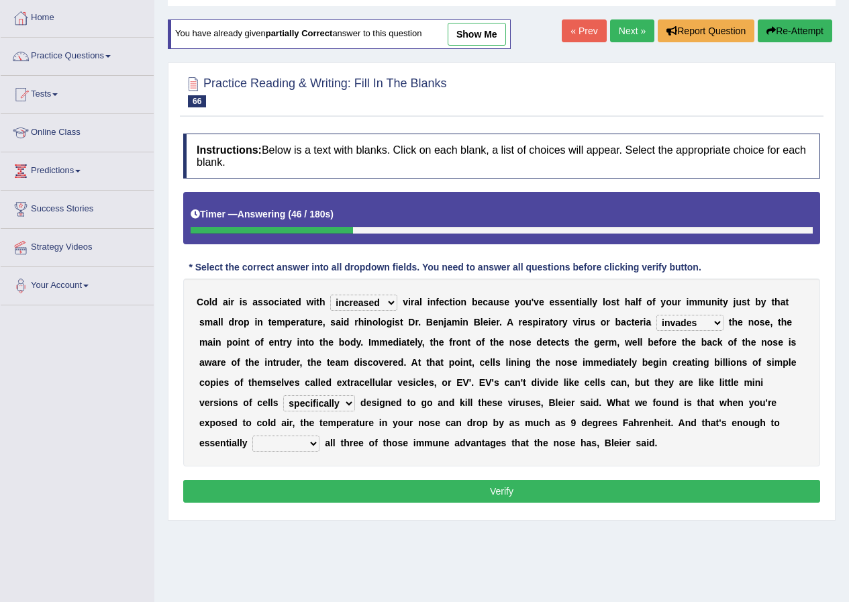
click at [283, 395] on select "suddenly responsibly specifically obtrusively" at bounding box center [319, 403] width 72 height 16
click at [337, 406] on select "suddenly responsibly specifically obtrusively" at bounding box center [319, 403] width 72 height 16
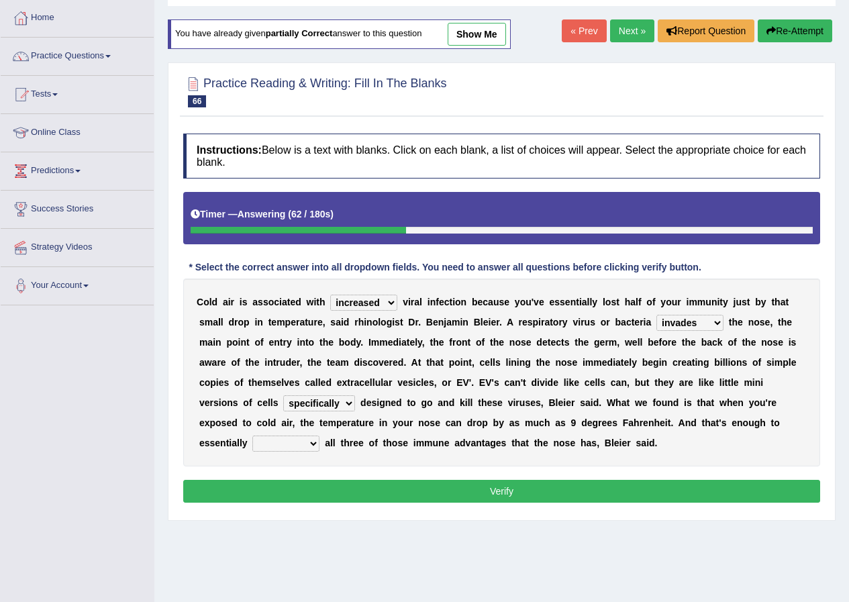
click at [314, 440] on select "work out find out knock out set out" at bounding box center [285, 444] width 67 height 16
select select "work out"
click at [252, 436] on select "work out find out knock out set out" at bounding box center [285, 444] width 67 height 16
click at [282, 440] on select "work out find out knock out set out" at bounding box center [285, 444] width 67 height 16
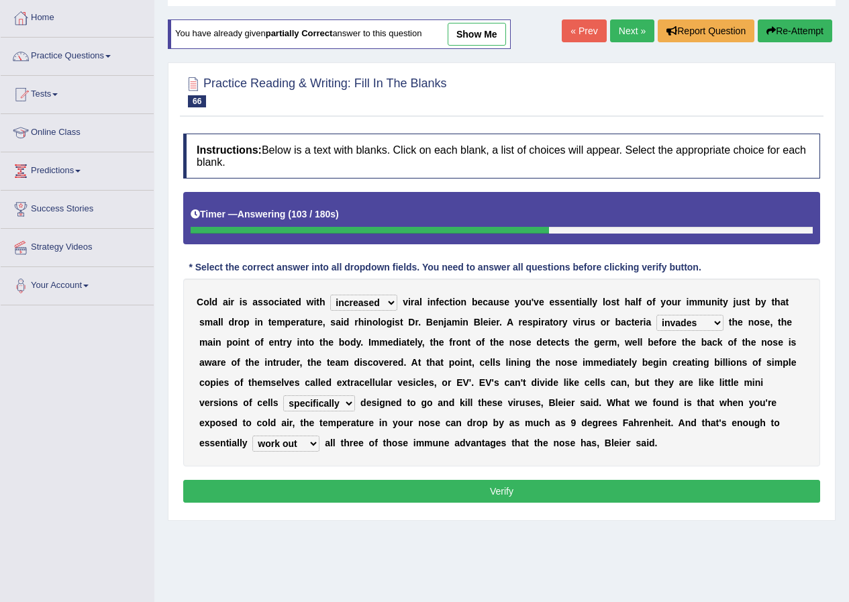
click at [482, 495] on button "Verify" at bounding box center [501, 491] width 637 height 23
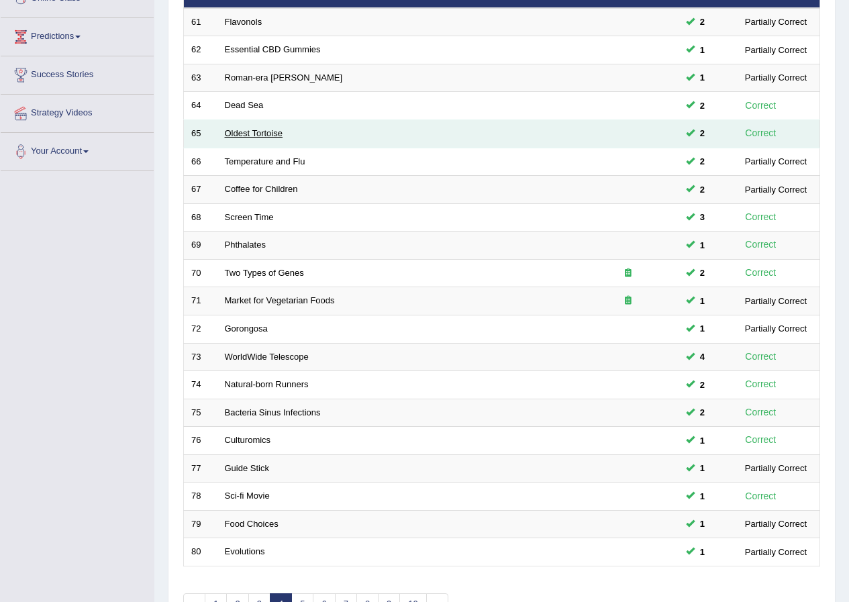
click at [281, 134] on link "Oldest Tortoise" at bounding box center [254, 133] width 58 height 10
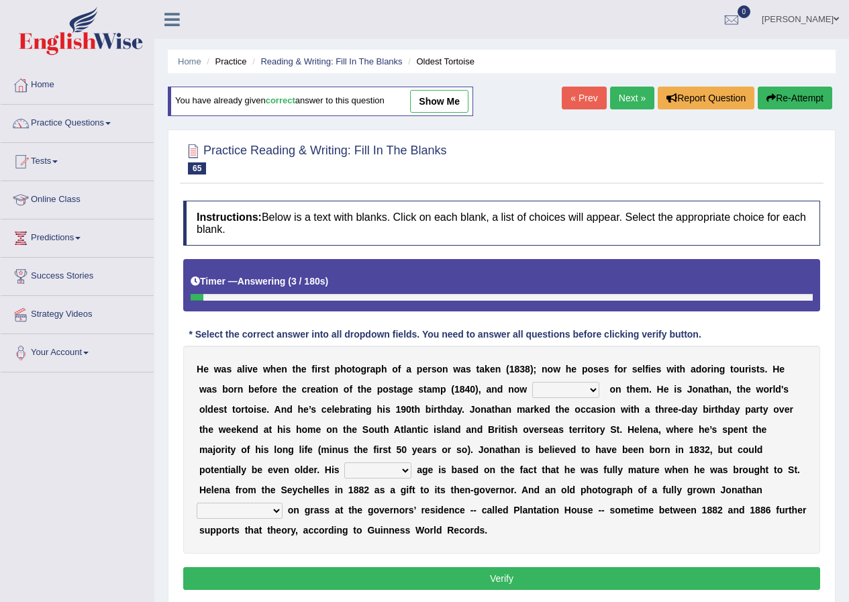
scroll to position [67, 0]
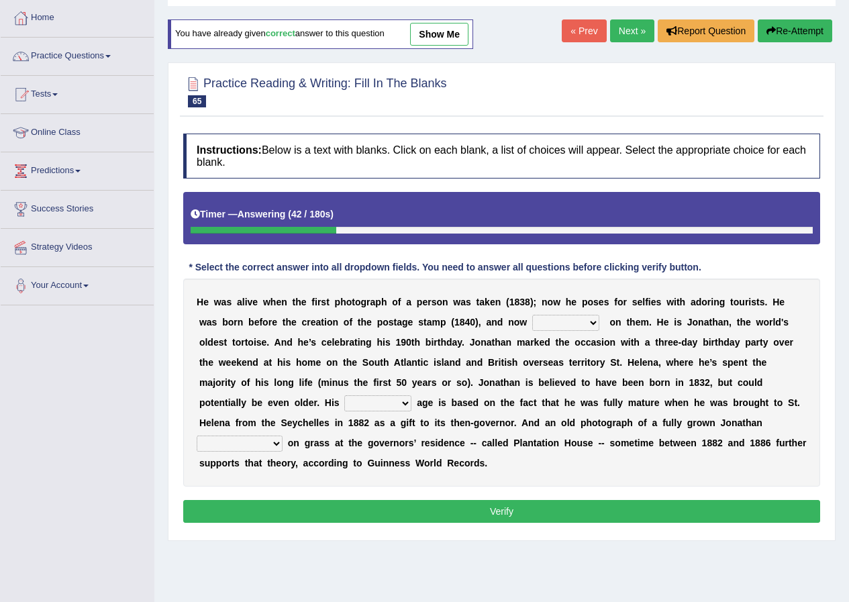
click at [567, 319] on select "appeals appears distracts associates" at bounding box center [565, 323] width 67 height 16
select select "appears"
click at [532, 315] on select "appeals appears distracts associates" at bounding box center [565, 323] width 67 height 16
click at [397, 402] on select "accurate excellent extreme estimated" at bounding box center [377, 403] width 67 height 16
click at [344, 395] on select "accurate excellent extreme estimated" at bounding box center [377, 403] width 67 height 16
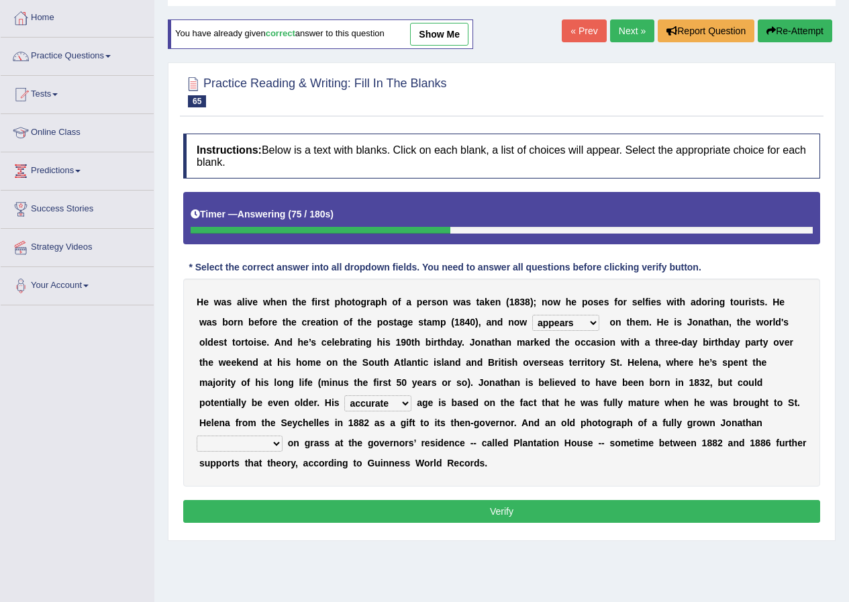
click at [381, 406] on select "accurate excellent extreme estimated" at bounding box center [377, 403] width 67 height 16
select select "estimated"
click at [344, 395] on select "accurate excellent extreme estimated" at bounding box center [377, 403] width 67 height 16
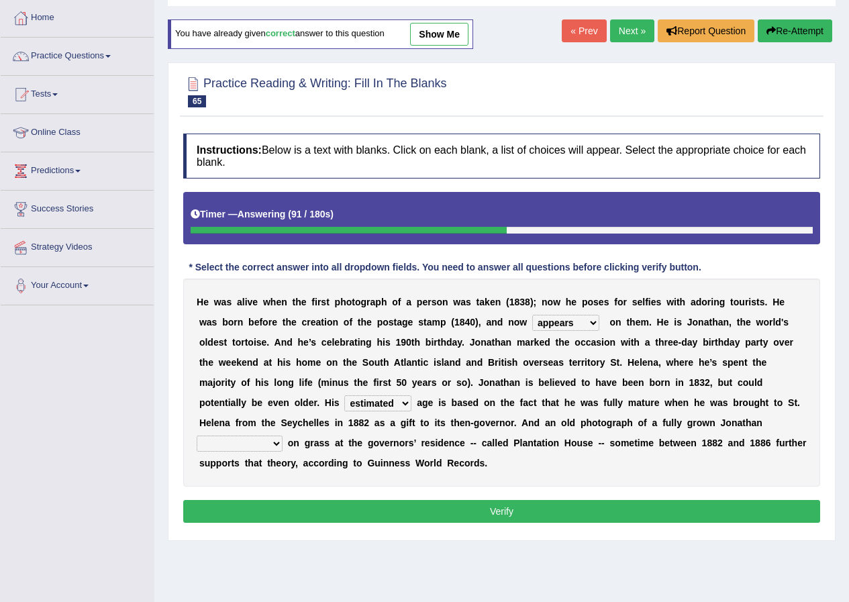
click at [281, 439] on select "grabbing grazing eavesdropping gradating" at bounding box center [240, 444] width 86 height 16
select select "grazing"
click at [197, 436] on select "grabbing grazing eavesdropping gradating" at bounding box center [240, 444] width 86 height 16
click at [534, 510] on button "Verify" at bounding box center [501, 511] width 637 height 23
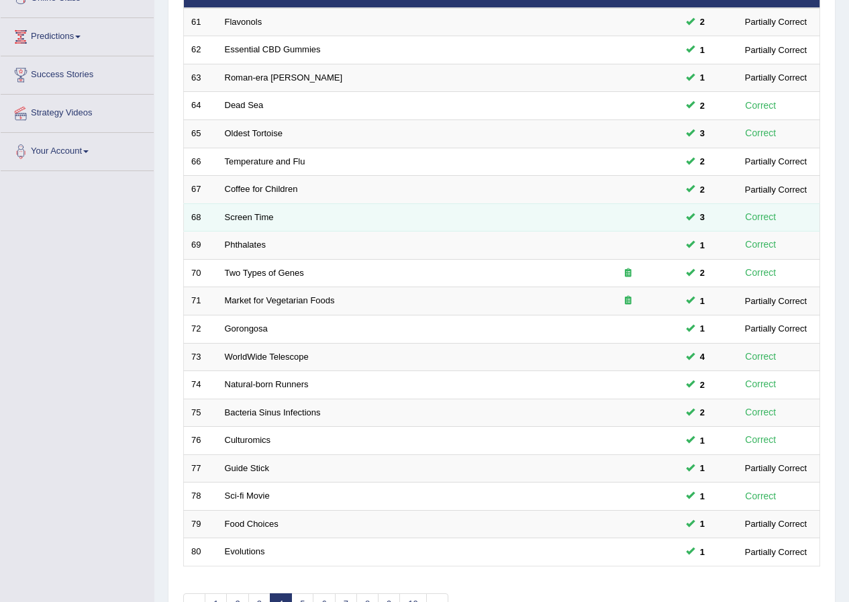
scroll to position [134, 0]
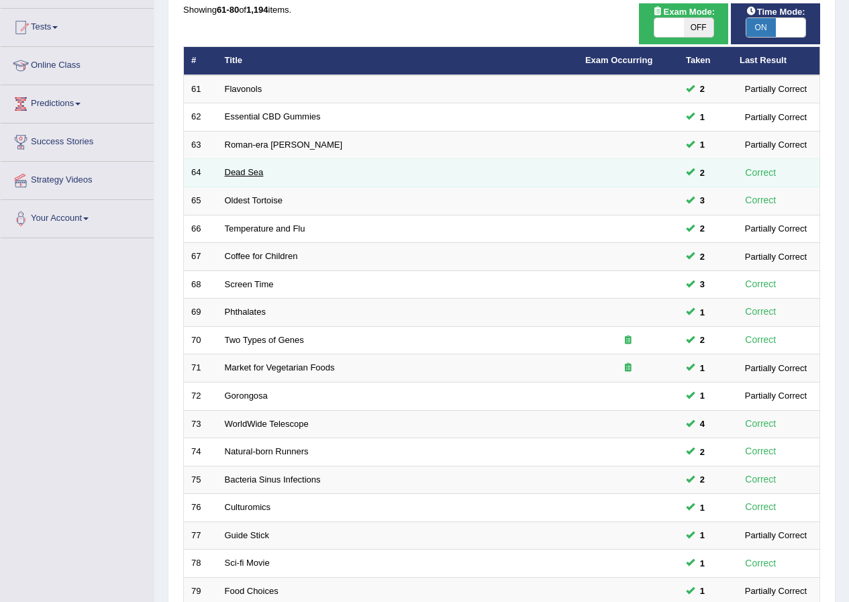
click at [234, 171] on link "Dead Sea" at bounding box center [244, 172] width 39 height 10
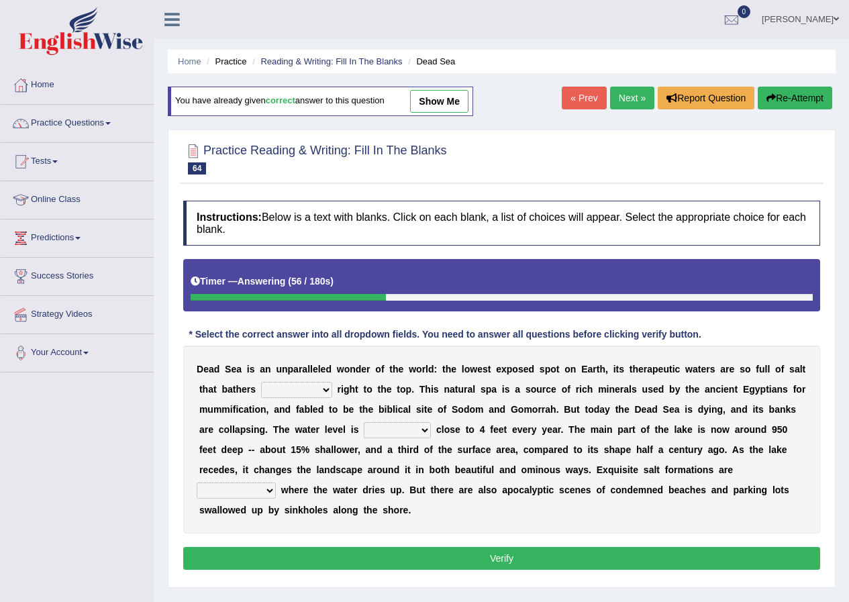
click at [319, 388] on select "float reconstruct sink assert" at bounding box center [296, 390] width 71 height 16
select select "float"
click at [261, 382] on select "float reconstruct sink assert" at bounding box center [296, 390] width 71 height 16
click at [395, 432] on select "dropping paralleling rising keeping" at bounding box center [397, 430] width 67 height 16
select select "dropping"
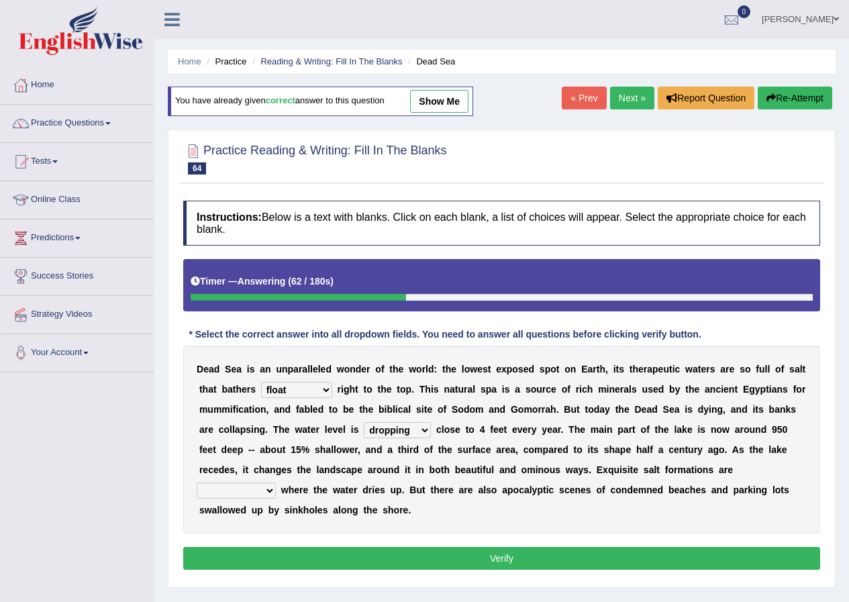
click at [364, 422] on select "dropping paralleling rising keeping" at bounding box center [397, 430] width 67 height 16
click at [401, 431] on select "dropping paralleling rising keeping" at bounding box center [397, 430] width 67 height 16
click at [406, 420] on div "D e a d S e a i s a n u n p a r a l l e l e d w o n d e r o f t h e w o r l d :…" at bounding box center [501, 440] width 637 height 188
click at [279, 487] on b at bounding box center [278, 490] width 5 height 11
click at [267, 487] on select "overwhelmed conserved enhanced revealed" at bounding box center [236, 491] width 79 height 16
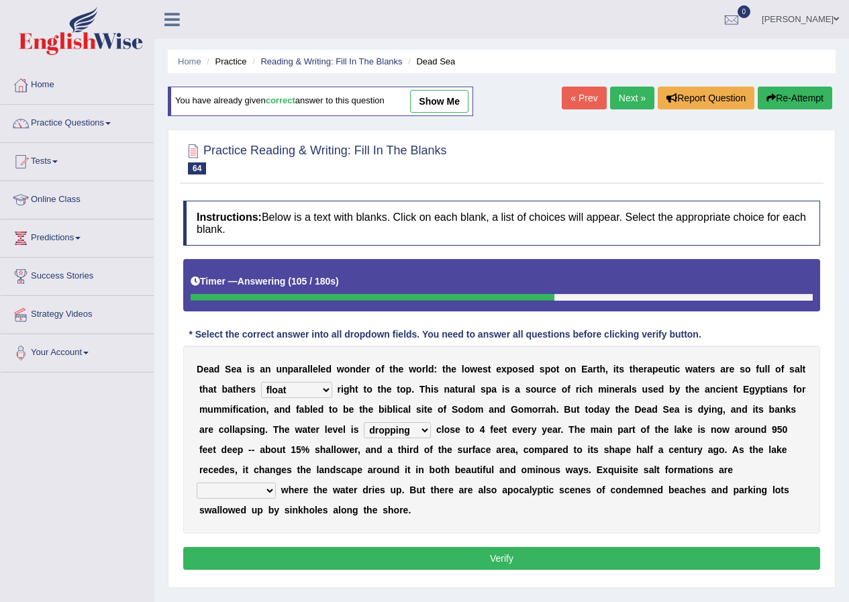
select select "conserved"
click at [197, 483] on select "overwhelmed conserved enhanced revealed" at bounding box center [236, 491] width 79 height 16
click at [452, 564] on button "Verify" at bounding box center [501, 558] width 637 height 23
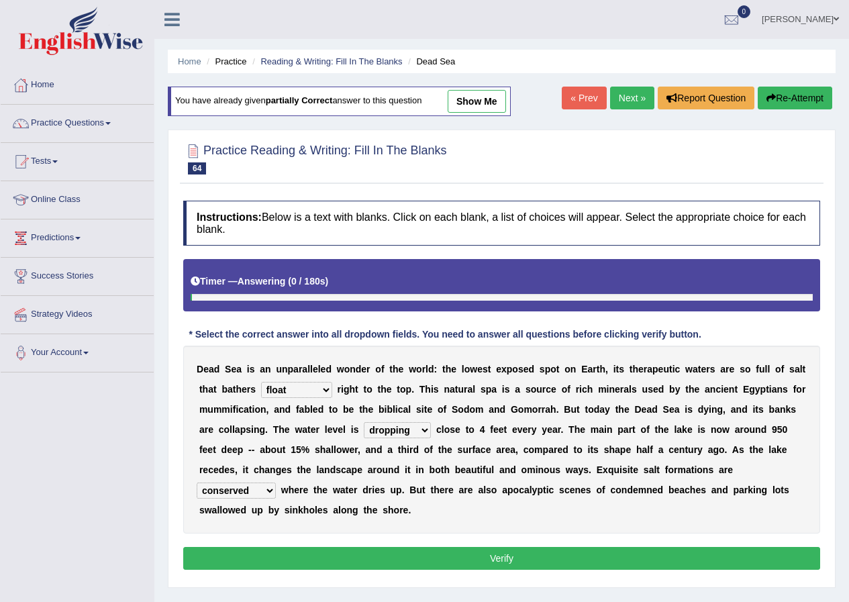
select select "float"
select select "dropping"
select select "conserved"
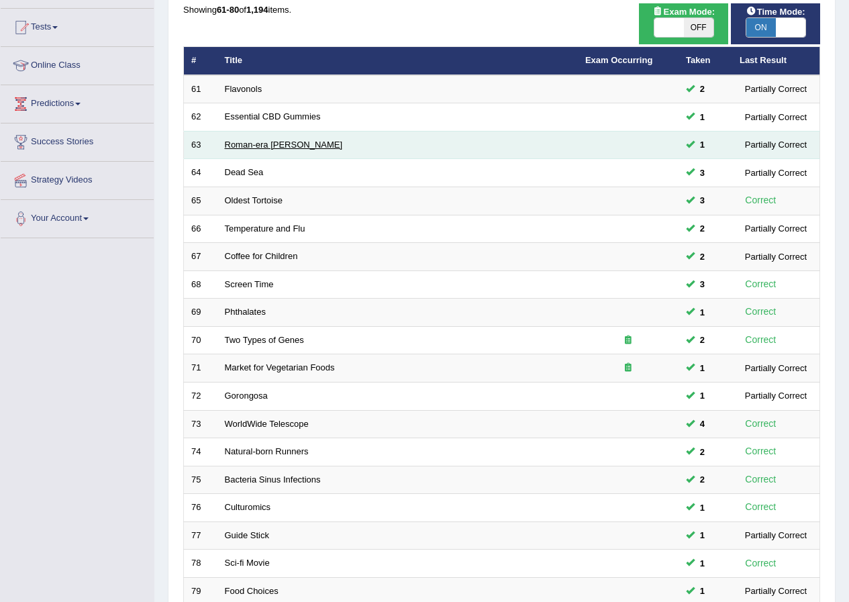
click at [237, 149] on link "Roman-era [PERSON_NAME]" at bounding box center [284, 145] width 118 height 10
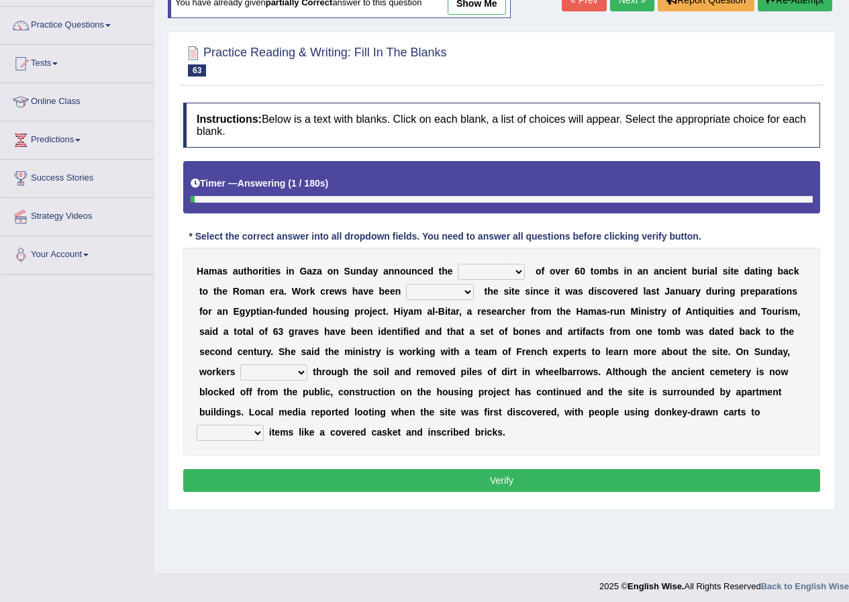
scroll to position [103, 0]
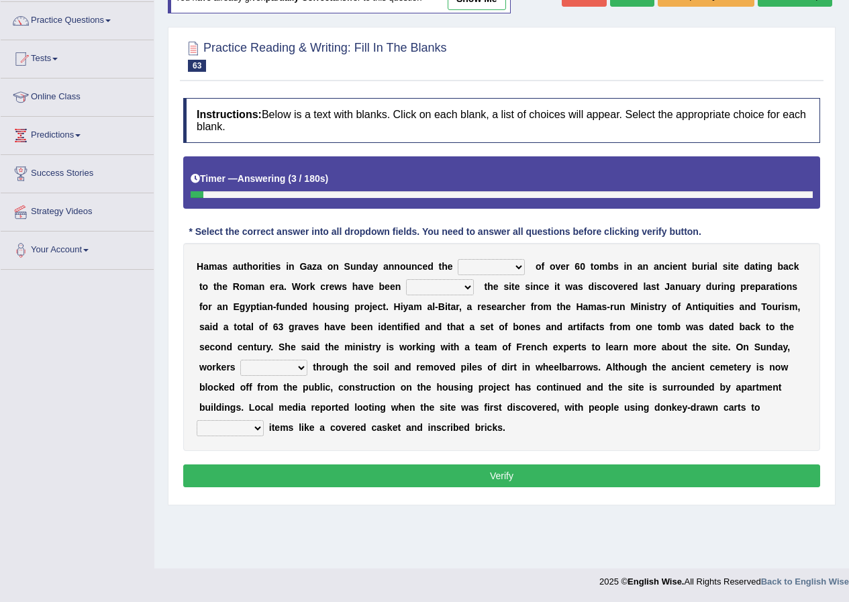
click at [523, 268] on select "downturn discovery creation disability" at bounding box center [491, 267] width 67 height 16
click at [458, 259] on select "downturn discovery creation disability" at bounding box center [491, 267] width 67 height 16
click at [491, 266] on select "downturn discovery creation disability" at bounding box center [491, 267] width 67 height 16
select select "creation"
click at [458, 259] on select "downturn discovery creation disability" at bounding box center [491, 267] width 67 height 16
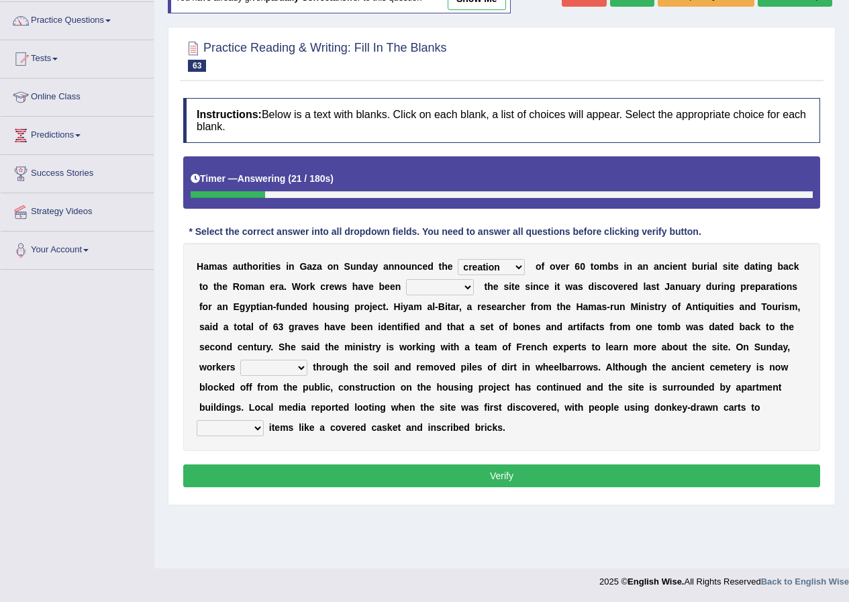
click at [435, 287] on select "destroying heralding excavating founding" at bounding box center [440, 287] width 68 height 16
select select "excavating"
click at [406, 279] on select "destroying heralding excavating founding" at bounding box center [440, 287] width 68 height 16
click at [281, 363] on select "irritated mimicked sifted sipped" at bounding box center [273, 368] width 67 height 16
select select "sifted"
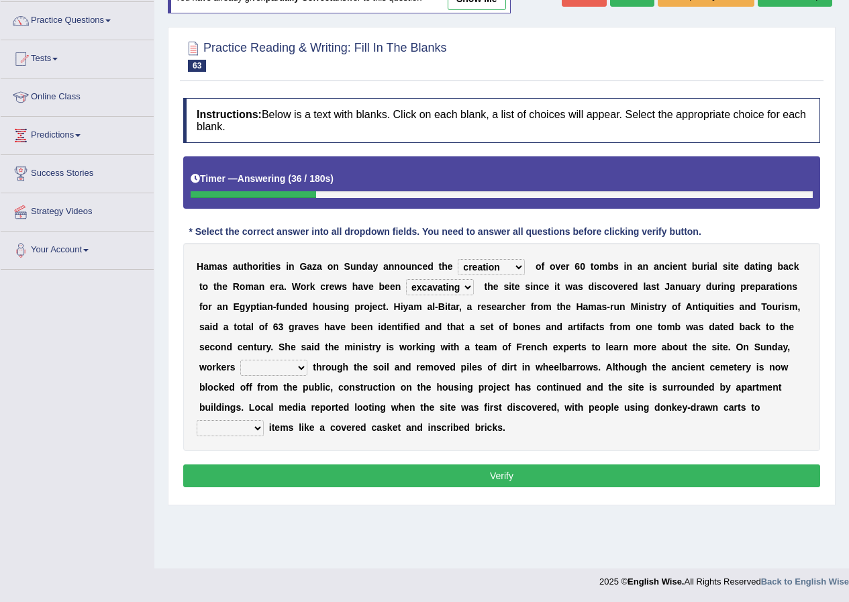
click at [240, 360] on select "irritated mimicked sifted sipped" at bounding box center [273, 368] width 67 height 16
click at [284, 365] on select "irritated mimicked sifted sipped" at bounding box center [273, 368] width 67 height 16
click at [266, 435] on div "H a m a s a u t h o r i t i e s i n G a z a o n S u n d a y a n n o u n c e d t…" at bounding box center [501, 347] width 637 height 208
click at [256, 422] on select "haul away go away pull back cheer up" at bounding box center [230, 428] width 67 height 16
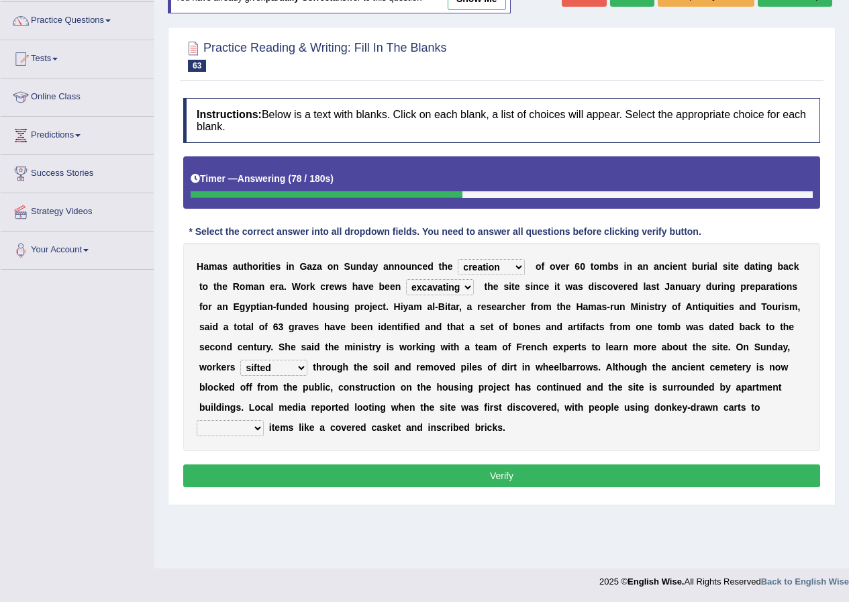
select select "haul away"
click at [197, 420] on select "haul away go away pull back cheer up" at bounding box center [230, 428] width 67 height 16
click at [479, 263] on select "downturn discovery creation disability" at bounding box center [491, 267] width 67 height 16
select select "discovery"
click at [458, 259] on select "downturn discovery creation disability" at bounding box center [491, 267] width 67 height 16
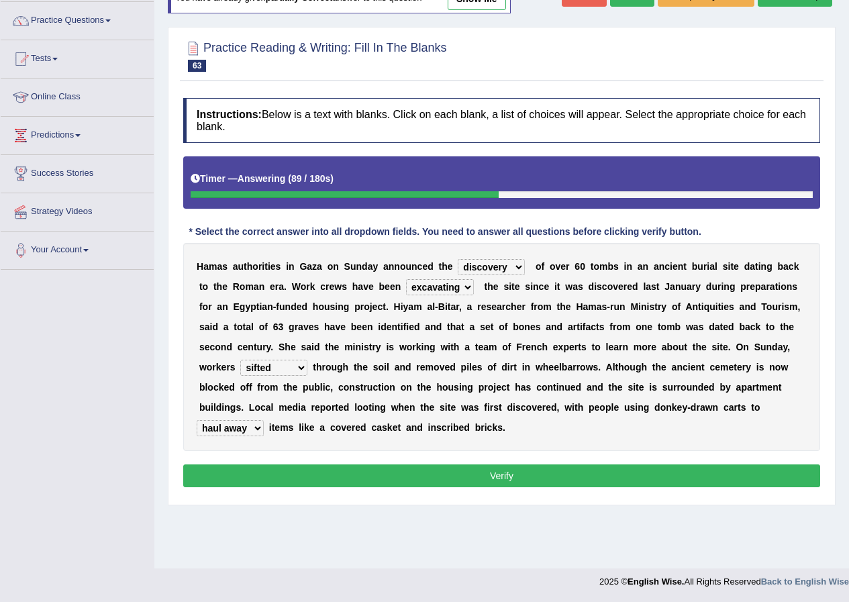
click at [498, 472] on button "Verify" at bounding box center [501, 476] width 637 height 23
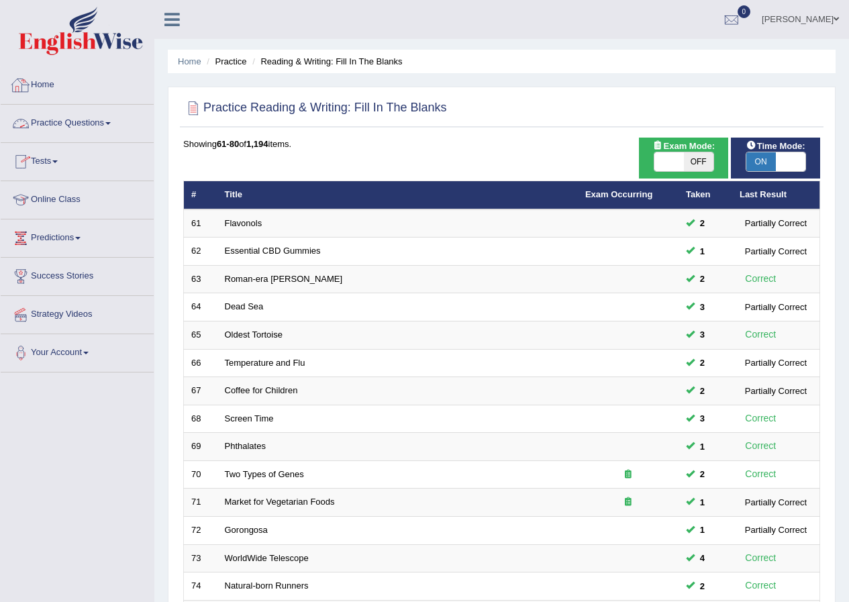
click at [67, 124] on link "Practice Questions" at bounding box center [77, 122] width 153 height 34
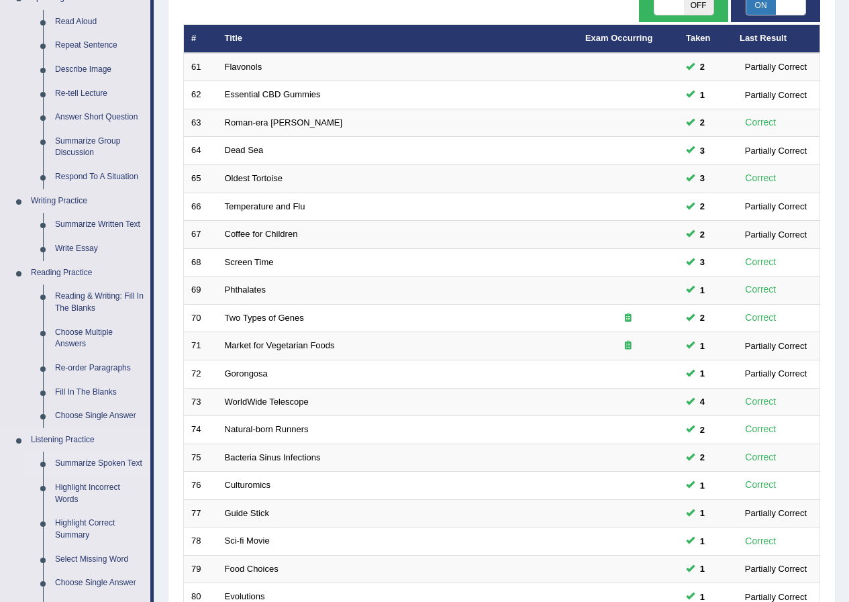
scroll to position [134, 0]
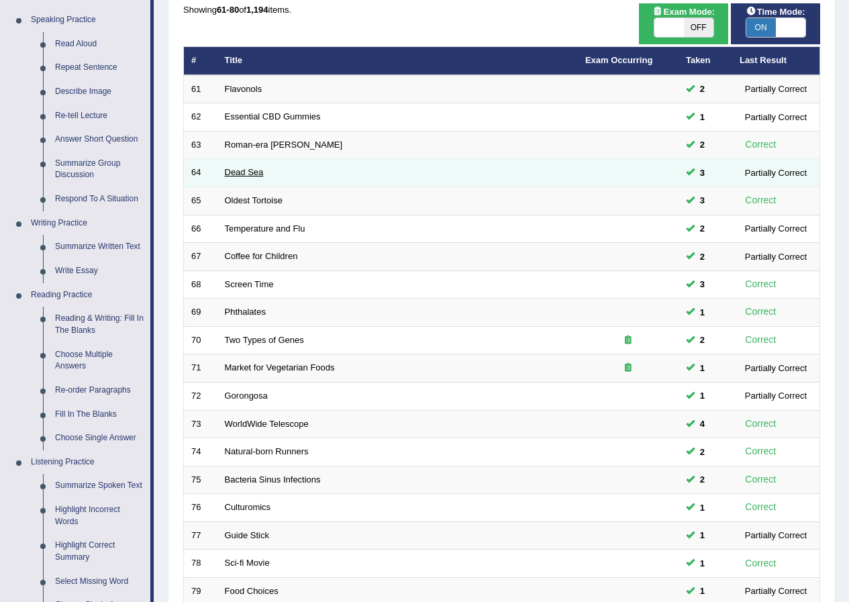
click at [250, 169] on link "Dead Sea" at bounding box center [244, 172] width 39 height 10
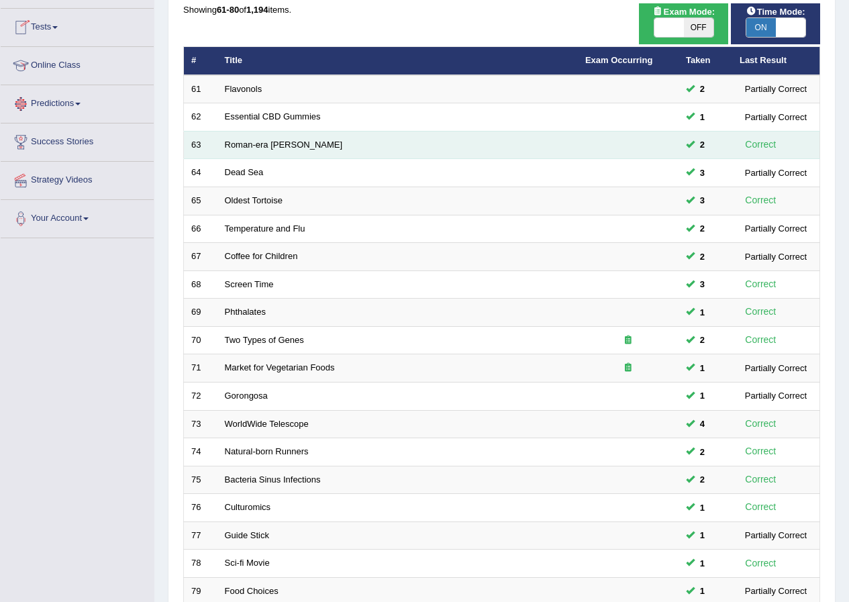
click at [260, 138] on td "Roman-era [PERSON_NAME]" at bounding box center [398, 145] width 361 height 28
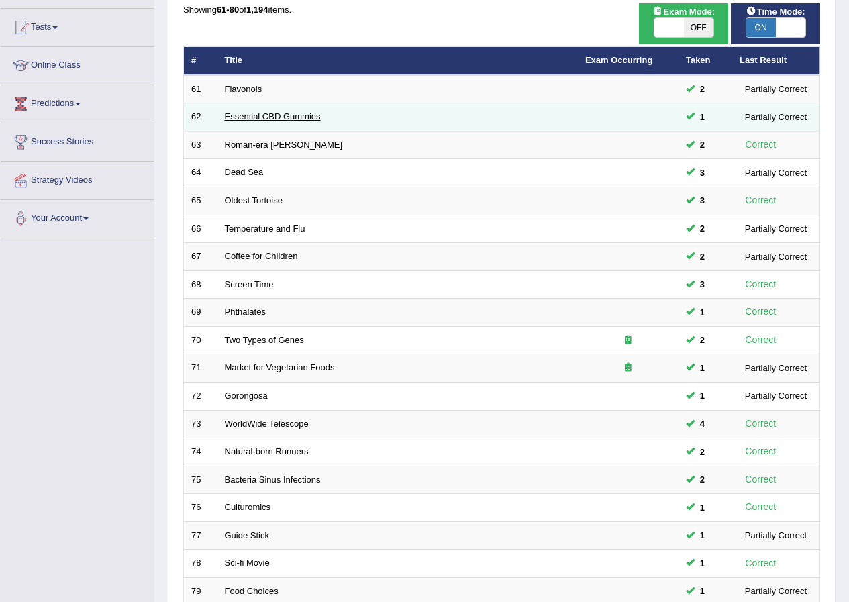
click at [269, 116] on link "Essential CBD Gummies" at bounding box center [273, 116] width 96 height 10
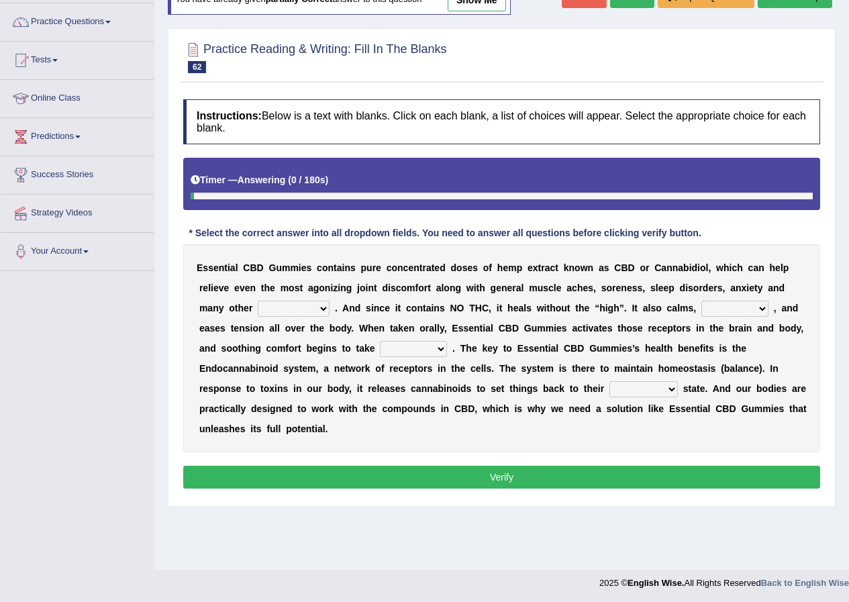
scroll to position [103, 0]
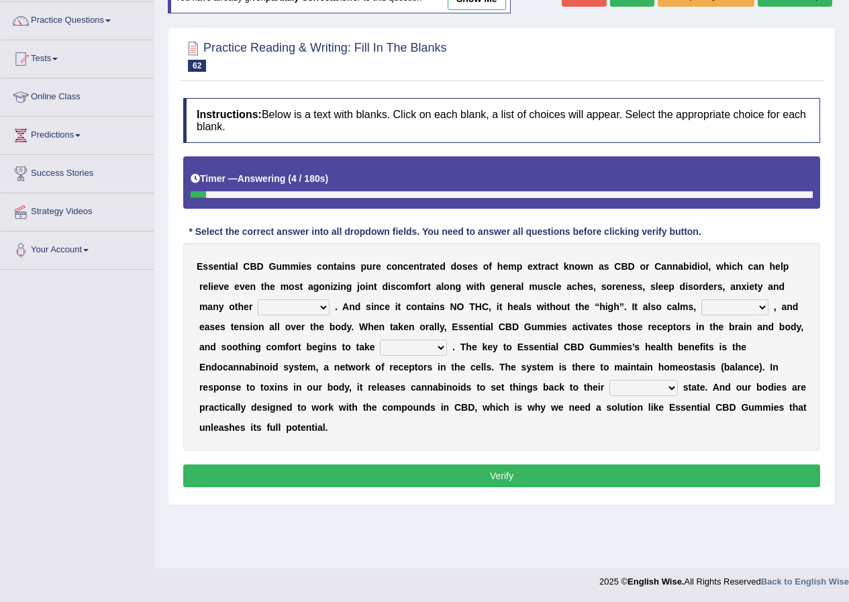
click at [316, 308] on select "pains phenomena poisons ailments" at bounding box center [294, 307] width 72 height 16
select select "ailments"
click at [258, 299] on select "pains phenomena poisons ailments" at bounding box center [294, 307] width 72 height 16
click at [418, 350] on select "it formation in form" at bounding box center [413, 348] width 67 height 16
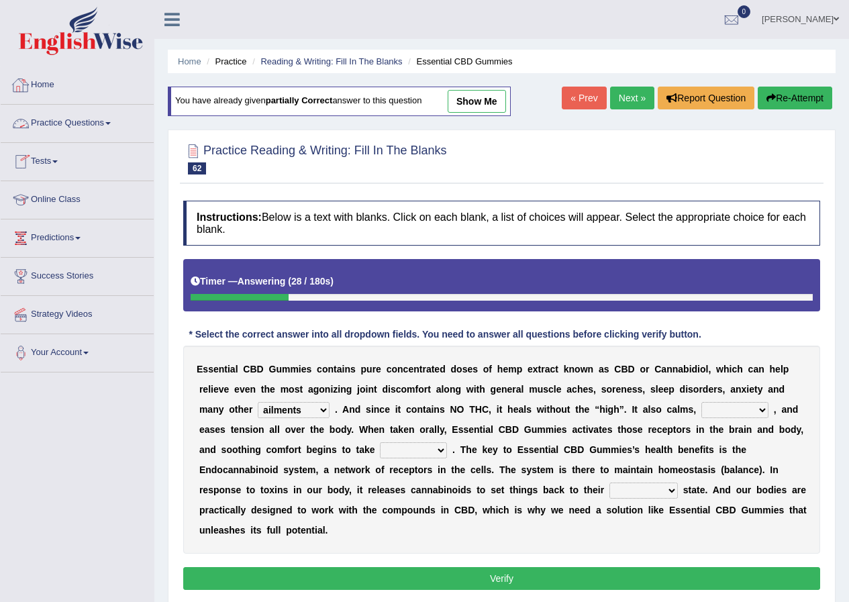
click at [66, 113] on link "Practice Questions" at bounding box center [77, 122] width 153 height 34
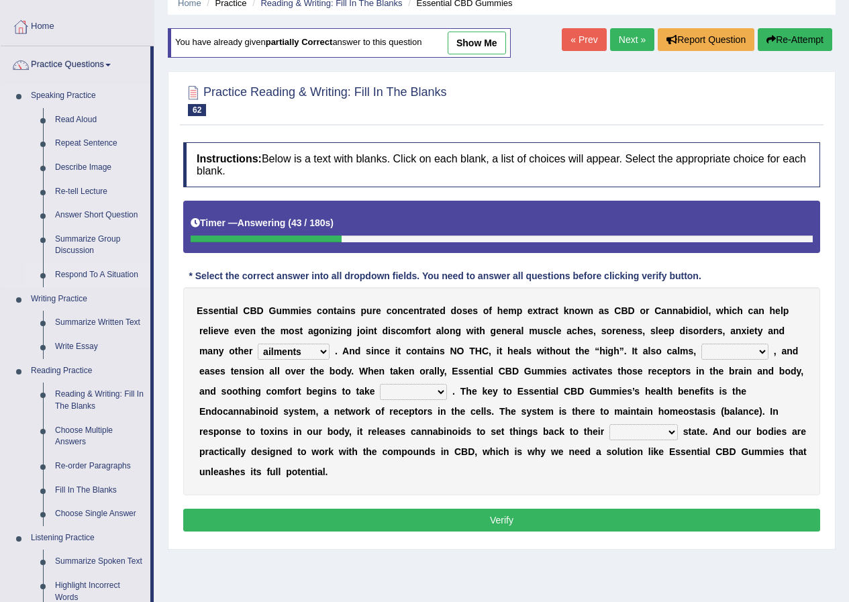
scroll to position [134, 0]
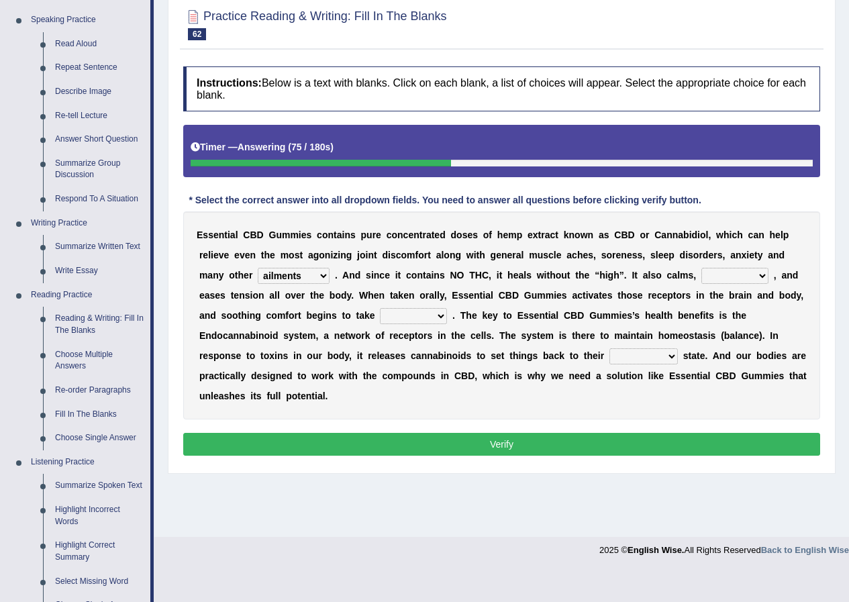
click at [416, 318] on select "it formation in form" at bounding box center [413, 316] width 67 height 16
click at [417, 318] on select "it formation in form" at bounding box center [413, 316] width 67 height 16
click at [714, 278] on select "excites relaxes cures digests" at bounding box center [735, 276] width 67 height 16
select select "relaxes"
click at [702, 268] on select "excites relaxes cures digests" at bounding box center [735, 276] width 67 height 16
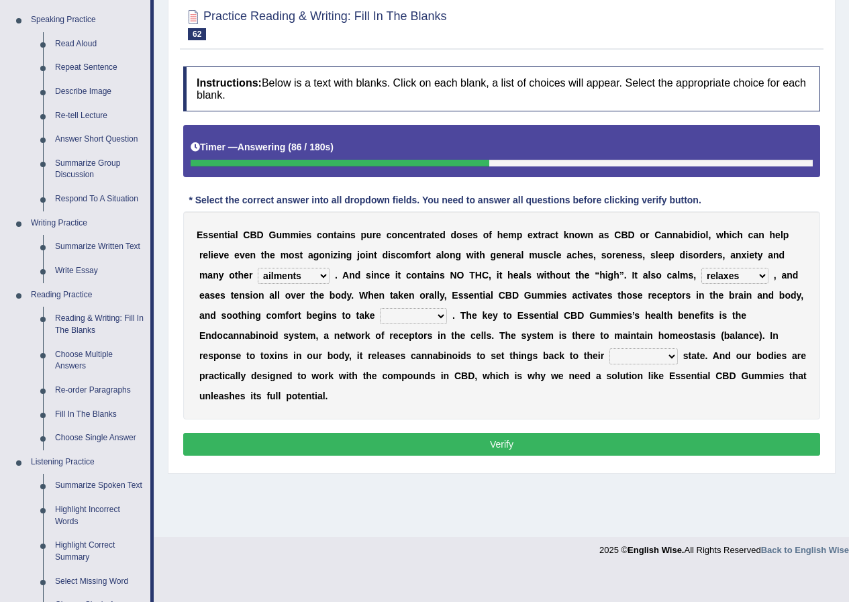
click at [436, 318] on select "it formation in form" at bounding box center [413, 316] width 67 height 16
select select "it"
click at [380, 308] on select "it formation in form" at bounding box center [413, 316] width 67 height 16
click at [610, 355] on select "new next substantial natural" at bounding box center [644, 356] width 68 height 16
select select "natural"
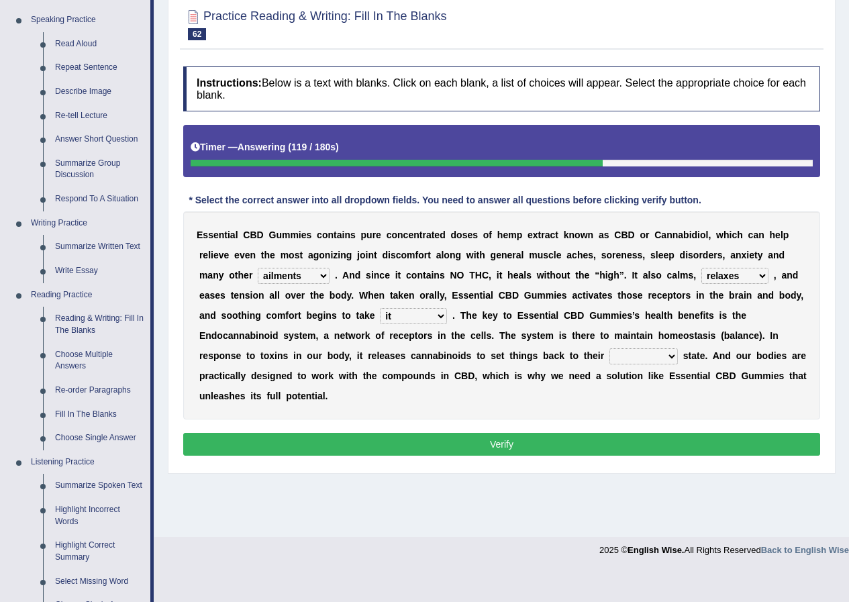
click at [610, 348] on select "new next substantial natural" at bounding box center [644, 356] width 68 height 16
click at [419, 318] on select "it formation in form" at bounding box center [413, 316] width 67 height 16
click at [451, 444] on button "Verify" at bounding box center [501, 444] width 637 height 23
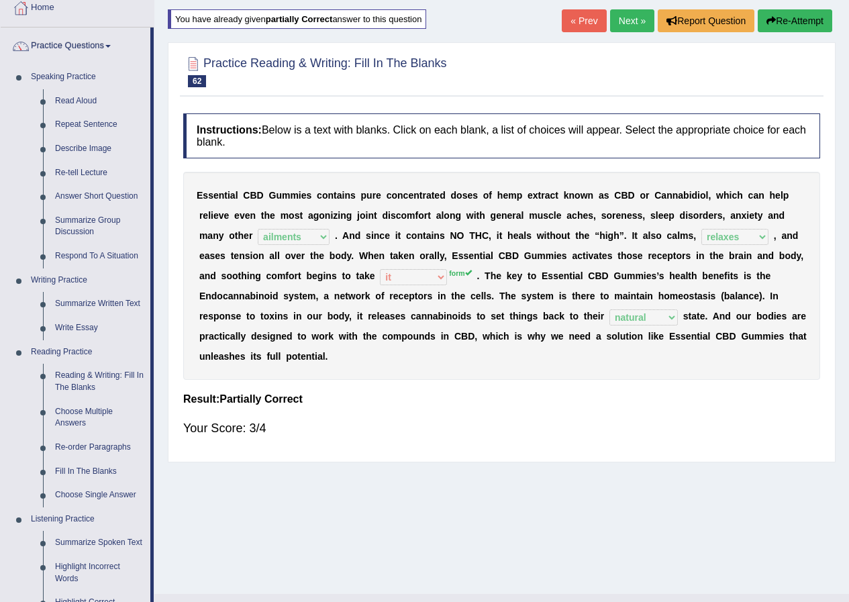
scroll to position [0, 0]
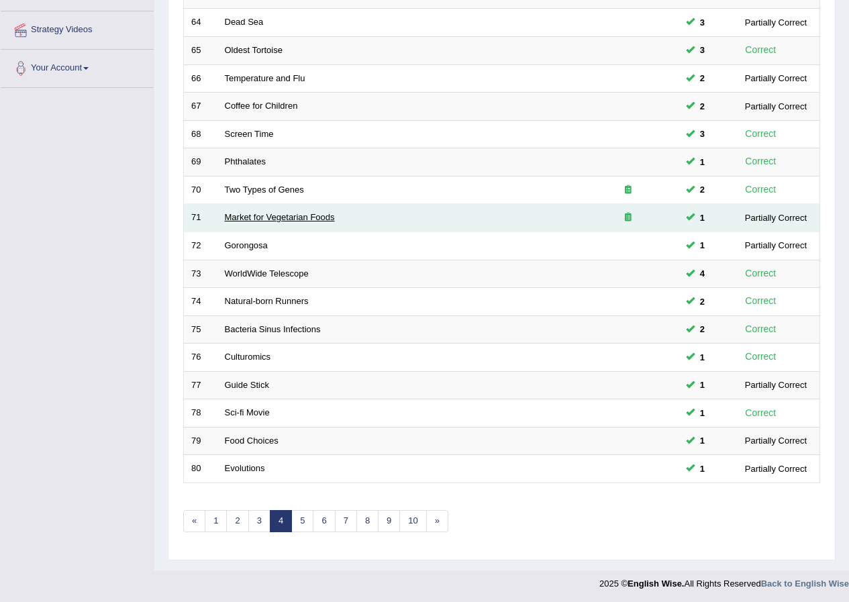
scroll to position [287, 0]
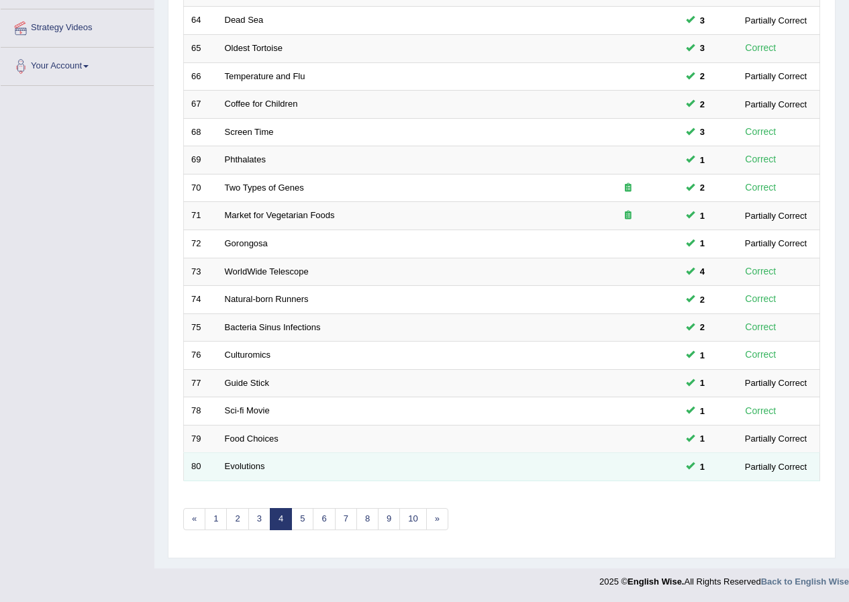
click at [232, 472] on td "Evolutions" at bounding box center [398, 467] width 361 height 28
click at [234, 467] on link "Evolutions" at bounding box center [245, 466] width 40 height 10
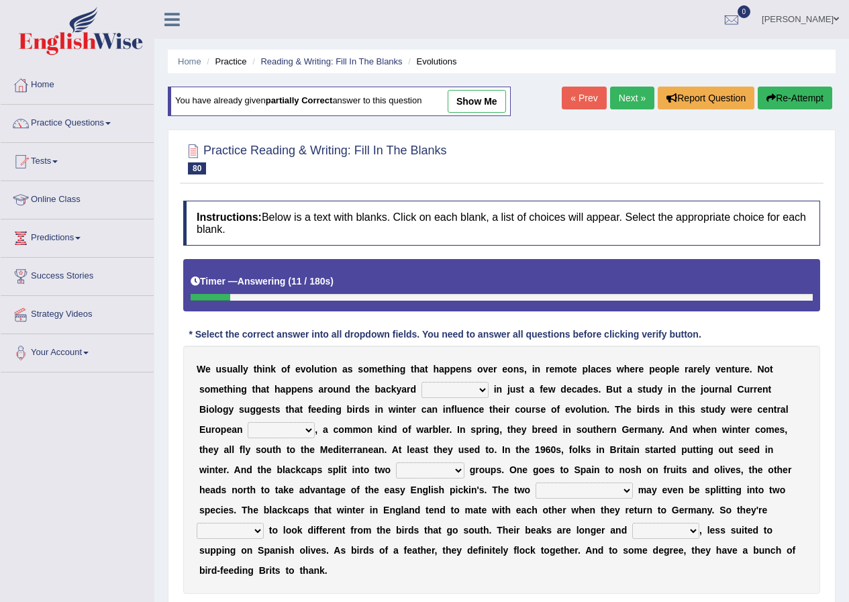
click at [455, 393] on select "beaver believer birdfeeder phonier" at bounding box center [455, 390] width 67 height 16
select select "birdfeeder"
click at [422, 382] on select "beaver believer birdfeeder phonier" at bounding box center [455, 390] width 67 height 16
click at [282, 426] on select "blackcaps pox flaps chats" at bounding box center [281, 430] width 67 height 16
select select "blackcaps"
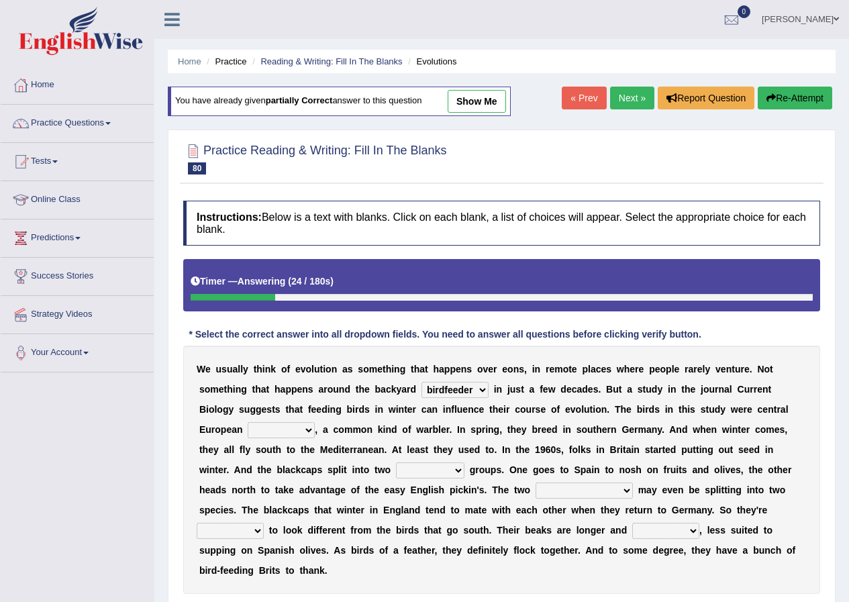
click at [248, 422] on select "blackcaps pox flaps chats" at bounding box center [281, 430] width 67 height 16
click at [455, 471] on select "distinct bit disconnect split" at bounding box center [430, 471] width 68 height 16
select select "distinct"
click at [396, 463] on select "distinct bit disconnect split" at bounding box center [430, 471] width 68 height 16
click at [572, 492] on select "elevators populations breakers contraindications" at bounding box center [584, 491] width 97 height 16
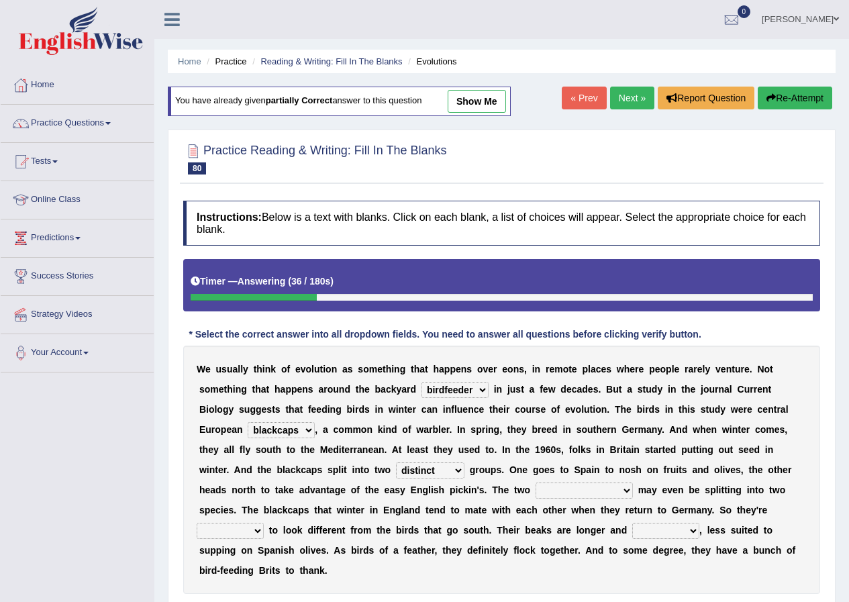
click at [536, 483] on select "elevators populations breakers contraindications" at bounding box center [584, 491] width 97 height 16
click at [579, 488] on select "elevators populations breakers contraindications" at bounding box center [584, 491] width 97 height 16
select select "populations"
click at [536, 483] on select "elevators populations breakers contraindications" at bounding box center [584, 491] width 97 height 16
click at [249, 526] on select "starting blotting wanting padding" at bounding box center [230, 531] width 67 height 16
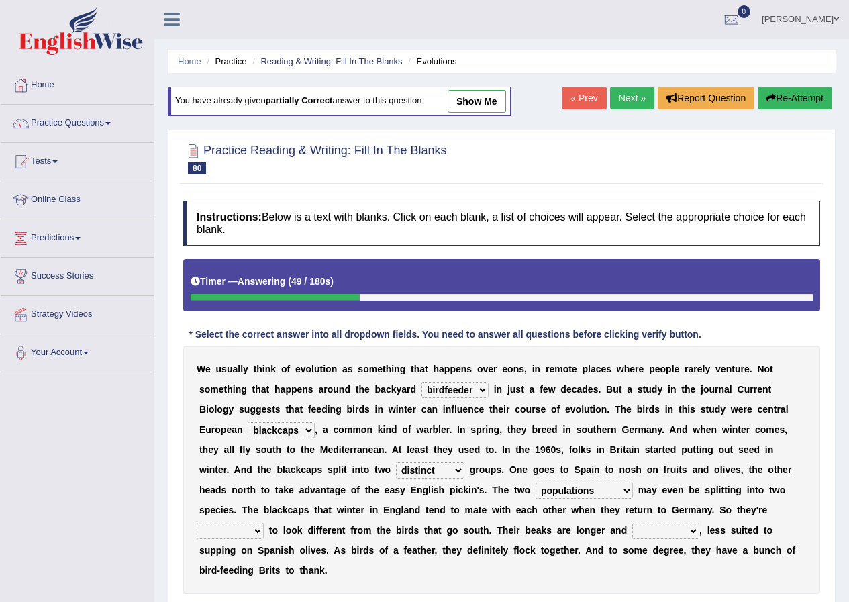
select select "starting"
click at [197, 523] on select "starting blotting wanting padding" at bounding box center [230, 531] width 67 height 16
click at [651, 532] on select "freshwater spillover scheduler narrower" at bounding box center [665, 531] width 67 height 16
select select "narrower"
click at [632, 523] on select "freshwater spillover scheduler narrower" at bounding box center [665, 531] width 67 height 16
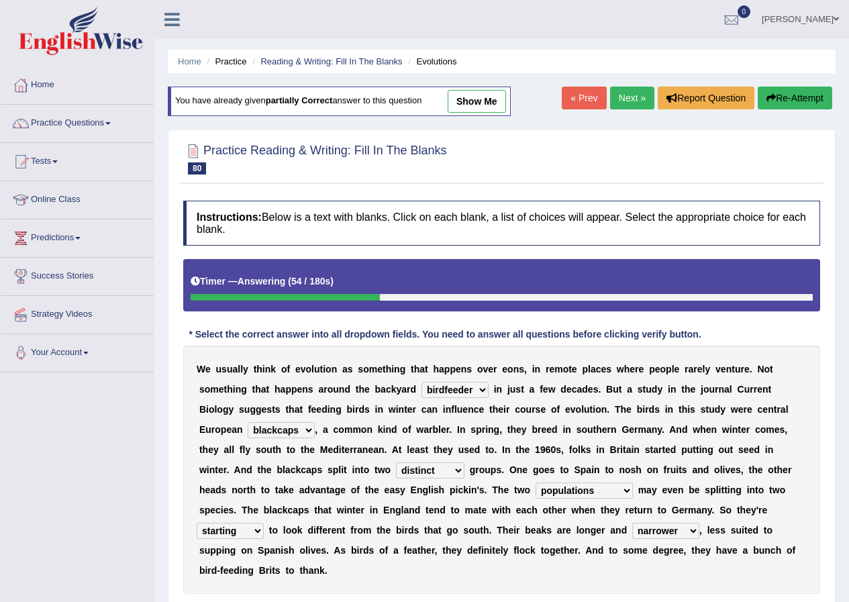
scroll to position [103, 0]
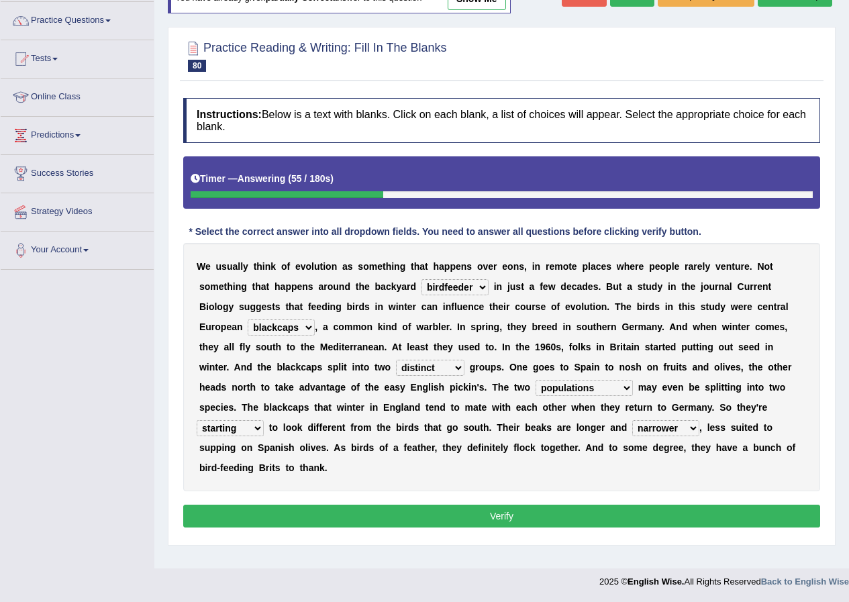
click at [352, 520] on button "Verify" at bounding box center [501, 516] width 637 height 23
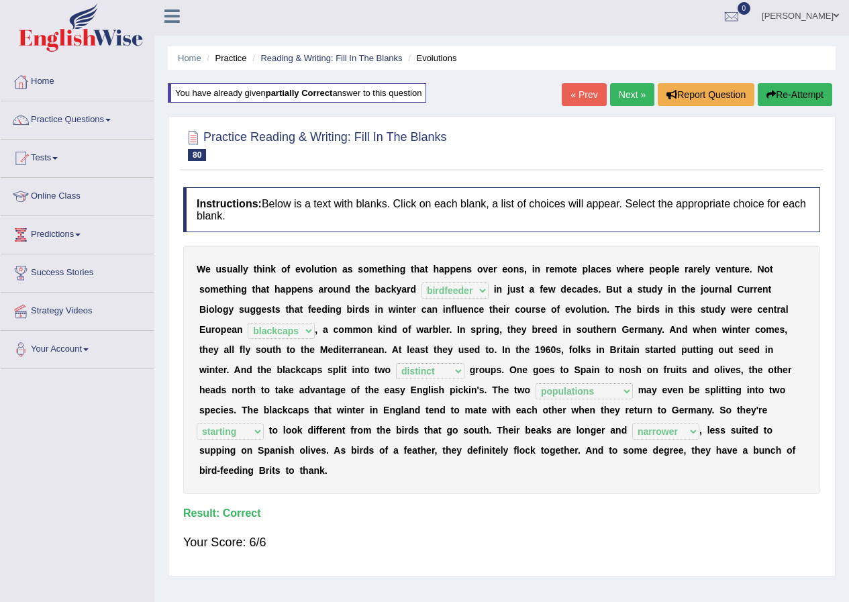
scroll to position [0, 0]
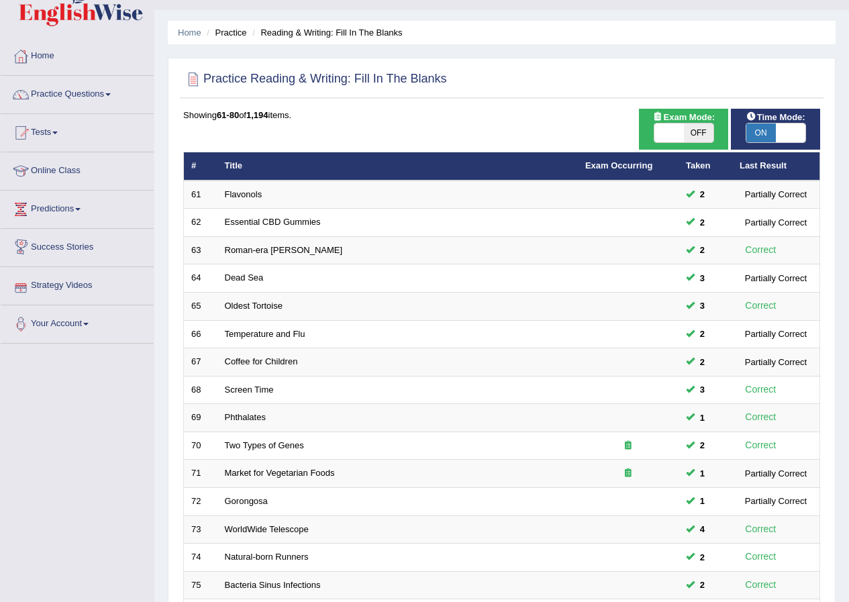
scroll to position [18, 0]
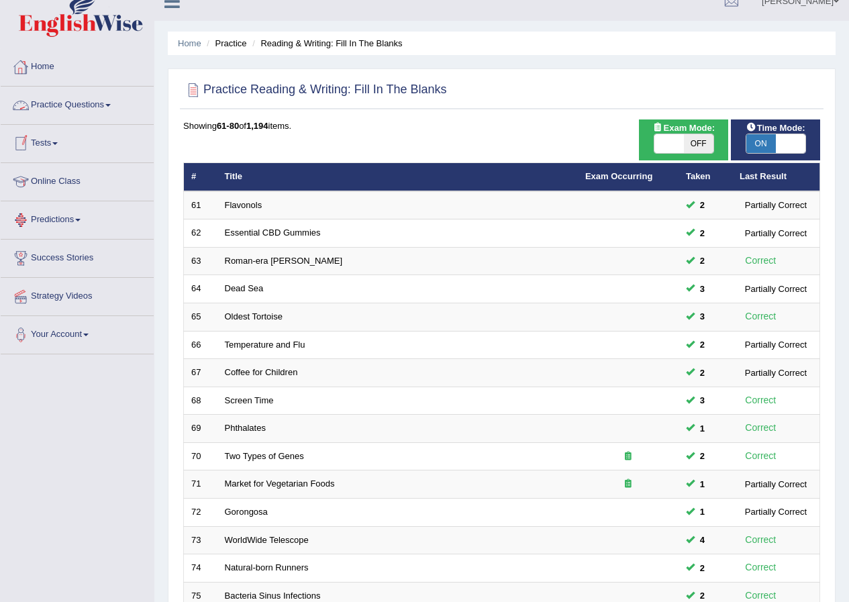
click at [54, 107] on link "Practice Questions" at bounding box center [77, 104] width 153 height 34
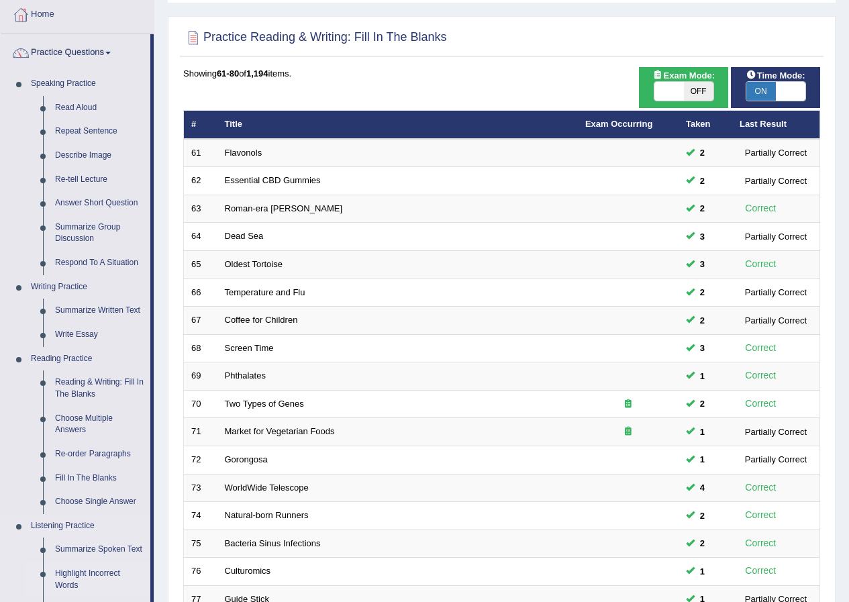
scroll to position [152, 0]
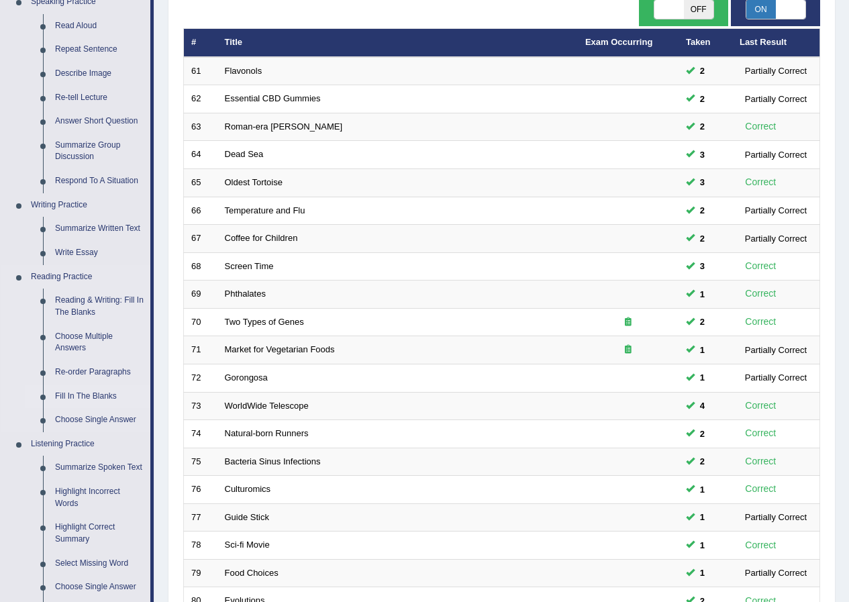
click at [95, 393] on link "Fill In The Blanks" at bounding box center [99, 397] width 101 height 24
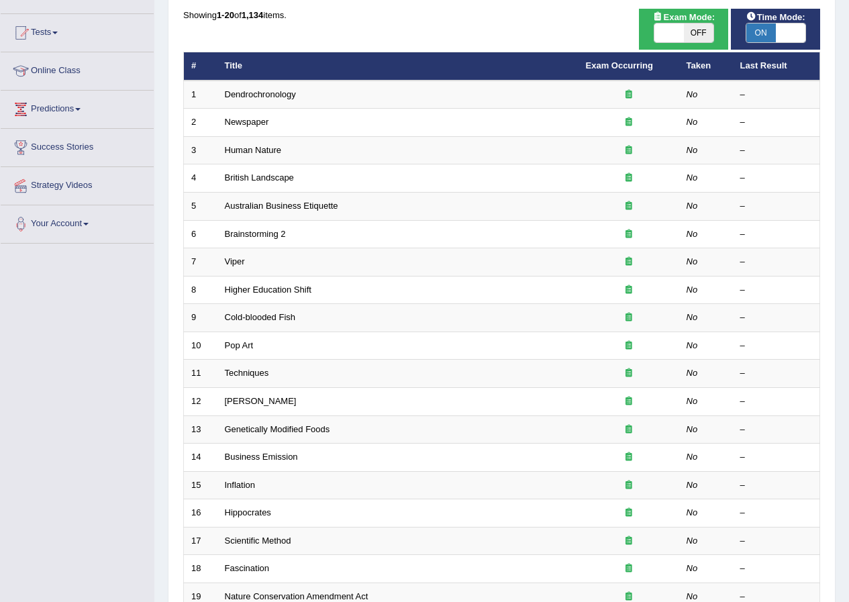
scroll to position [134, 0]
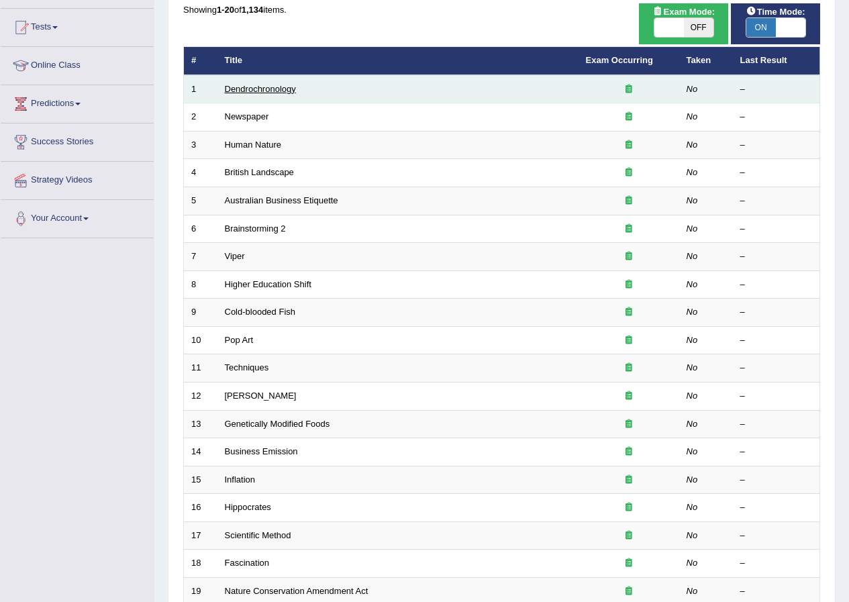
click at [254, 90] on link "Dendrochronology" at bounding box center [260, 89] width 71 height 10
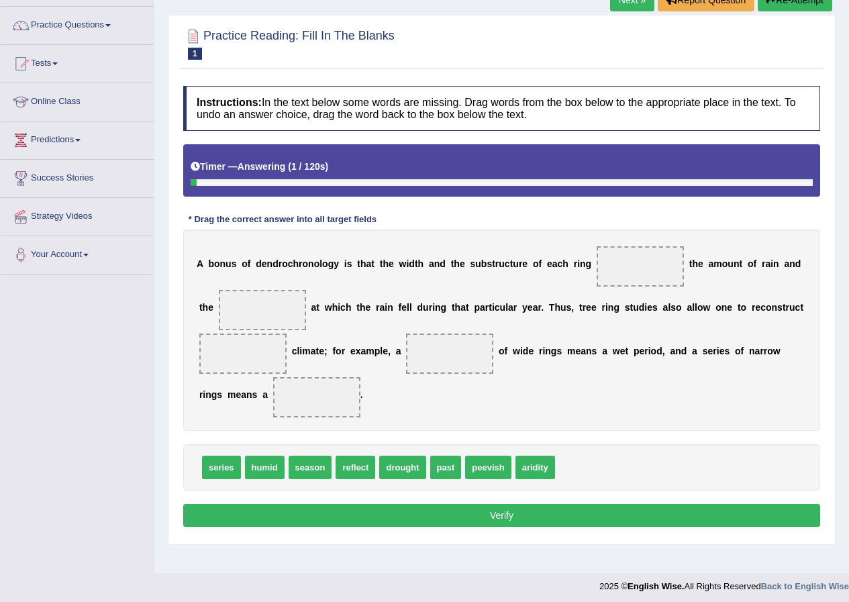
scroll to position [103, 0]
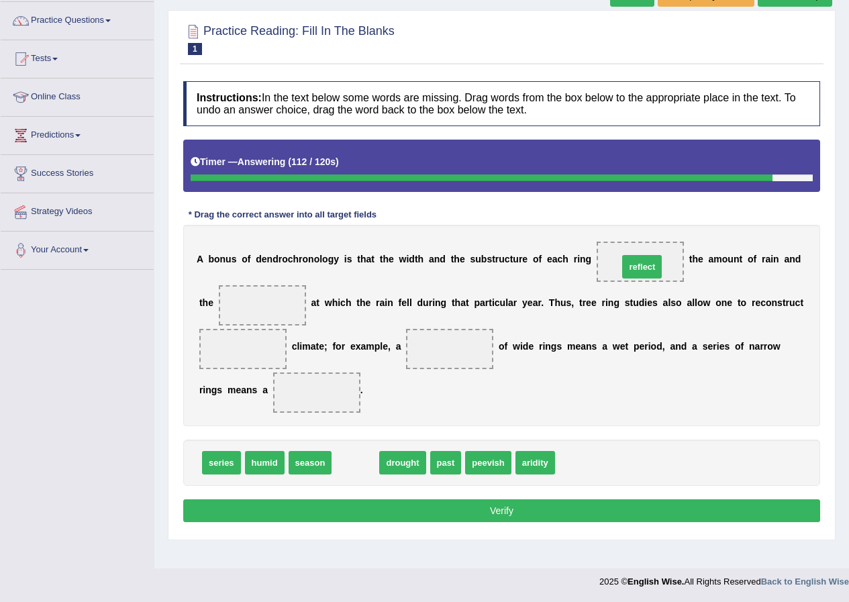
drag, startPoint x: 357, startPoint y: 465, endPoint x: 644, endPoint y: 269, distance: 347.3
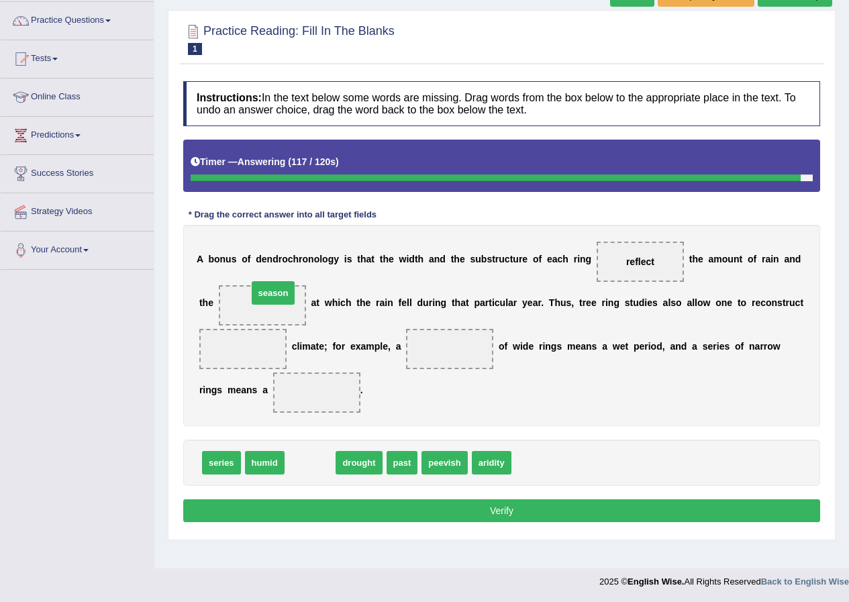
drag, startPoint x: 304, startPoint y: 464, endPoint x: 268, endPoint y: 307, distance: 161.2
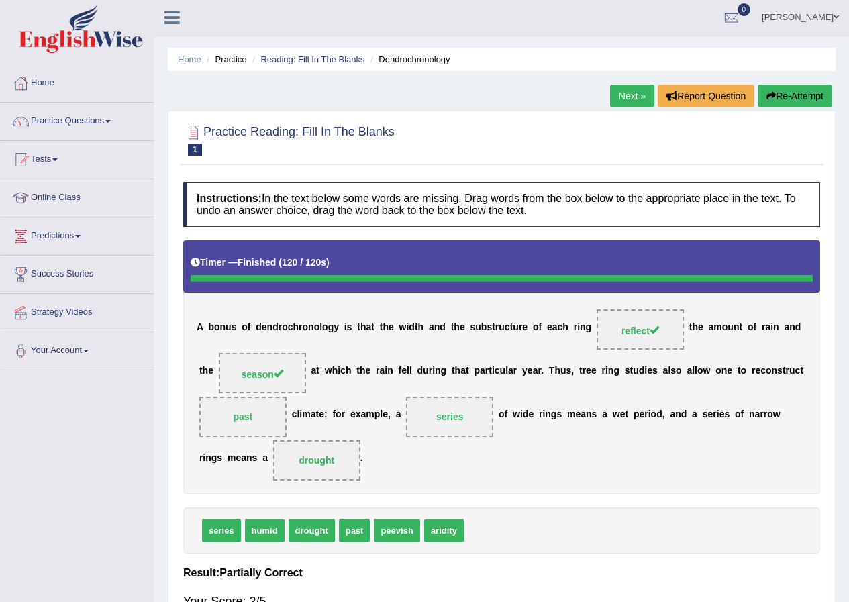
scroll to position [0, 0]
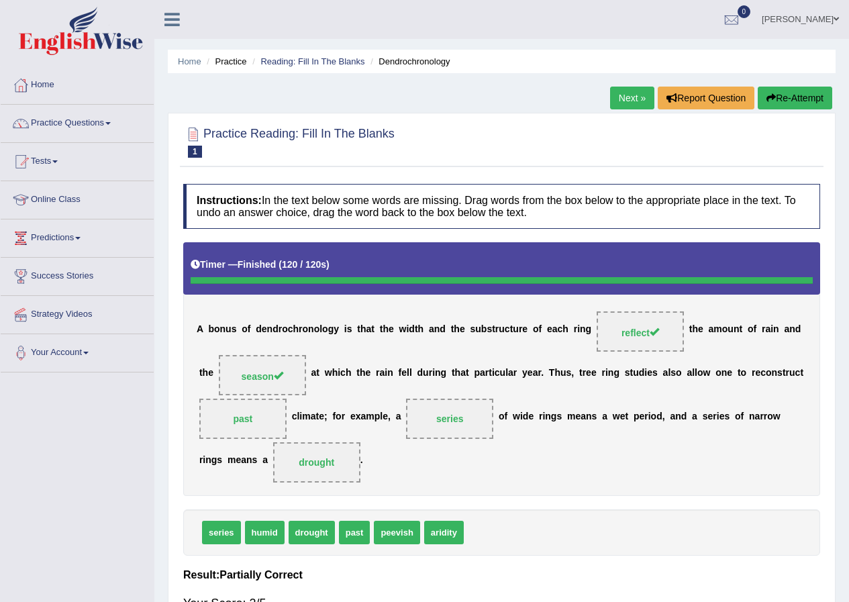
click at [793, 99] on button "Re-Attempt" at bounding box center [795, 98] width 75 height 23
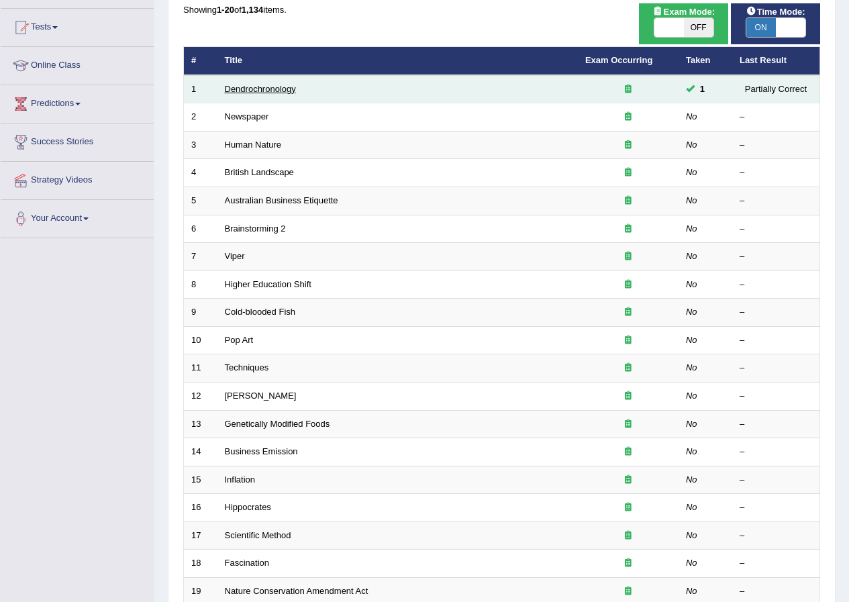
click at [249, 87] on link "Dendrochronology" at bounding box center [260, 89] width 71 height 10
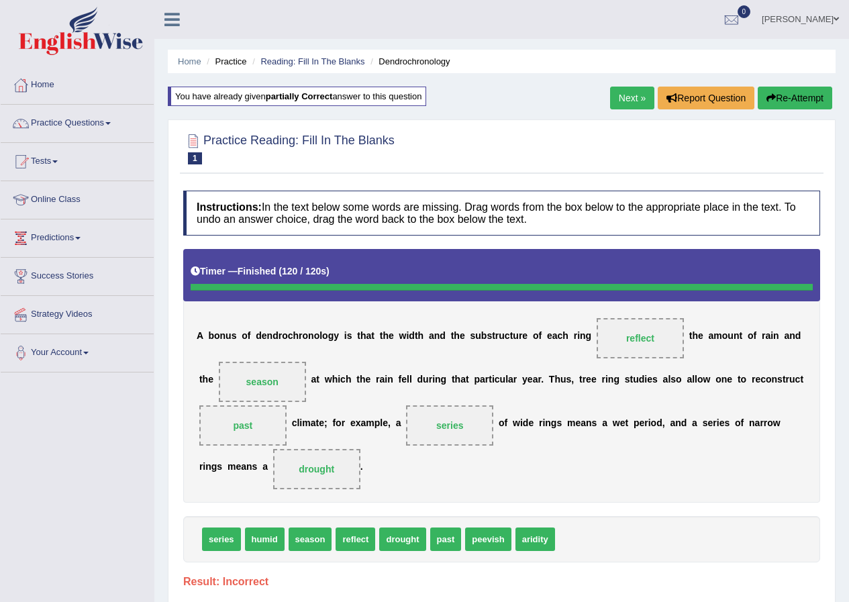
click at [811, 97] on button "Re-Attempt" at bounding box center [795, 98] width 75 height 23
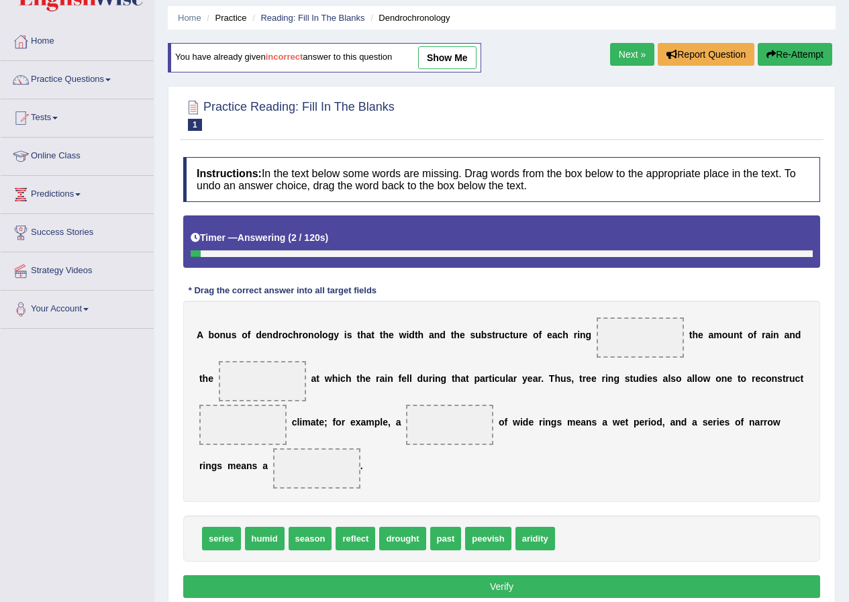
scroll to position [103, 0]
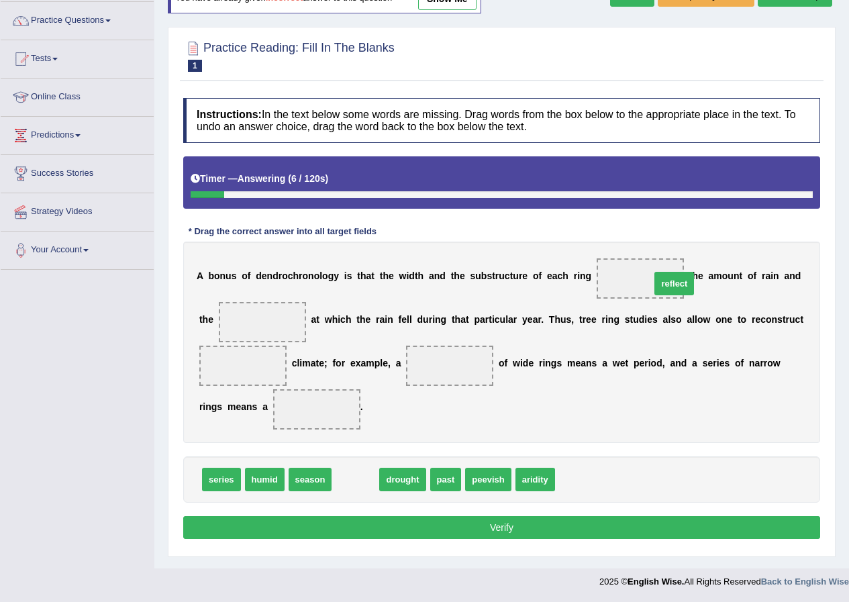
drag, startPoint x: 359, startPoint y: 480, endPoint x: 677, endPoint y: 284, distance: 374.4
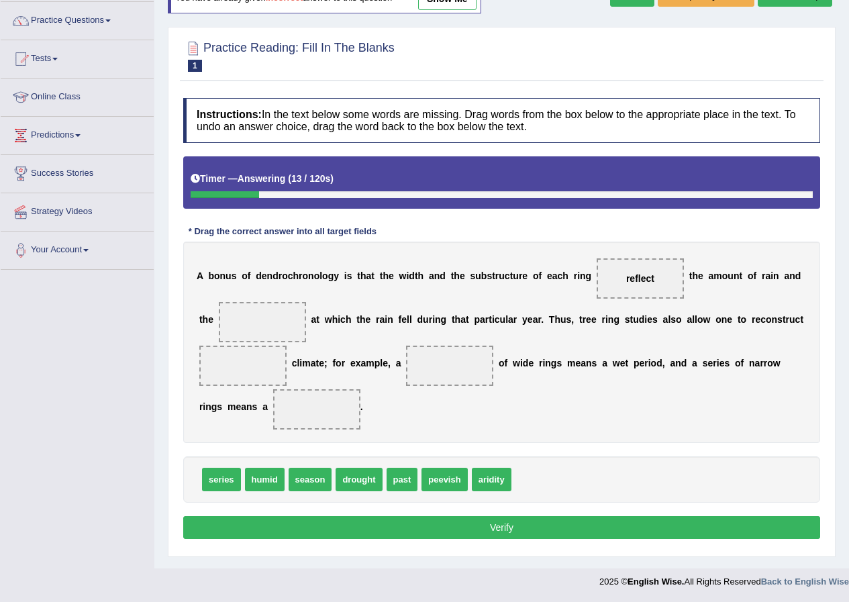
drag, startPoint x: 303, startPoint y: 447, endPoint x: 246, endPoint y: 337, distance: 124.0
click at [246, 337] on div "Instructions: In the text below some words are missing. Drag words from the box…" at bounding box center [502, 320] width 644 height 459
drag, startPoint x: 305, startPoint y: 479, endPoint x: 270, endPoint y: 312, distance: 170.8
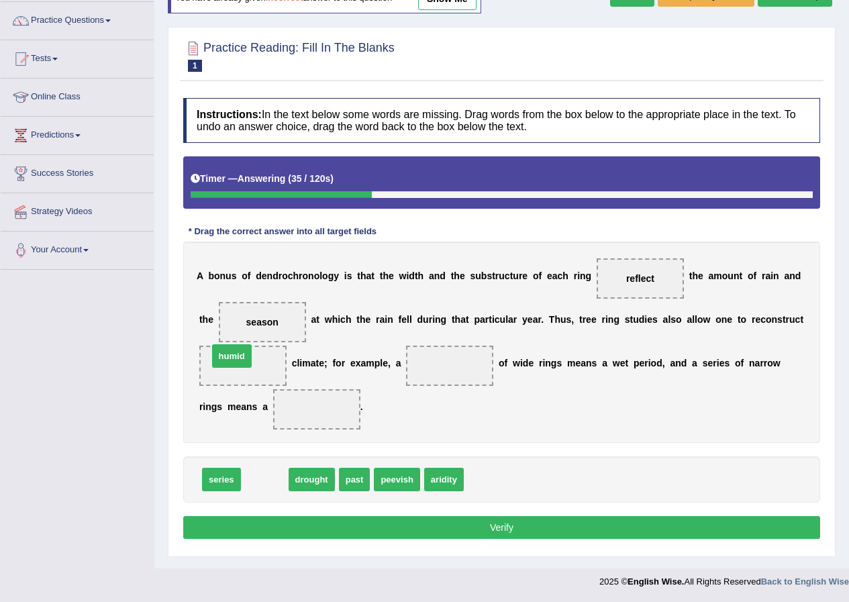
drag, startPoint x: 257, startPoint y: 481, endPoint x: 224, endPoint y: 357, distance: 127.8
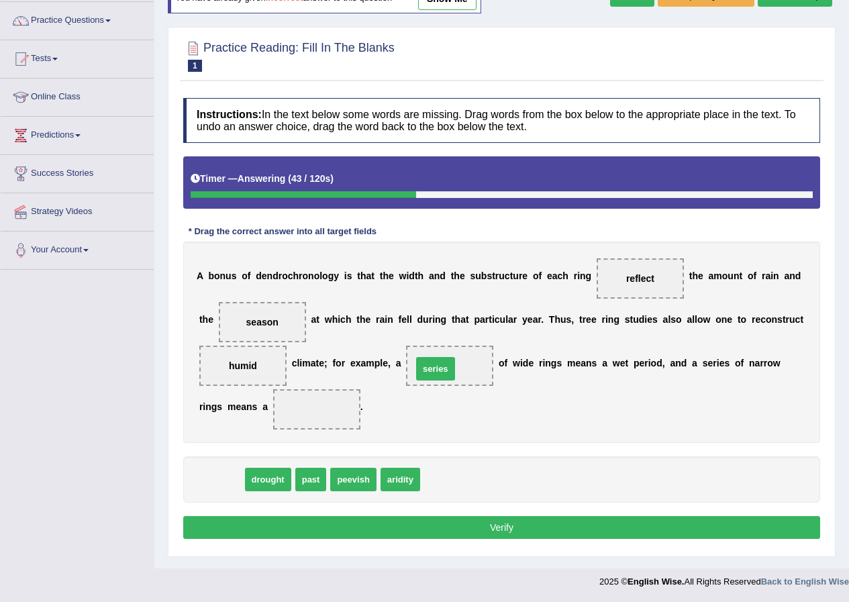
drag, startPoint x: 224, startPoint y: 479, endPoint x: 438, endPoint y: 369, distance: 241.1
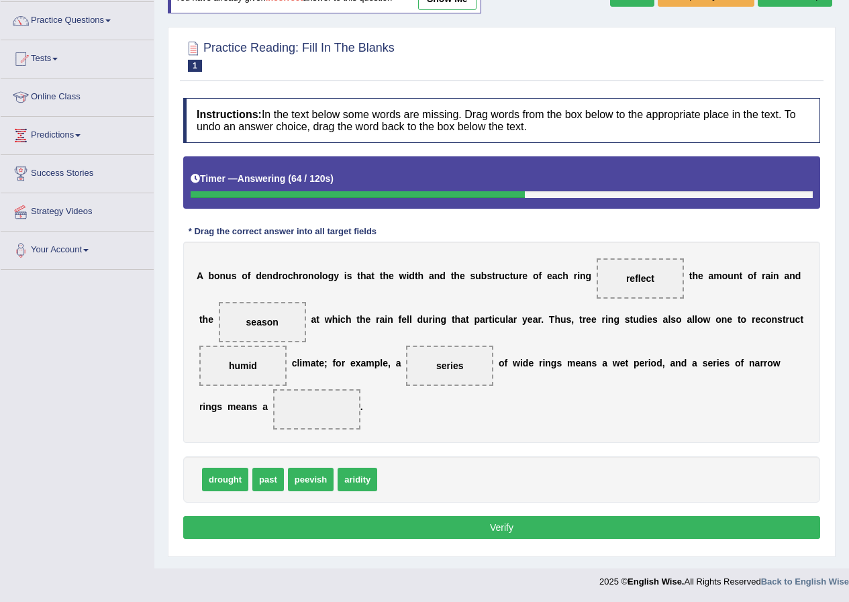
click at [228, 485] on span "drought" at bounding box center [225, 479] width 46 height 23
drag, startPoint x: 228, startPoint y: 479, endPoint x: 347, endPoint y: 404, distance: 141.6
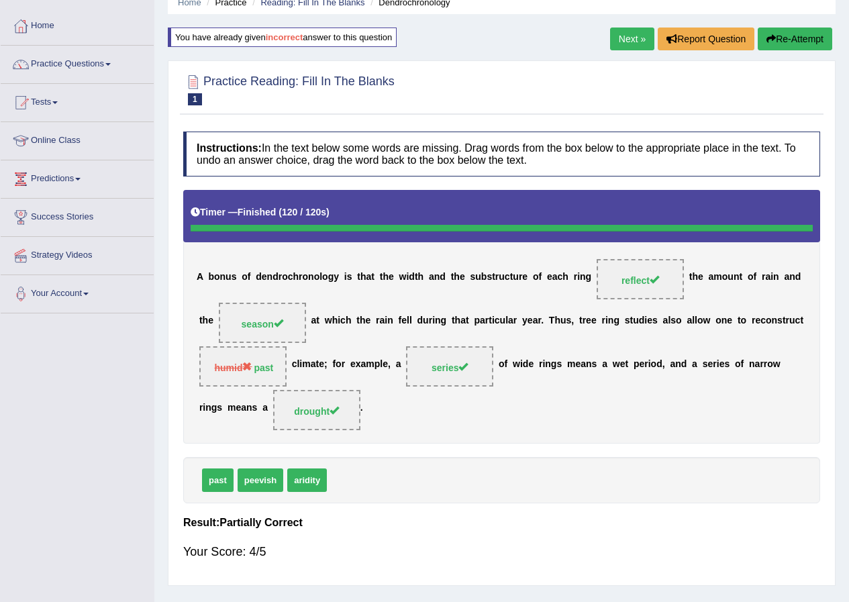
scroll to position [36, 0]
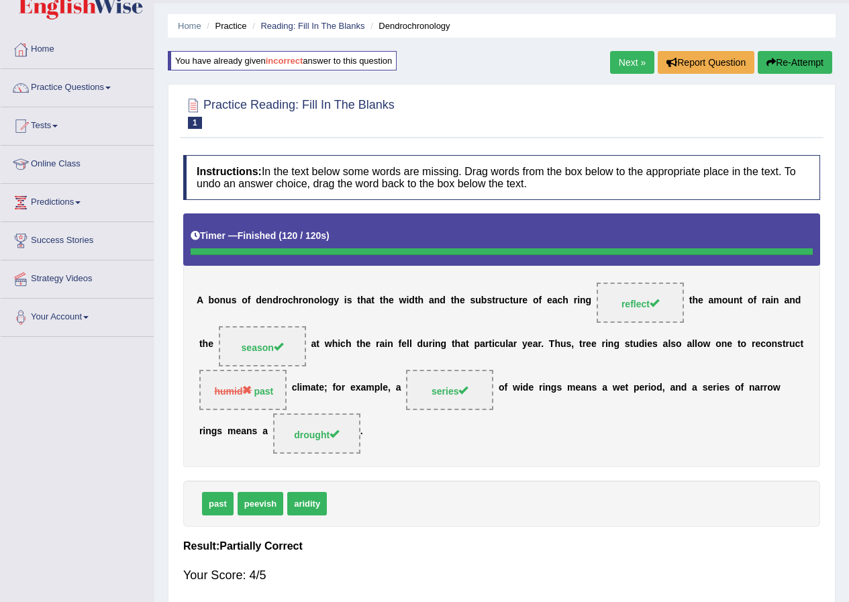
click at [634, 56] on link "Next »" at bounding box center [632, 62] width 44 height 23
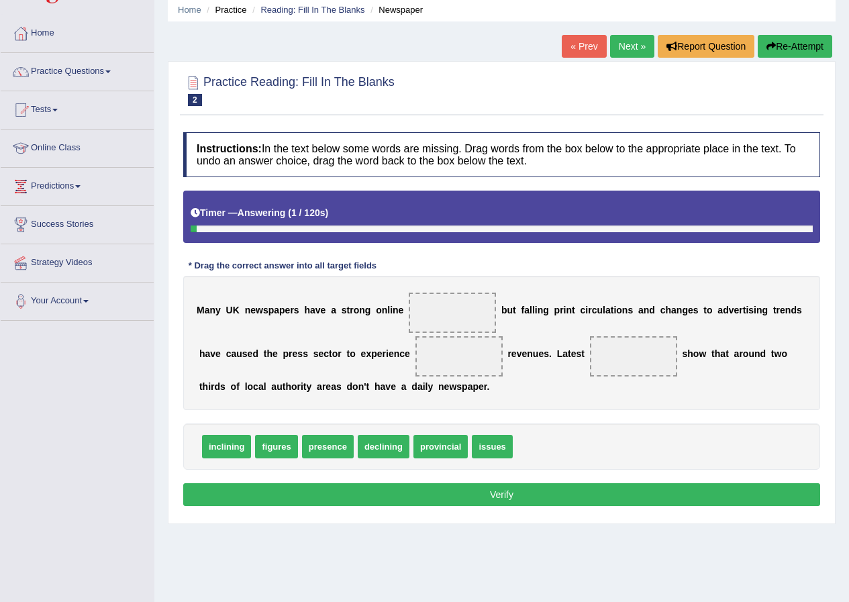
scroll to position [67, 0]
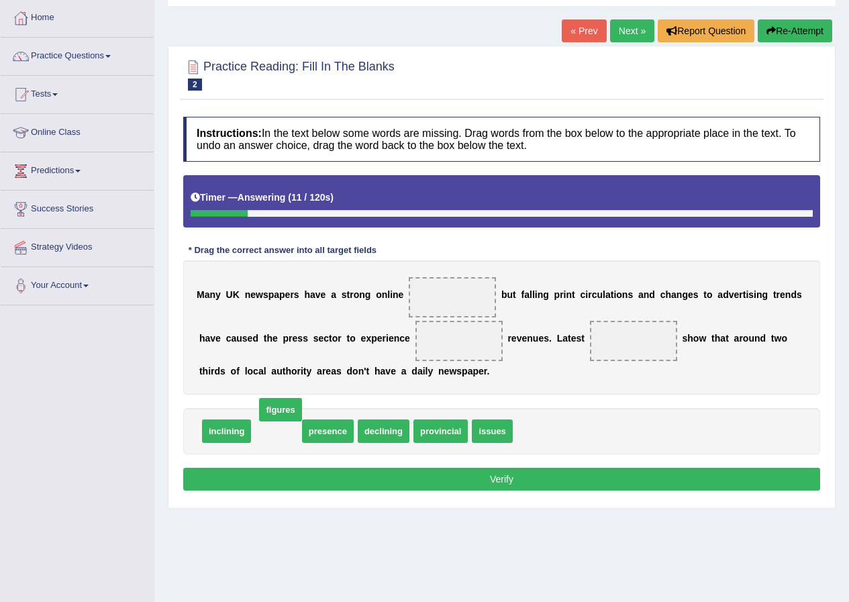
drag, startPoint x: 269, startPoint y: 431, endPoint x: 273, endPoint y: 411, distance: 20.4
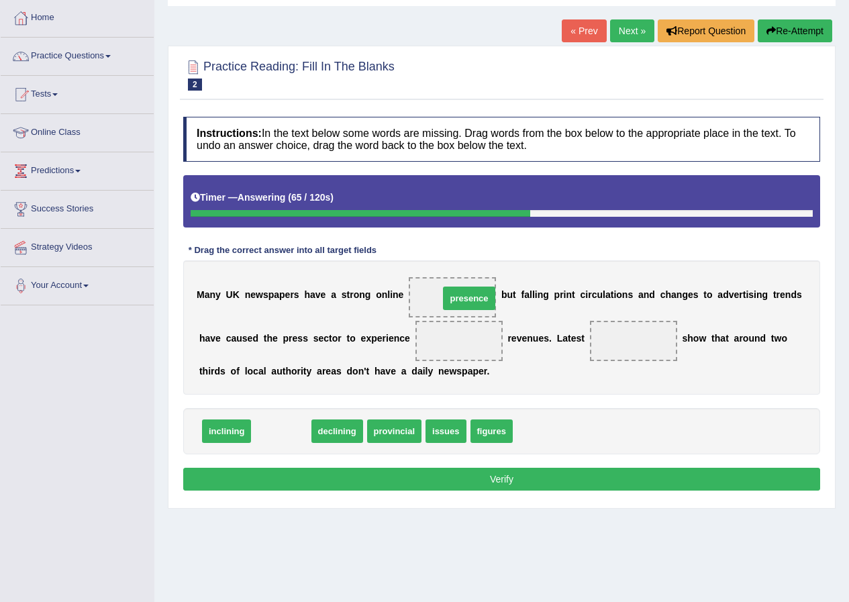
drag, startPoint x: 285, startPoint y: 430, endPoint x: 473, endPoint y: 297, distance: 230.3
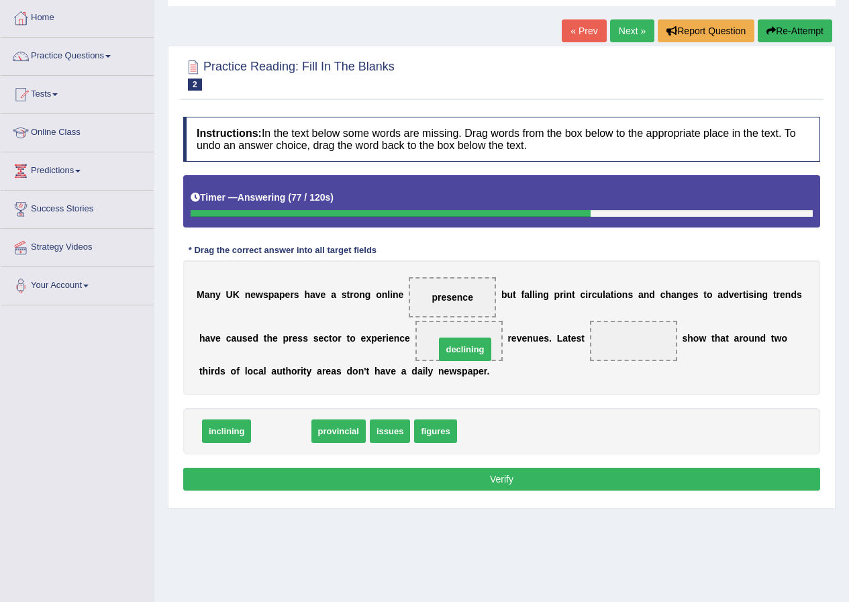
drag, startPoint x: 284, startPoint y: 431, endPoint x: 468, endPoint y: 349, distance: 201.4
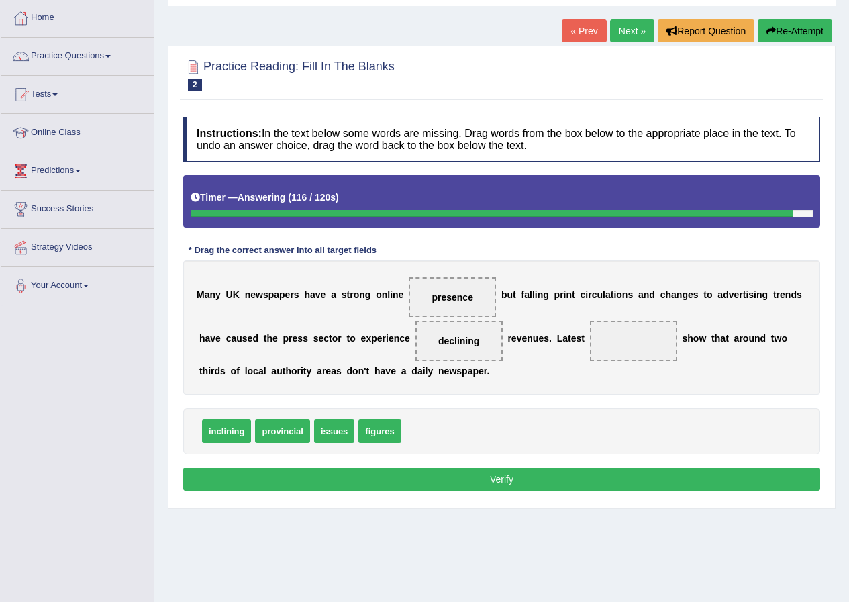
click at [617, 348] on span at bounding box center [633, 341] width 87 height 40
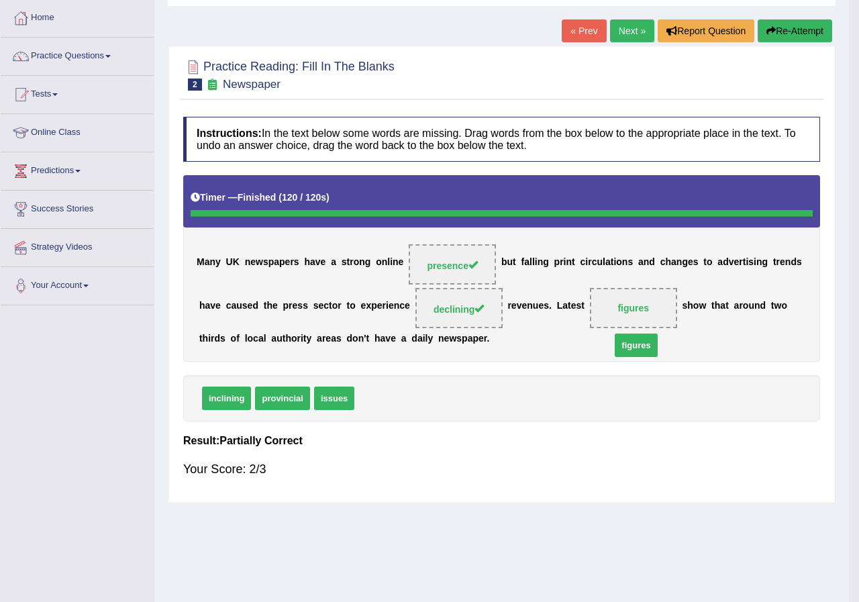
drag, startPoint x: 395, startPoint y: 428, endPoint x: 652, endPoint y: 375, distance: 261.9
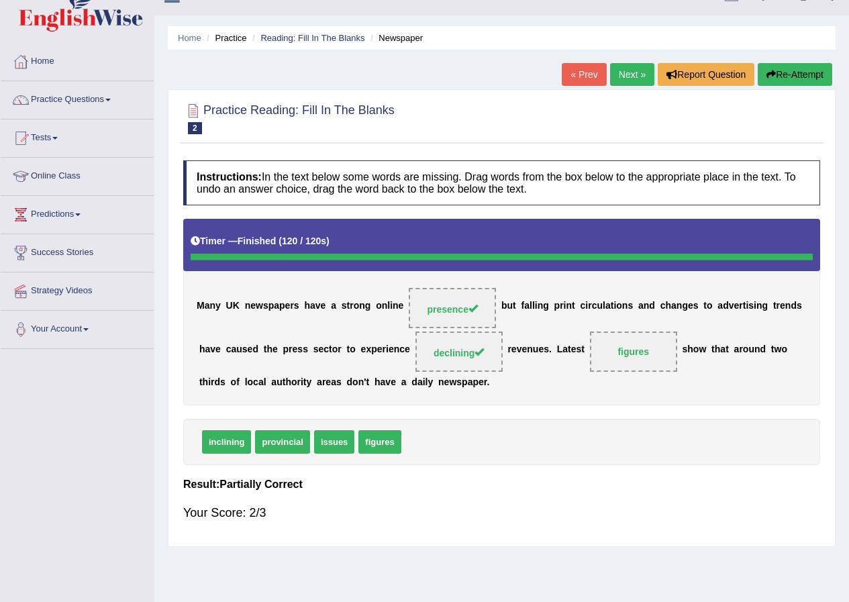
scroll to position [0, 0]
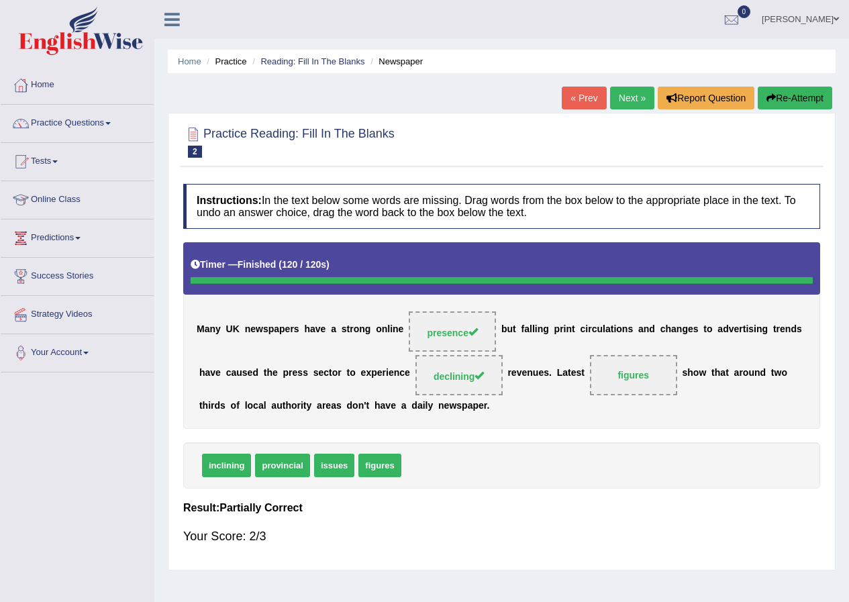
click at [630, 91] on link "Next »" at bounding box center [632, 98] width 44 height 23
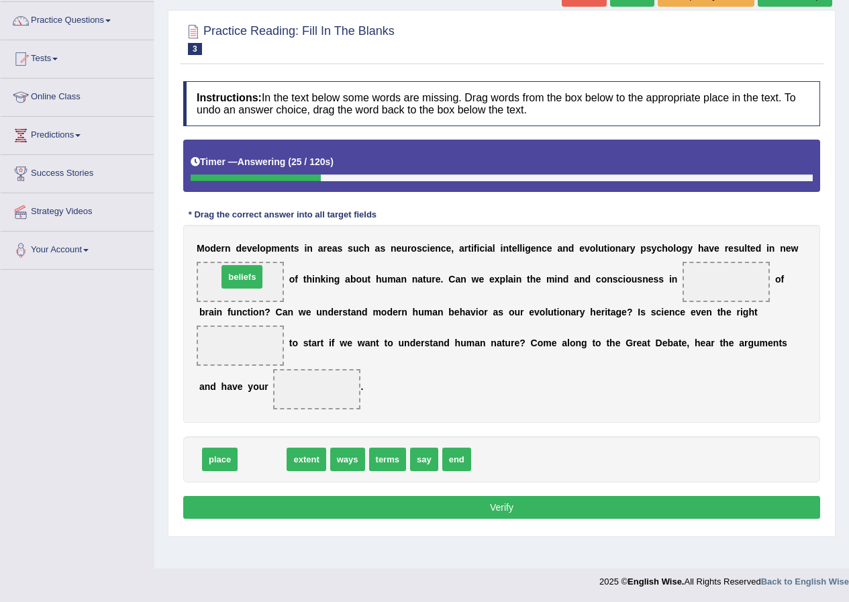
drag, startPoint x: 265, startPoint y: 466, endPoint x: 245, endPoint y: 283, distance: 183.7
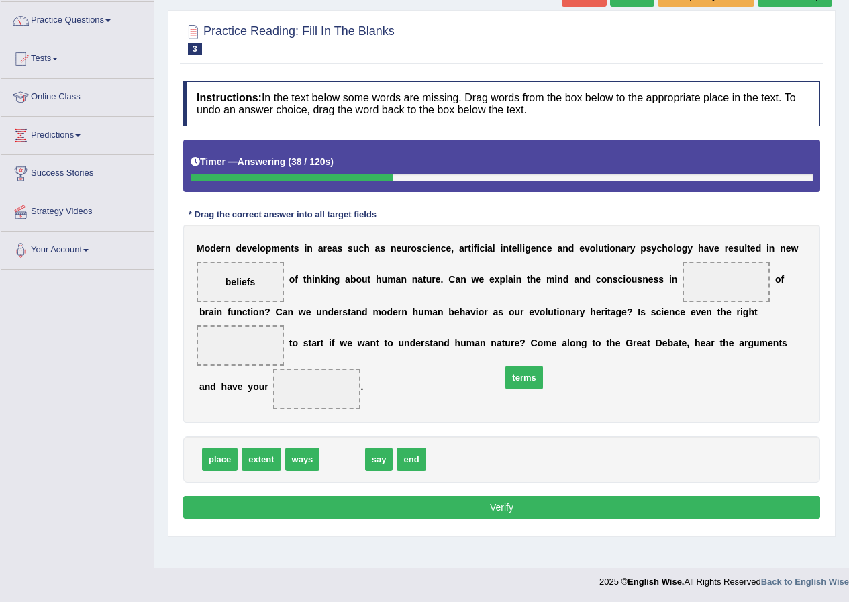
drag, startPoint x: 339, startPoint y: 463, endPoint x: 634, endPoint y: 350, distance: 315.8
click at [538, 378] on span "terms" at bounding box center [524, 377] width 37 height 23
drag, startPoint x: 338, startPoint y: 459, endPoint x: 735, endPoint y: 287, distance: 431.6
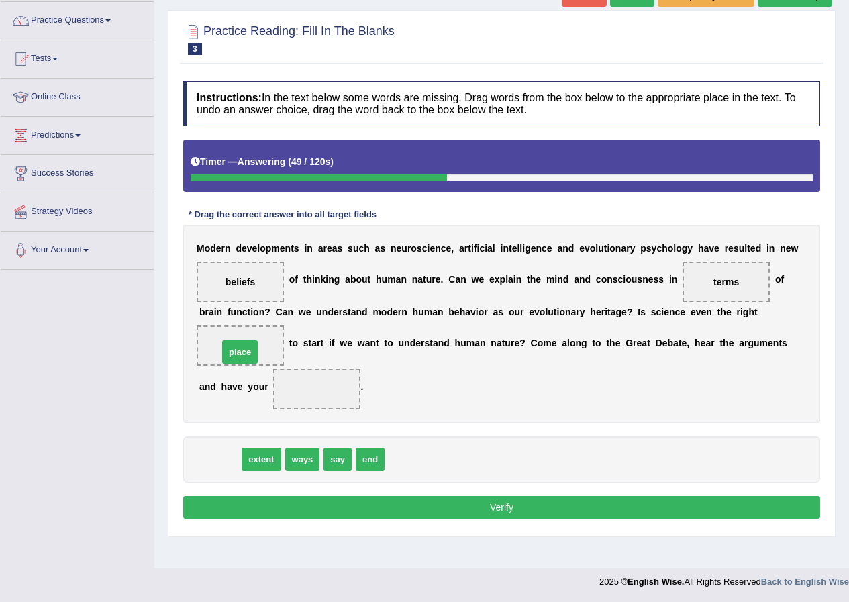
drag, startPoint x: 226, startPoint y: 460, endPoint x: 246, endPoint y: 352, distance: 109.3
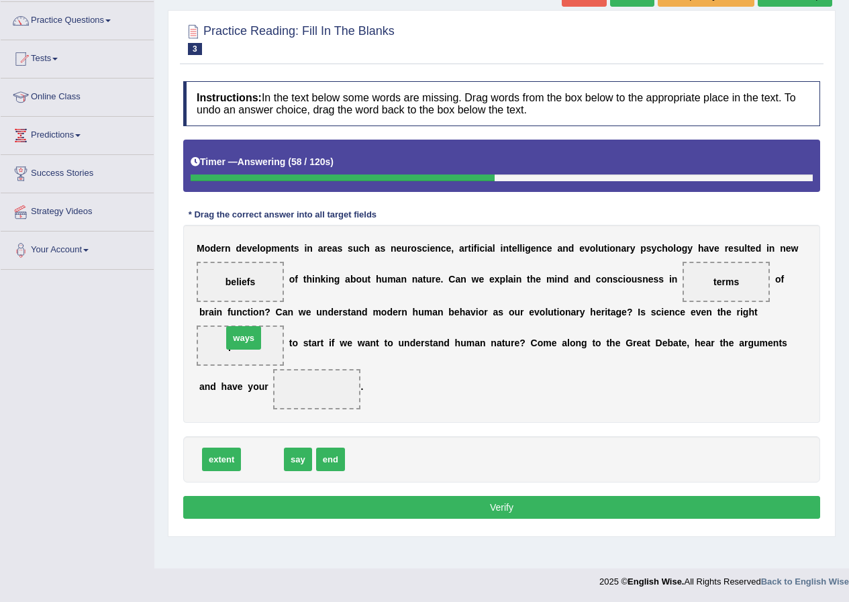
drag, startPoint x: 261, startPoint y: 463, endPoint x: 242, endPoint y: 340, distance: 123.6
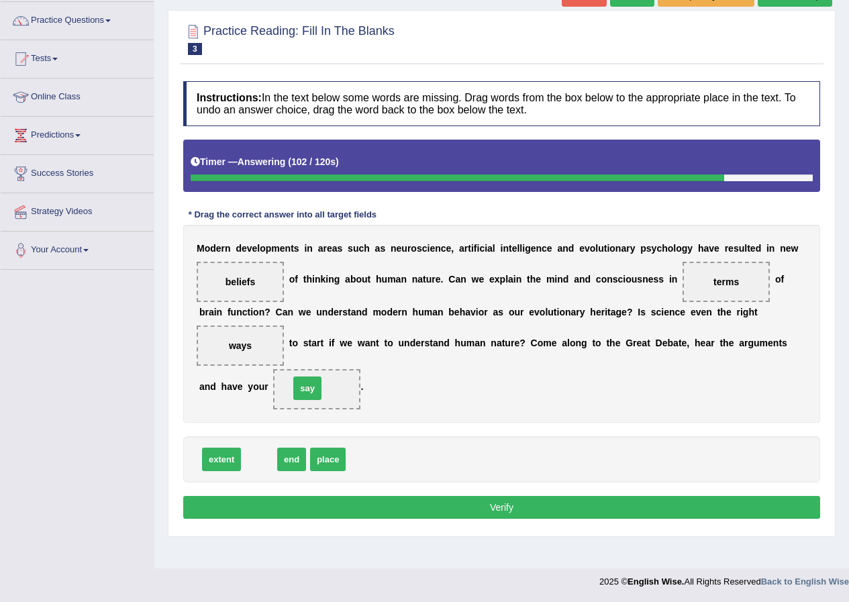
drag, startPoint x: 256, startPoint y: 461, endPoint x: 304, endPoint y: 389, distance: 86.0
drag, startPoint x: 320, startPoint y: 387, endPoint x: 331, endPoint y: 460, distance: 74.0
drag, startPoint x: 210, startPoint y: 459, endPoint x: 296, endPoint y: 393, distance: 108.2
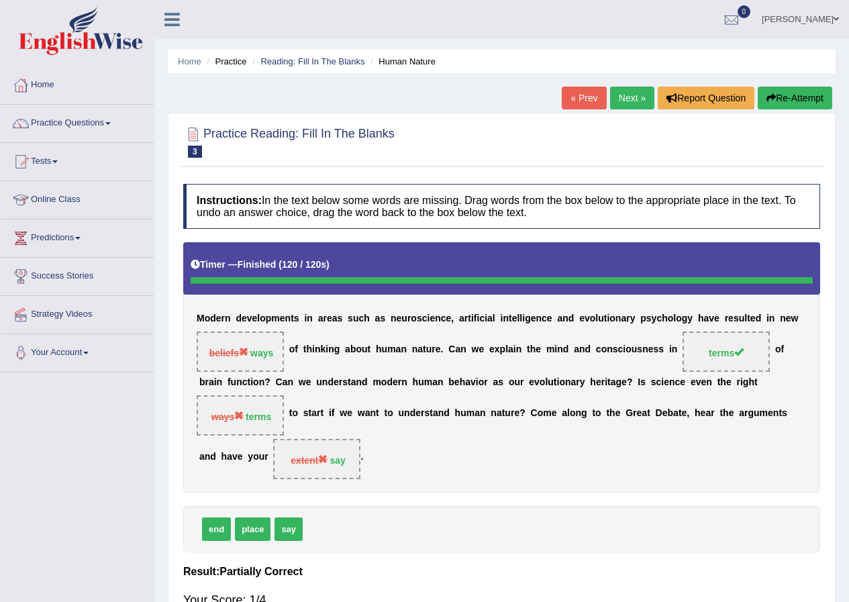
click at [791, 94] on button "Re-Attempt" at bounding box center [795, 98] width 75 height 23
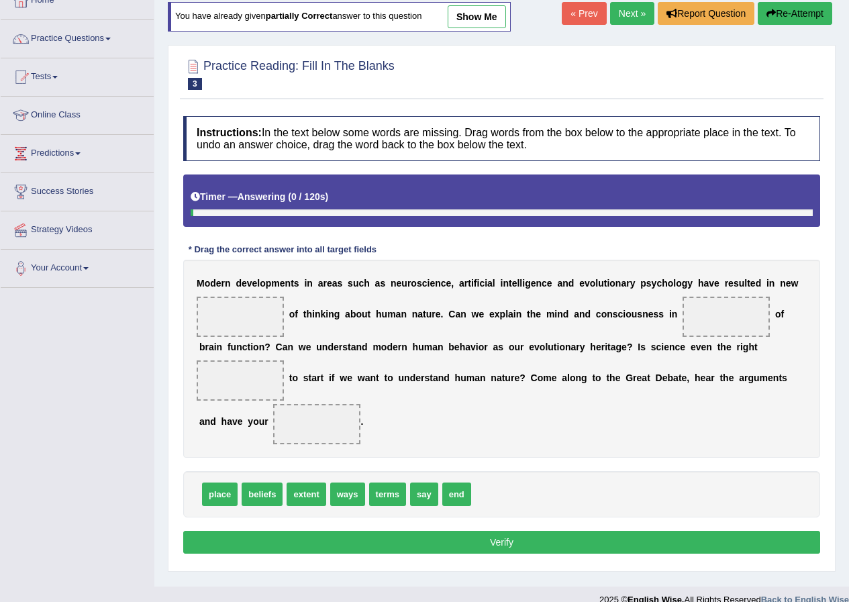
scroll to position [103, 0]
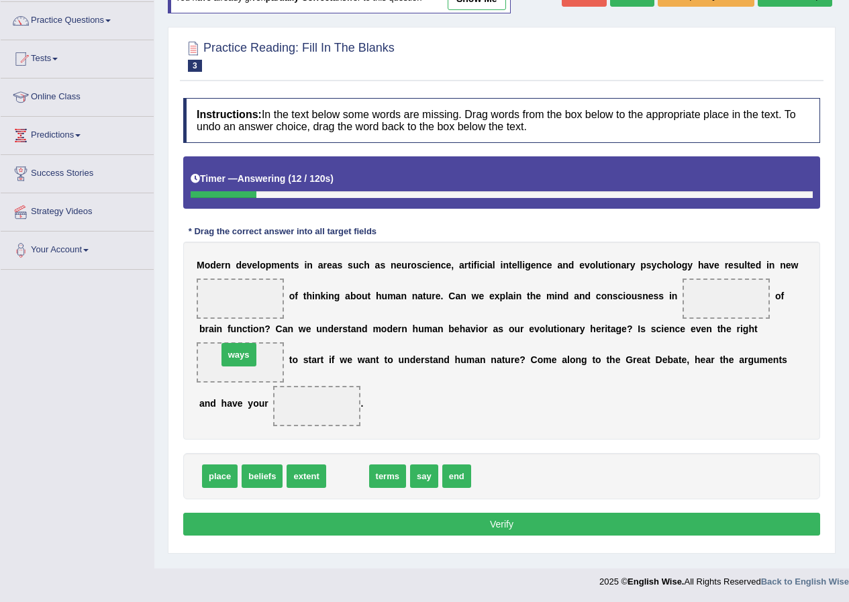
drag, startPoint x: 343, startPoint y: 481, endPoint x: 244, endPoint y: 333, distance: 177.7
drag, startPoint x: 355, startPoint y: 477, endPoint x: 753, endPoint y: 295, distance: 437.8
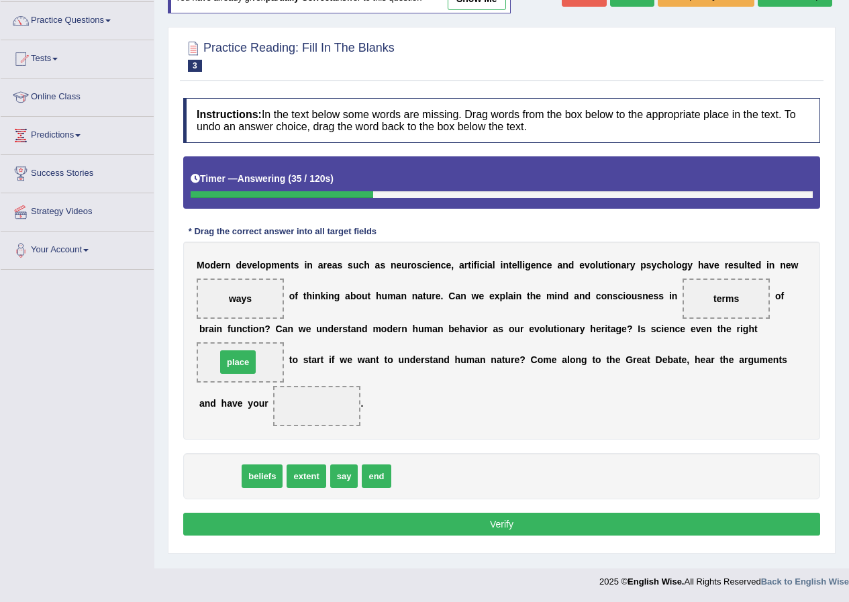
drag, startPoint x: 226, startPoint y: 474, endPoint x: 244, endPoint y: 360, distance: 115.6
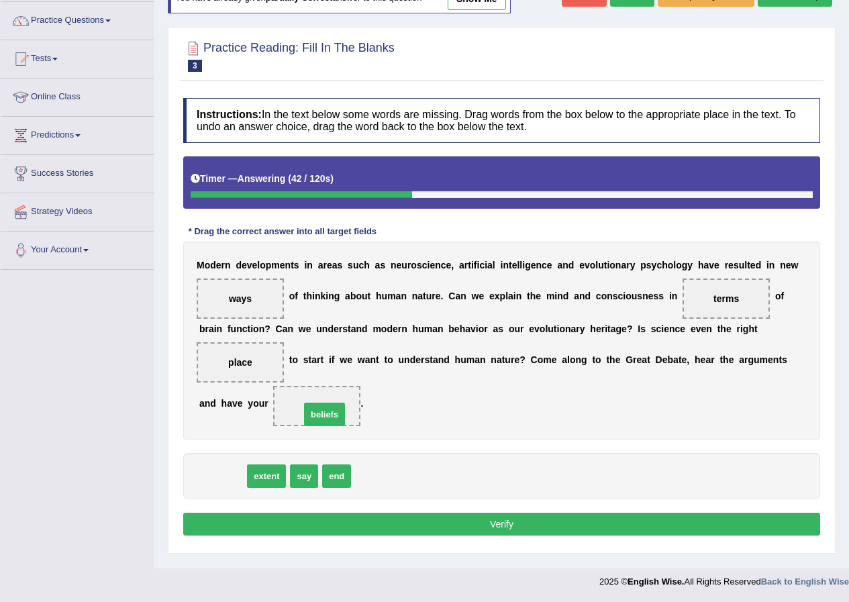
drag, startPoint x: 228, startPoint y: 477, endPoint x: 330, endPoint y: 415, distance: 119.3
click at [377, 527] on button "Verify" at bounding box center [501, 524] width 637 height 23
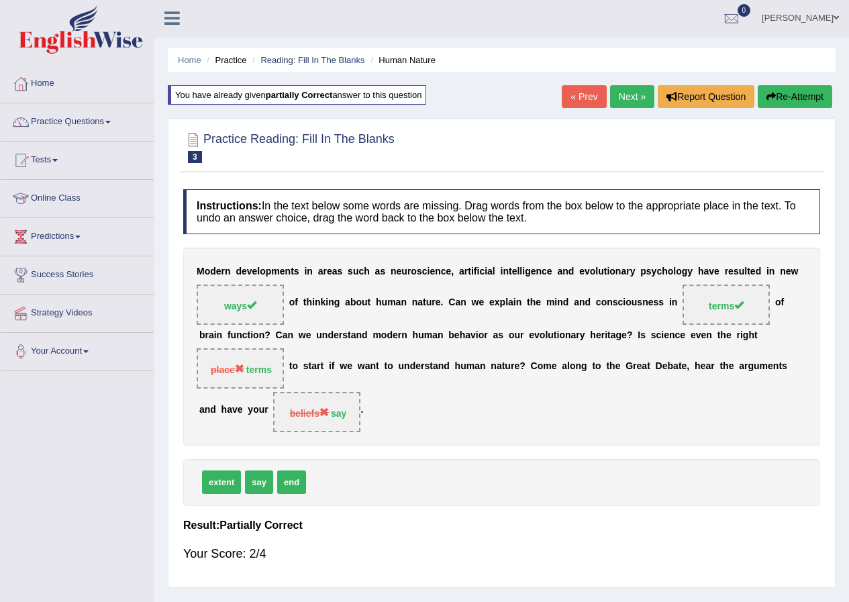
scroll to position [0, 0]
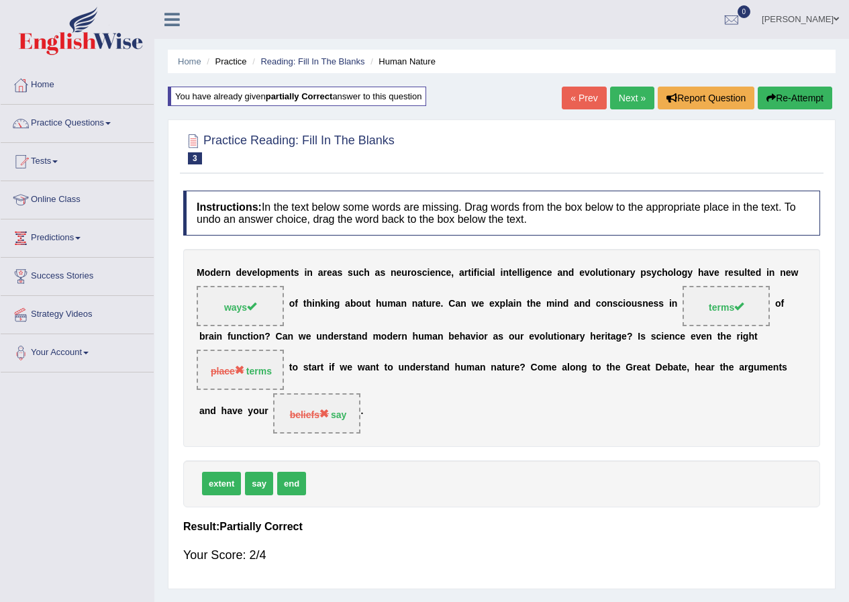
click at [633, 89] on link "Next »" at bounding box center [632, 98] width 44 height 23
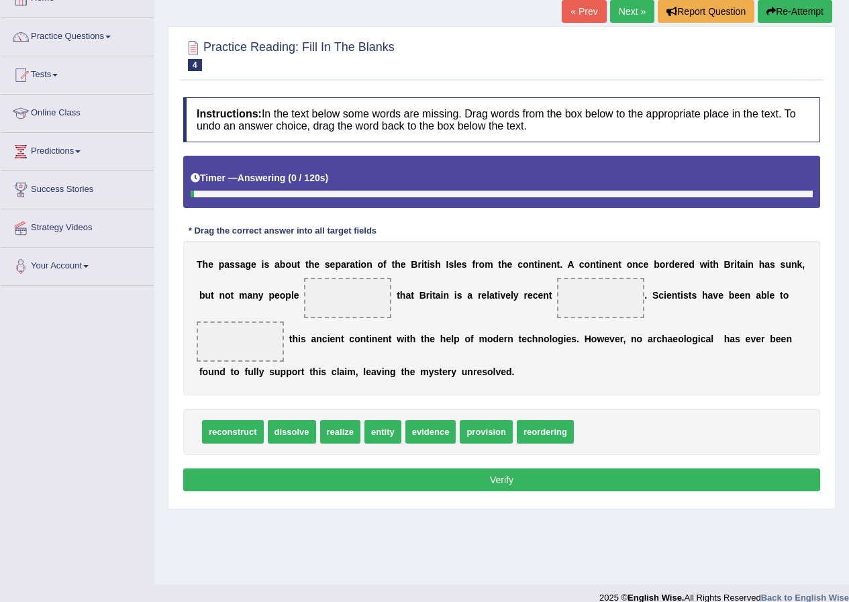
scroll to position [103, 0]
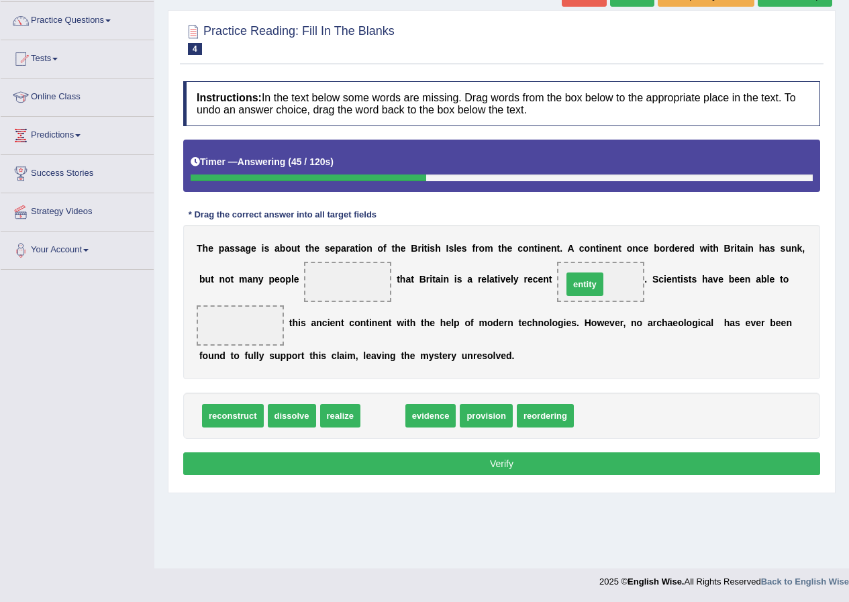
drag, startPoint x: 375, startPoint y: 418, endPoint x: 577, endPoint y: 286, distance: 241.2
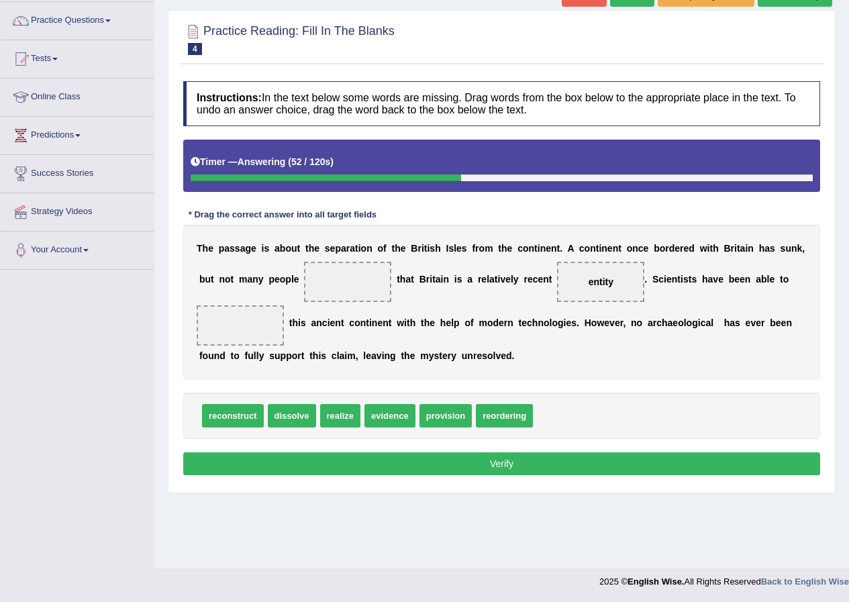
click at [591, 283] on span "entity" at bounding box center [601, 282] width 25 height 11
drag, startPoint x: 289, startPoint y: 417, endPoint x: 344, endPoint y: 284, distance: 143.9
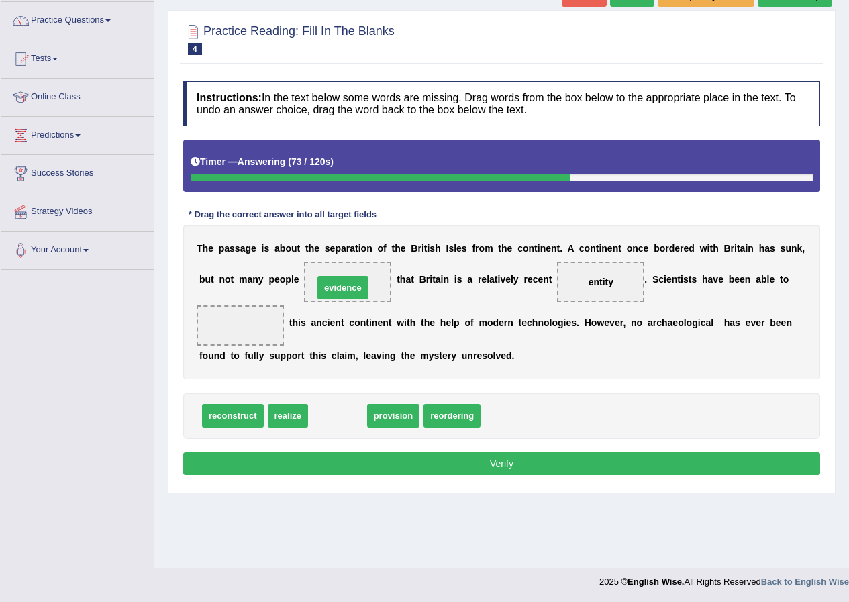
drag, startPoint x: 343, startPoint y: 419, endPoint x: 348, endPoint y: 291, distance: 128.4
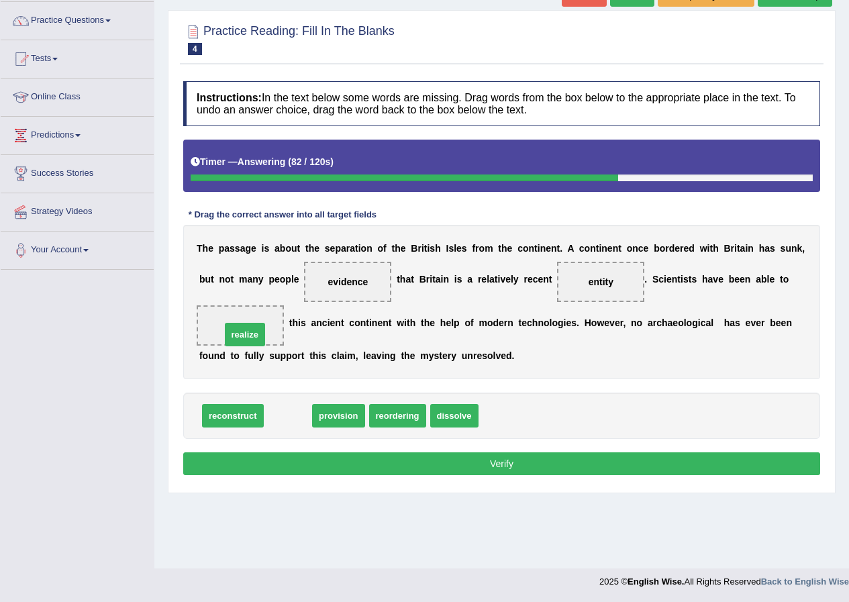
drag, startPoint x: 286, startPoint y: 425, endPoint x: 243, endPoint y: 344, distance: 91.9
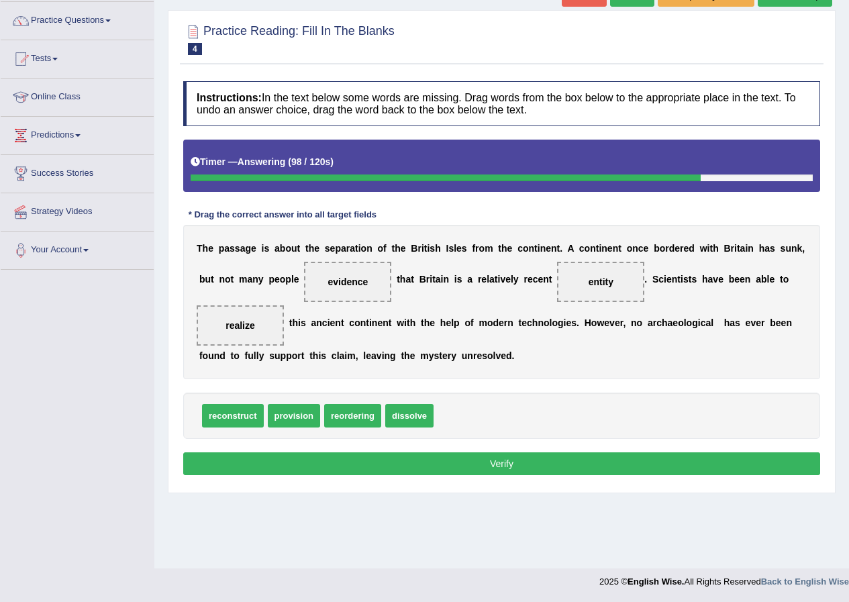
click at [526, 469] on button "Verify" at bounding box center [501, 464] width 637 height 23
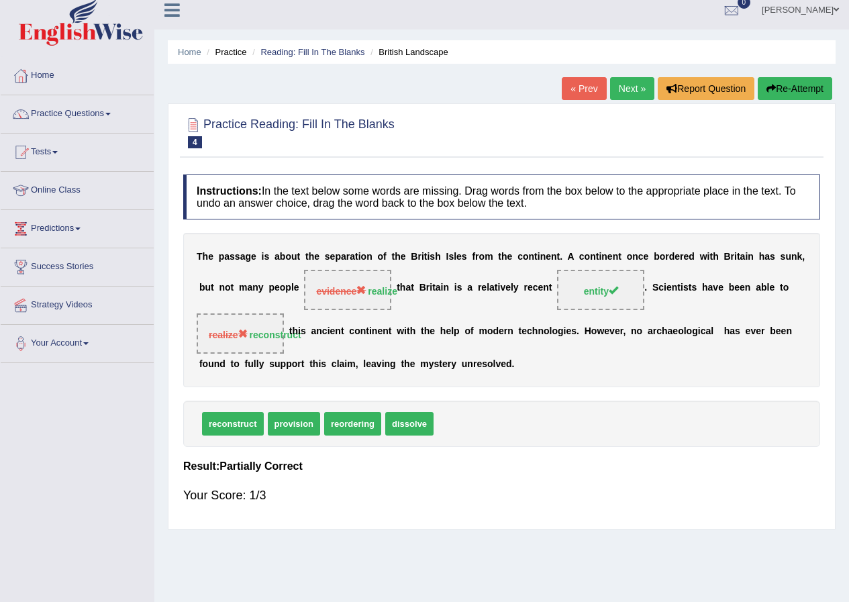
scroll to position [0, 0]
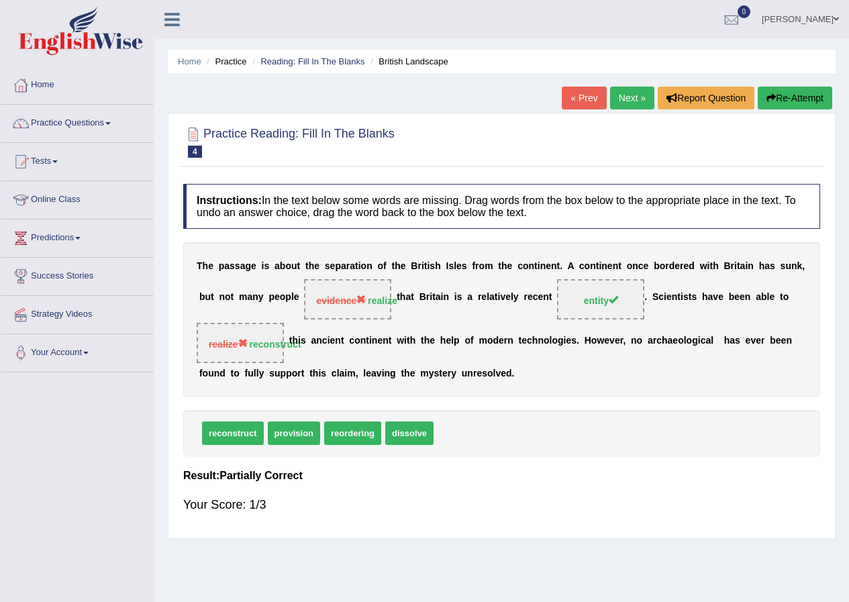
click at [775, 98] on button "Re-Attempt" at bounding box center [795, 98] width 75 height 23
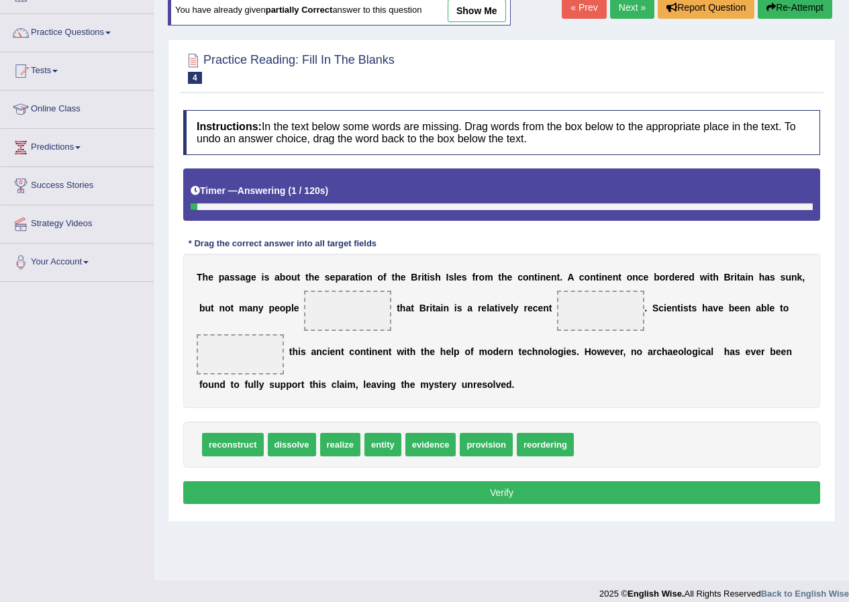
scroll to position [103, 0]
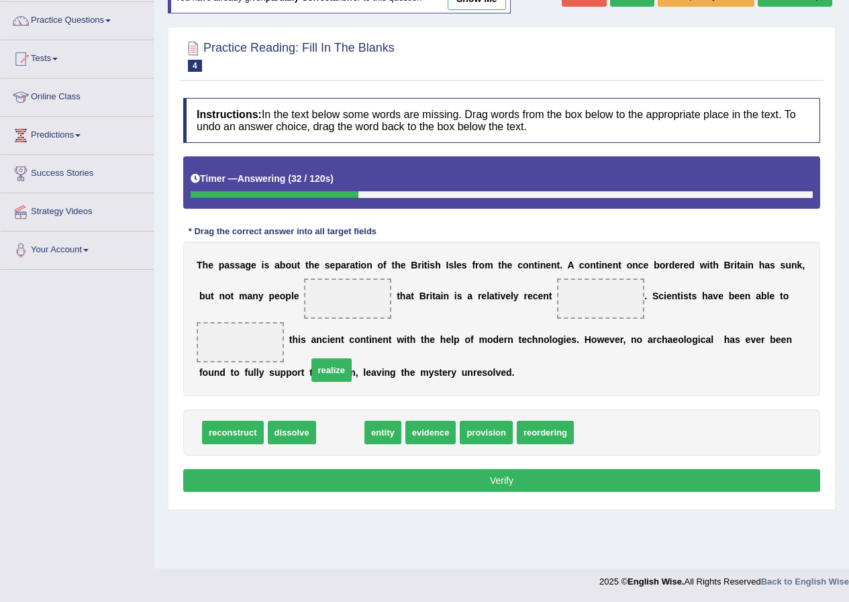
drag, startPoint x: 342, startPoint y: 429, endPoint x: 283, endPoint y: 355, distance: 95.5
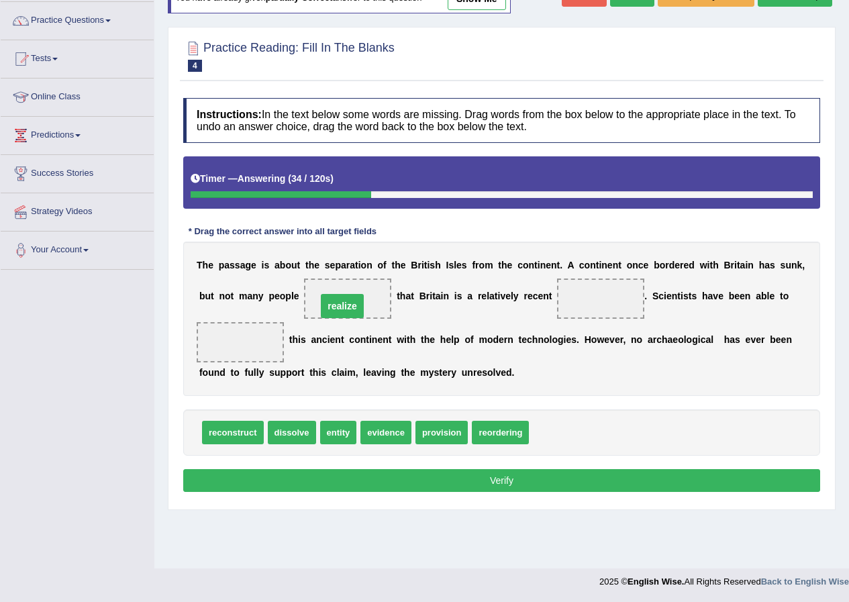
drag, startPoint x: 246, startPoint y: 345, endPoint x: 348, endPoint y: 309, distance: 108.3
drag, startPoint x: 345, startPoint y: 438, endPoint x: 621, endPoint y: 304, distance: 306.9
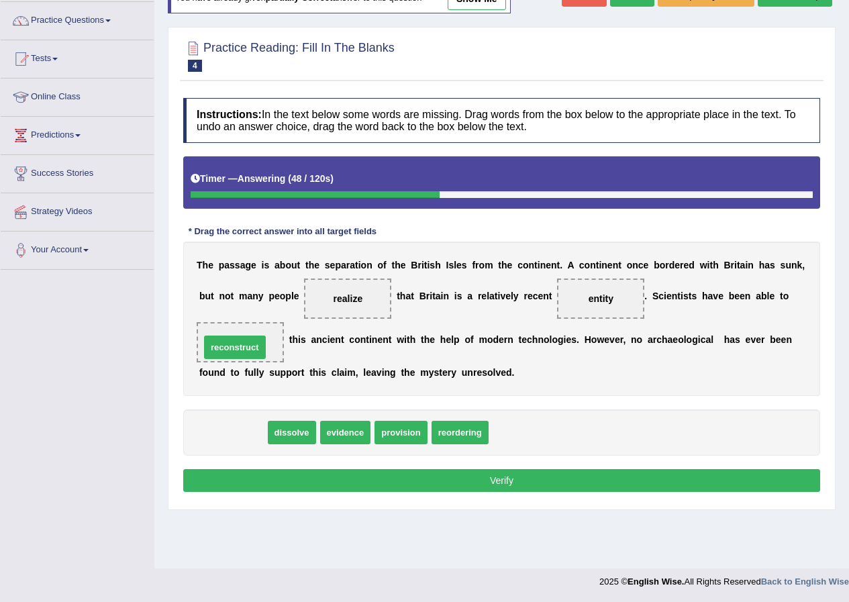
drag, startPoint x: 248, startPoint y: 430, endPoint x: 250, endPoint y: 344, distance: 86.0
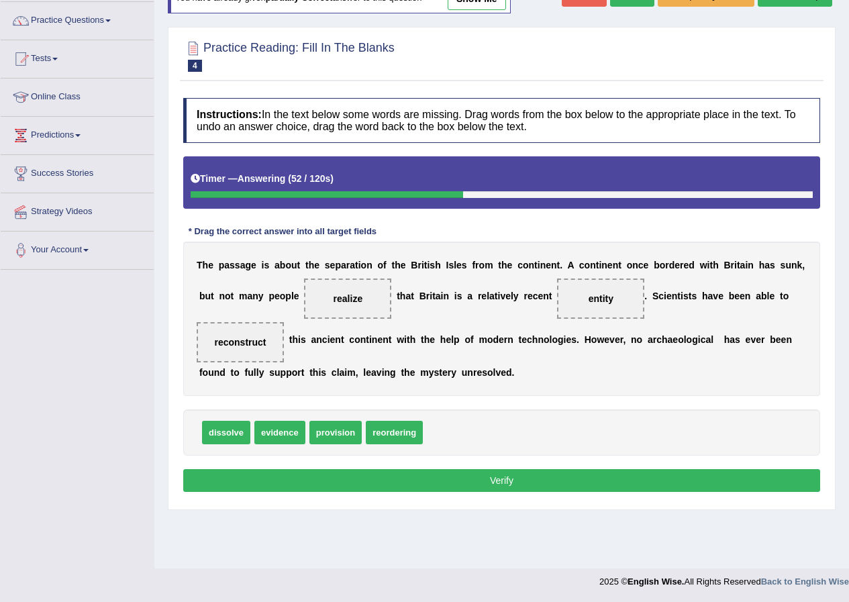
click at [497, 473] on button "Verify" at bounding box center [501, 480] width 637 height 23
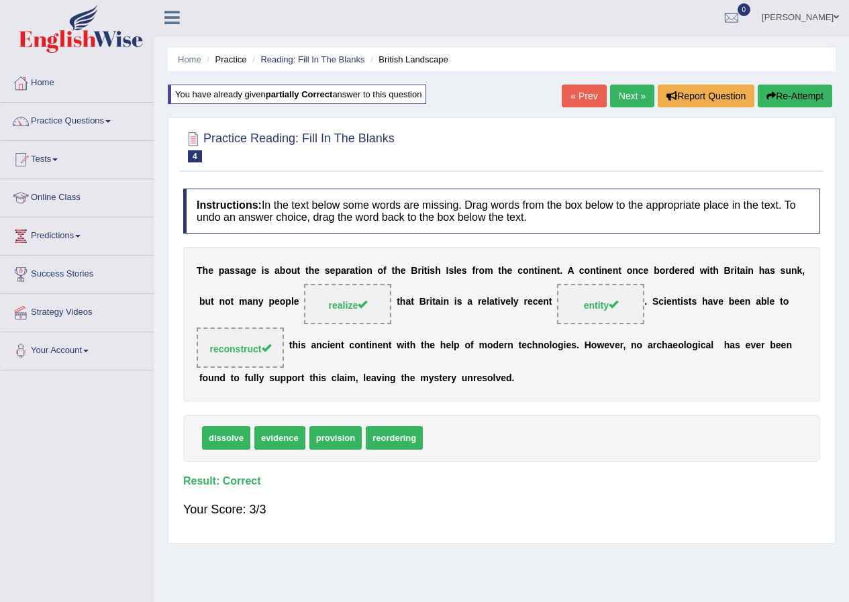
scroll to position [0, 0]
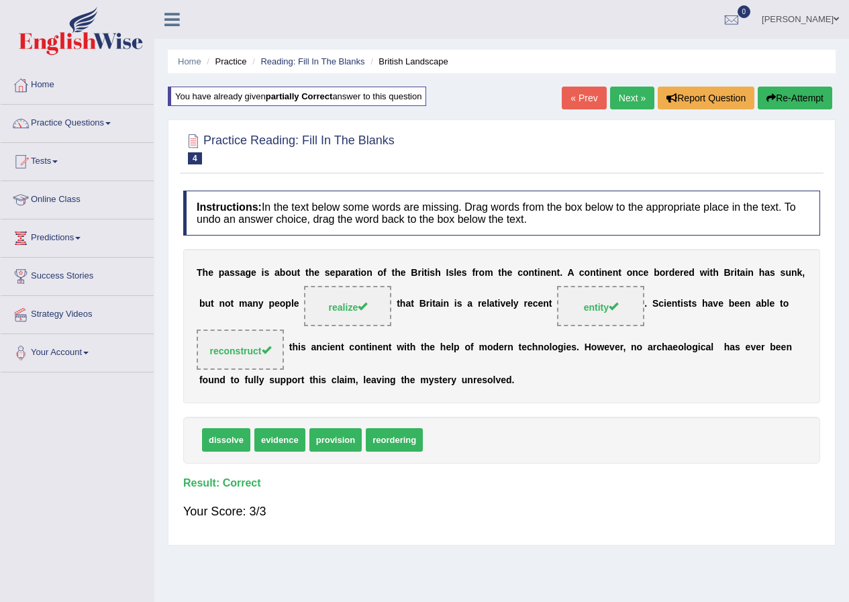
click at [629, 98] on link "Next »" at bounding box center [632, 98] width 44 height 23
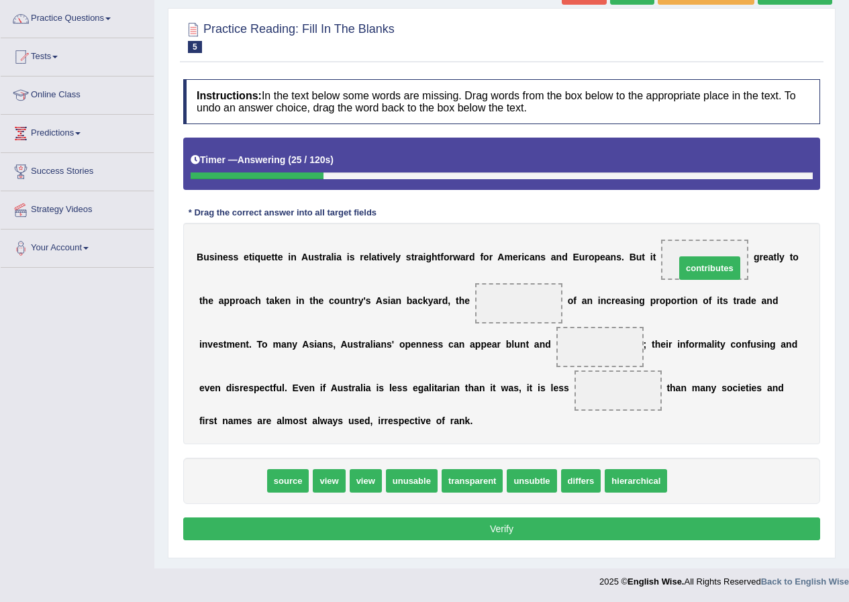
drag, startPoint x: 249, startPoint y: 479, endPoint x: 726, endPoint y: 267, distance: 522.7
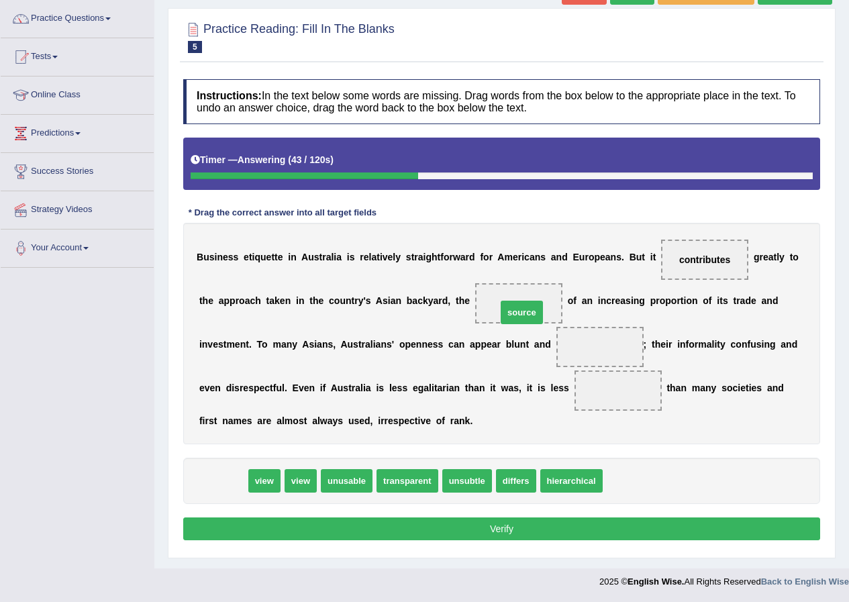
drag, startPoint x: 214, startPoint y: 475, endPoint x: 513, endPoint y: 306, distance: 343.9
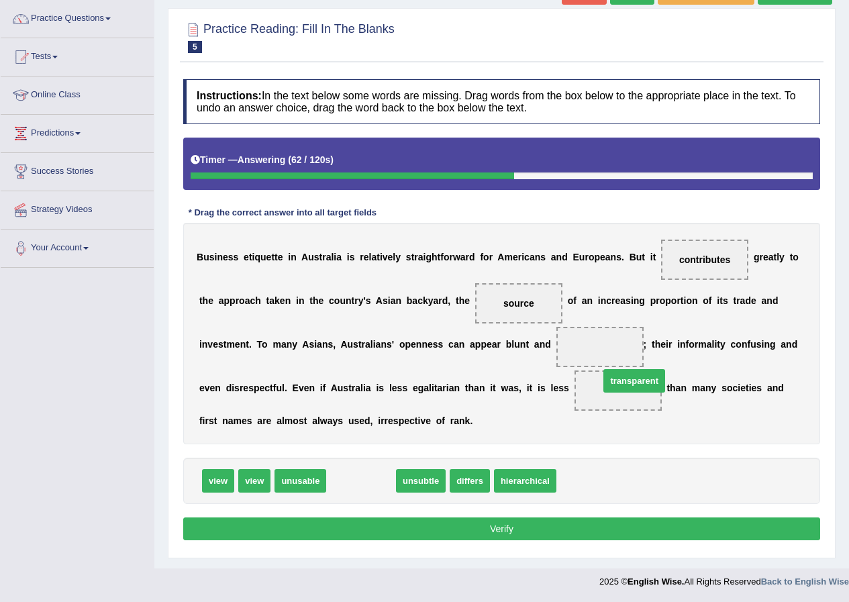
drag, startPoint x: 369, startPoint y: 487, endPoint x: 618, endPoint y: 363, distance: 278.7
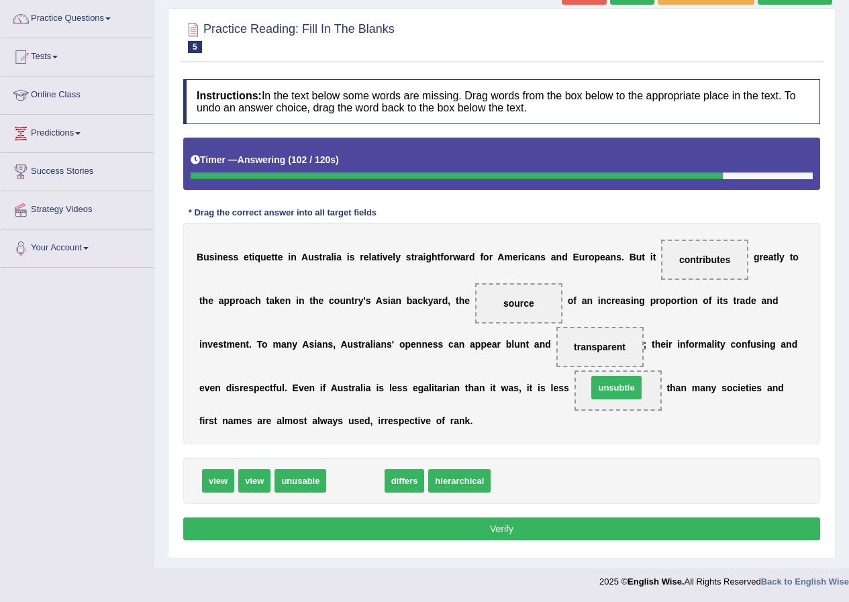
drag, startPoint x: 363, startPoint y: 483, endPoint x: 624, endPoint y: 390, distance: 277.4
click at [549, 532] on button "Verify" at bounding box center [501, 529] width 637 height 23
